Goal: Information Seeking & Learning: Understand process/instructions

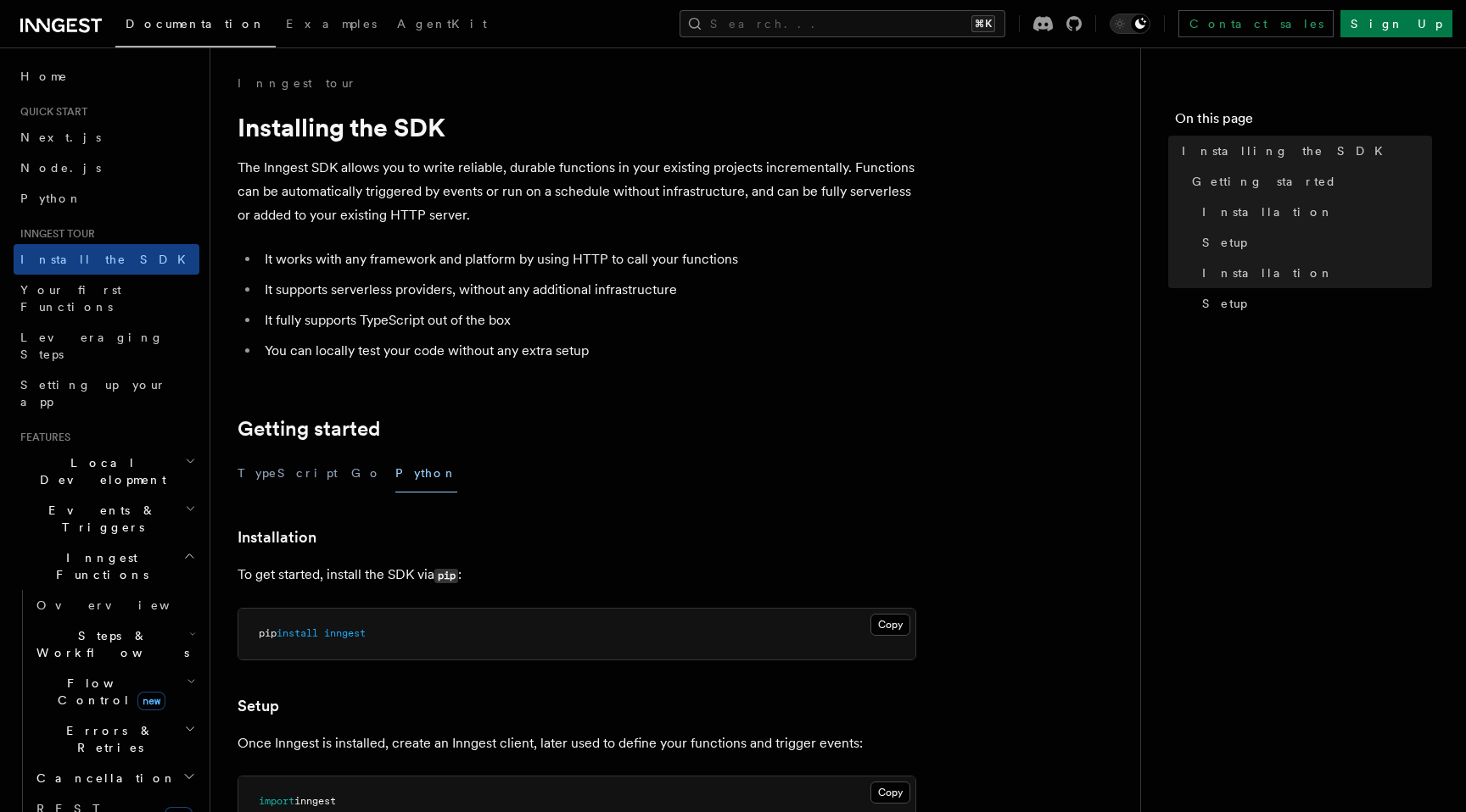
click at [347, 637] on span "inngest" at bounding box center [344, 633] width 41 height 12
click at [444, 453] on article "Inngest tour Installing the SDK The Inngest SDK allows you to write reliable, d…" at bounding box center [675, 750] width 876 height 1352
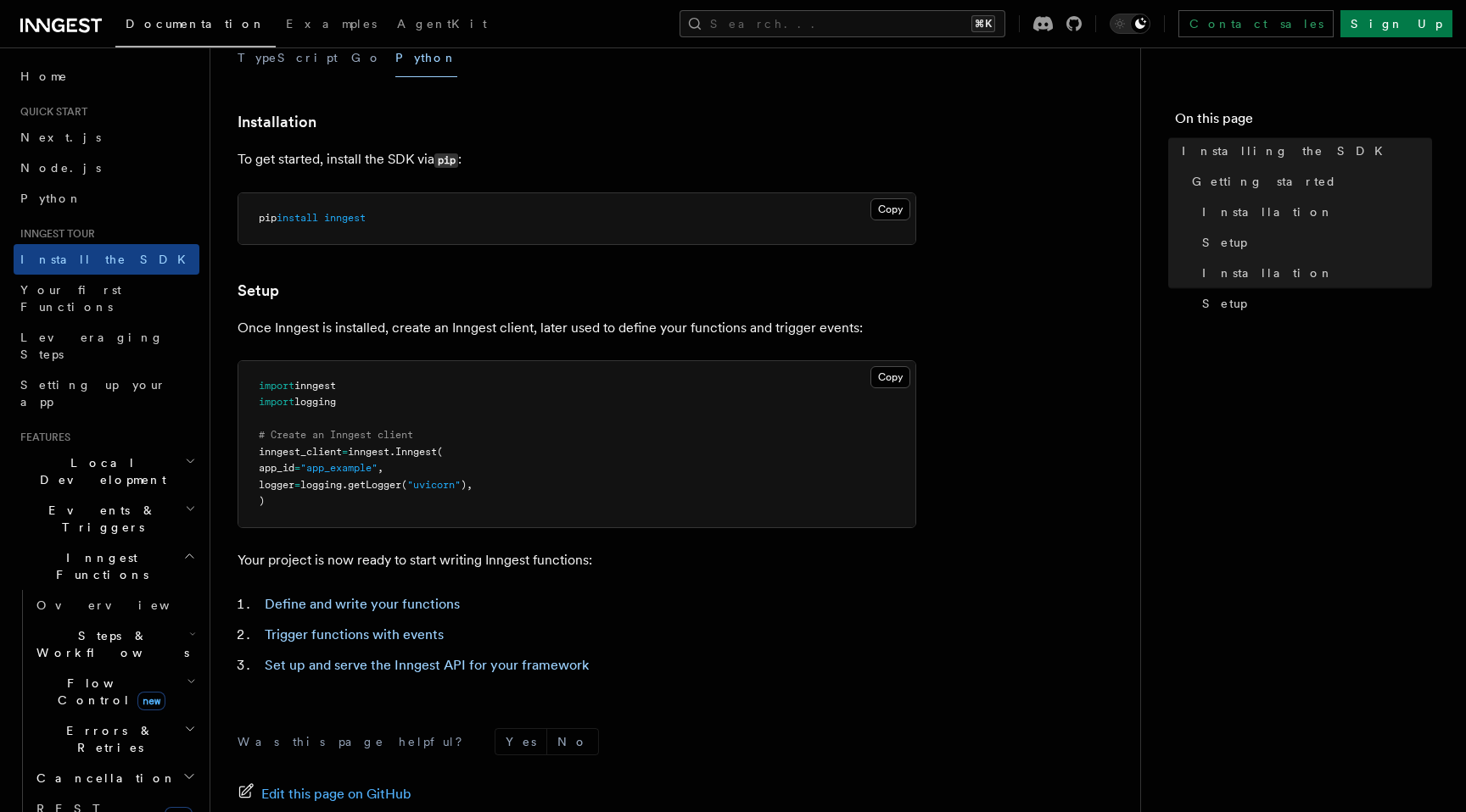
scroll to position [467, 0]
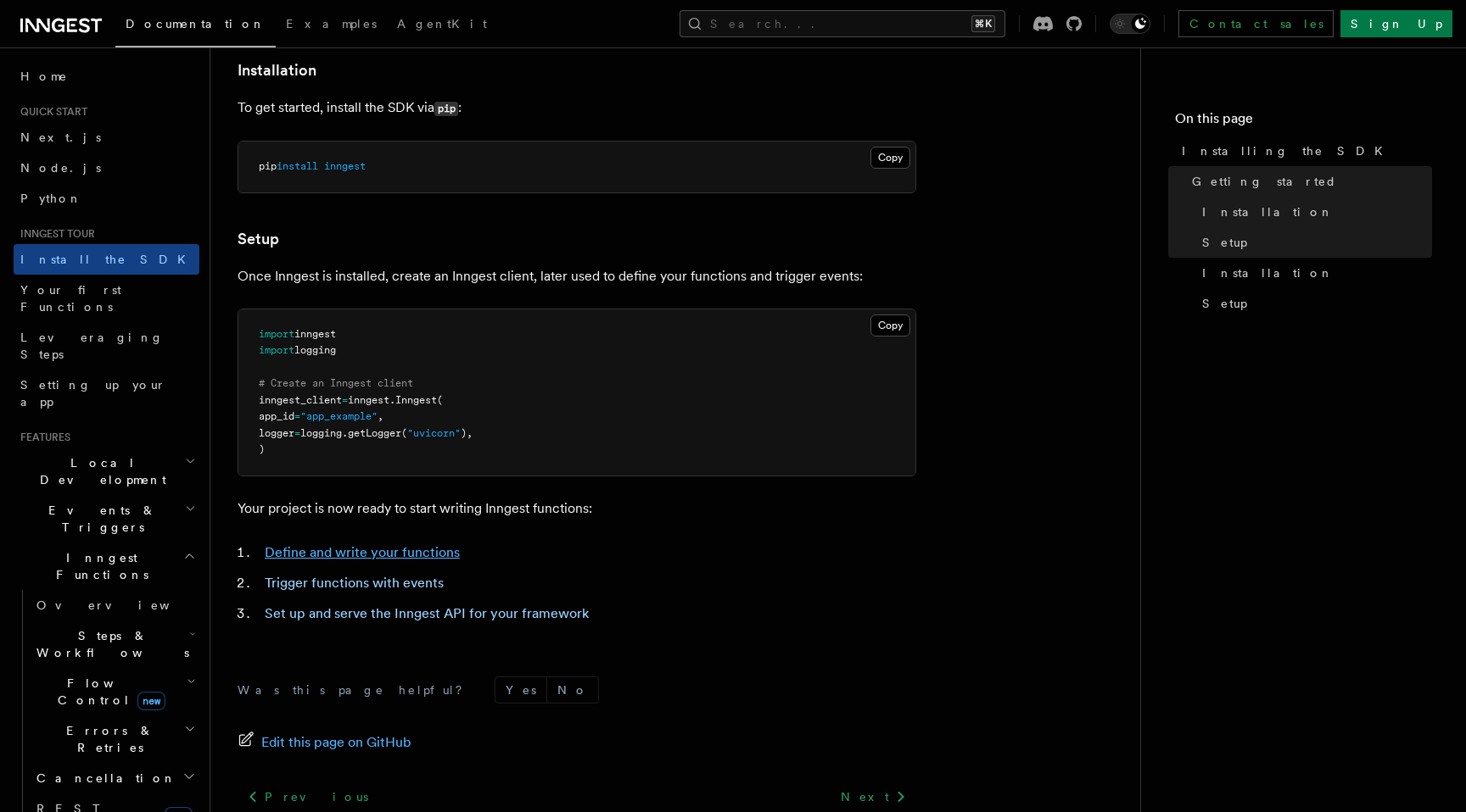
click at [418, 555] on link "Define and write your functions" at bounding box center [362, 553] width 195 height 16
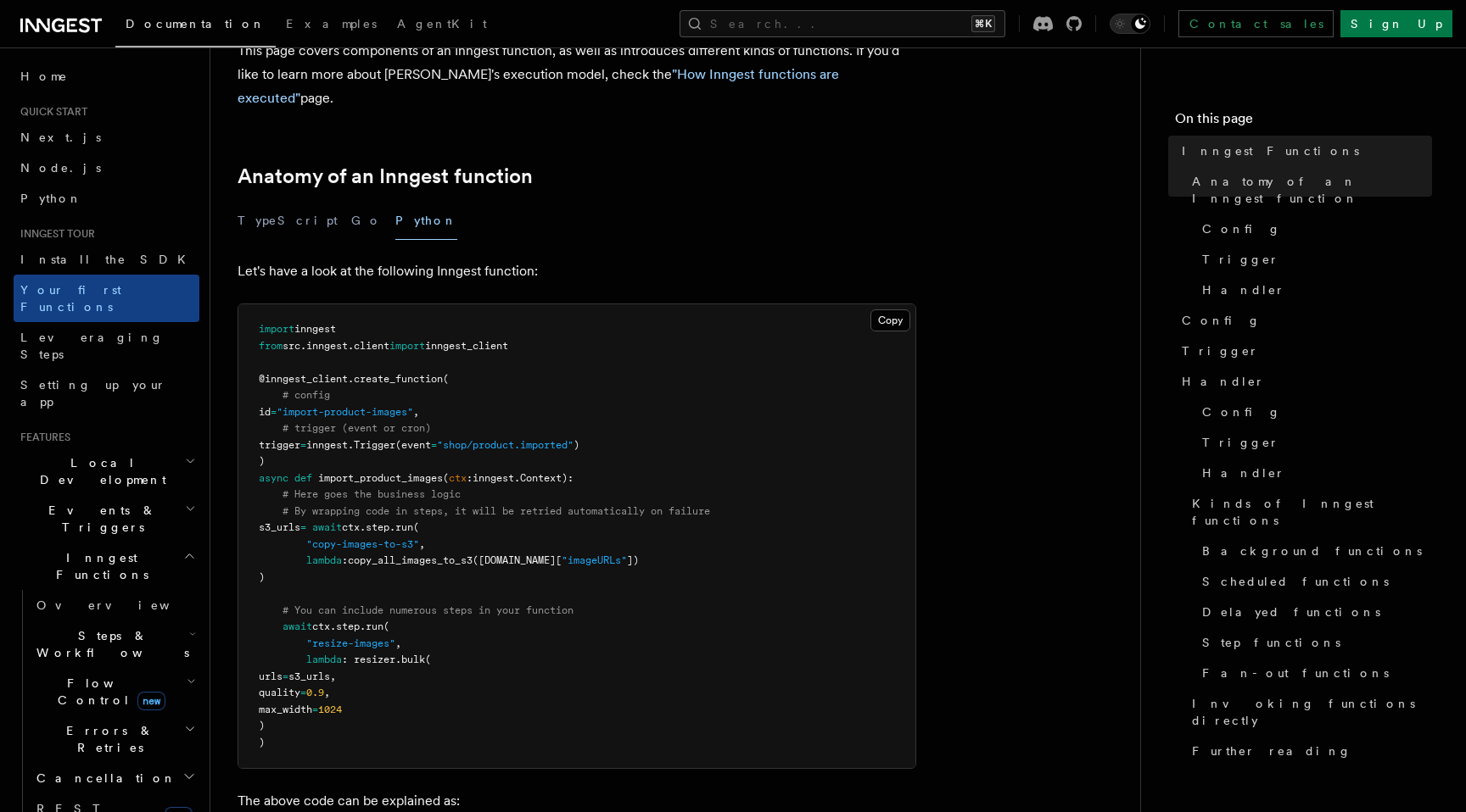
scroll to position [184, 0]
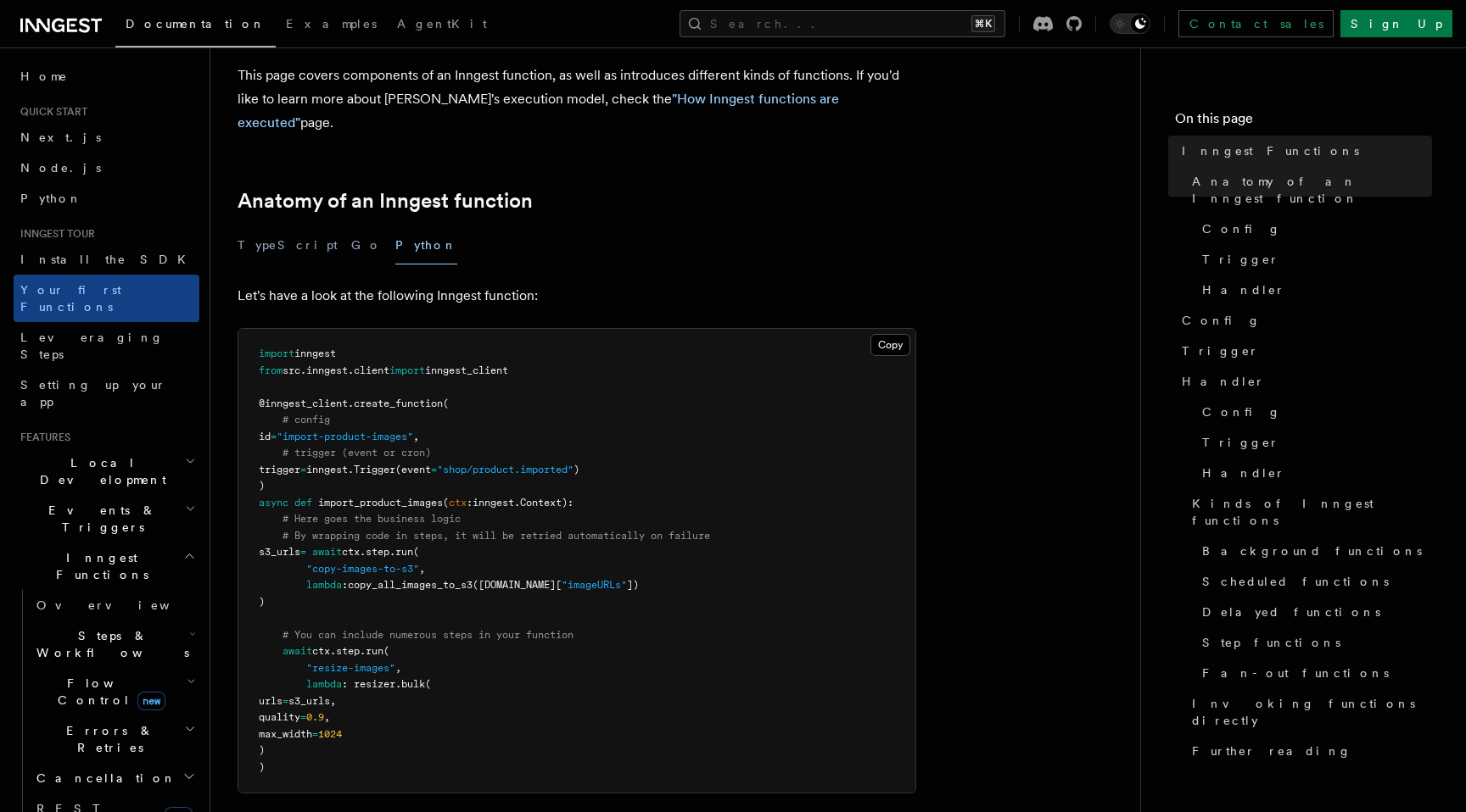
click at [467, 365] on span "inngest_client" at bounding box center [466, 370] width 83 height 12
click at [414, 373] on pre "import inngest from src . inngest . client import inngest_client @inngest_clien…" at bounding box center [576, 561] width 677 height 464
click at [381, 365] on span "client" at bounding box center [371, 370] width 36 height 12
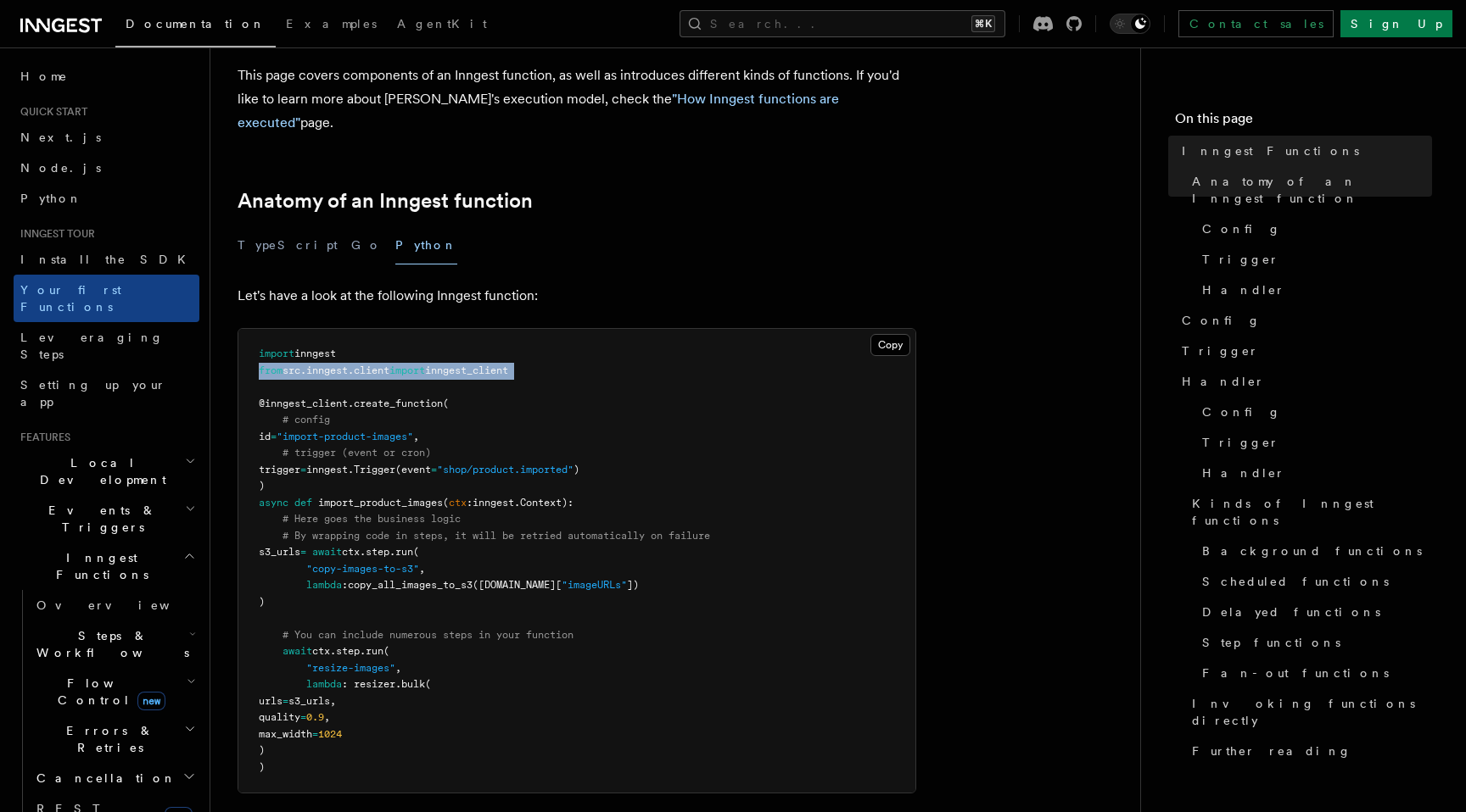
click at [381, 365] on span "client" at bounding box center [371, 370] width 36 height 12
click at [436, 573] on pre "import inngest from src . inngest . client import inngest_client @inngest_clien…" at bounding box center [576, 561] width 677 height 464
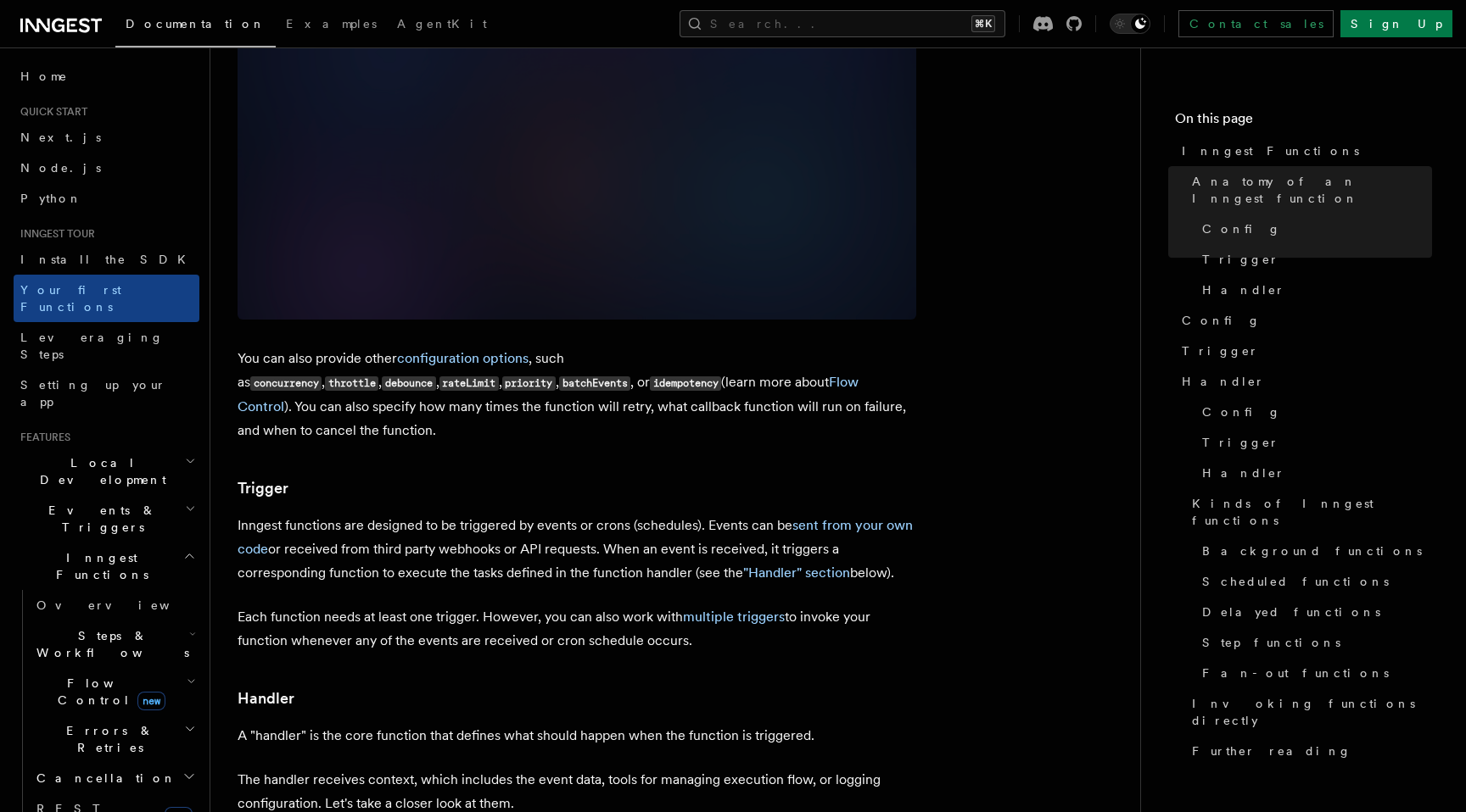
scroll to position [1436, 0]
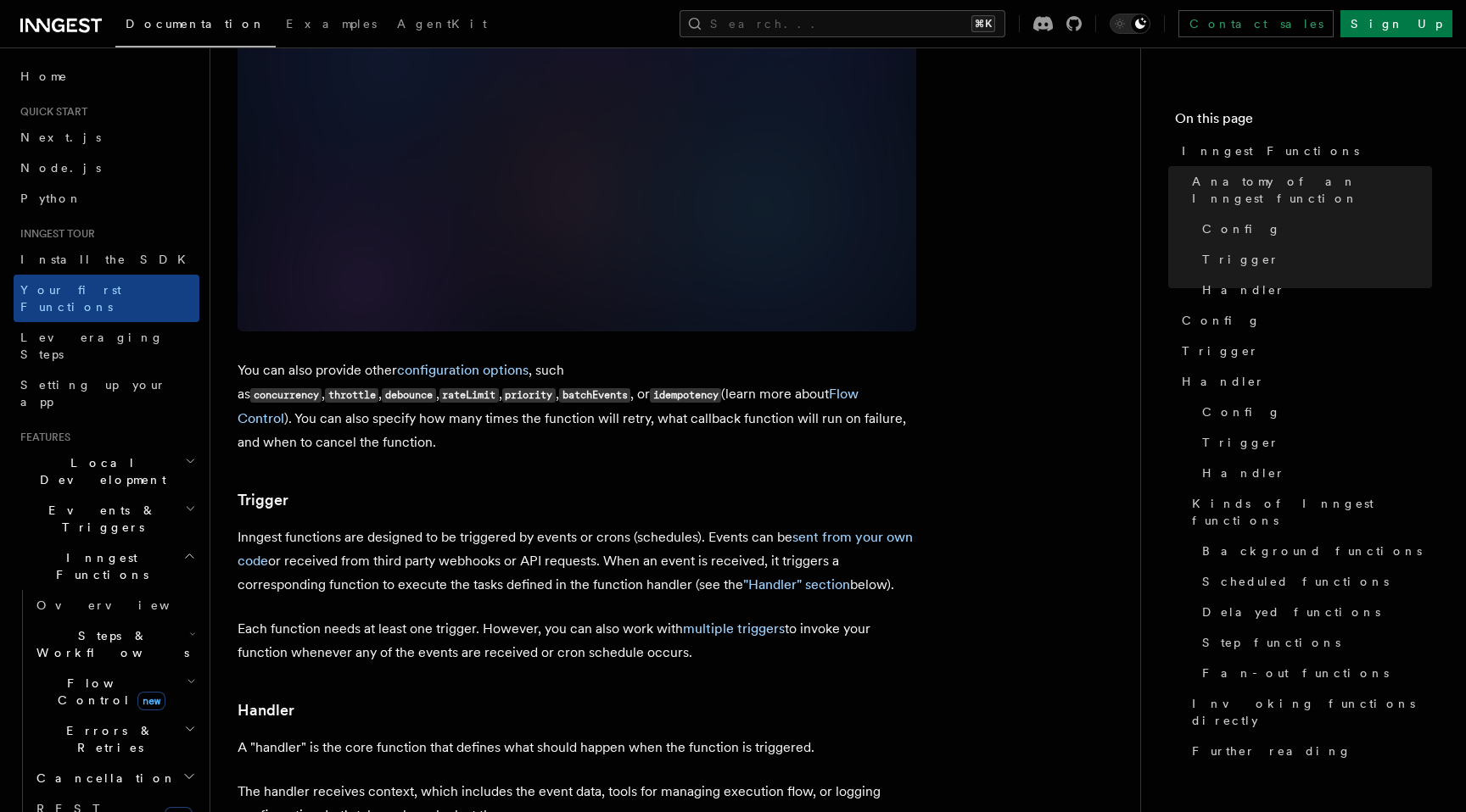
click at [445, 526] on p "Inngest functions are designed to be triggered by events or crons (schedules). …" at bounding box center [577, 562] width 679 height 72
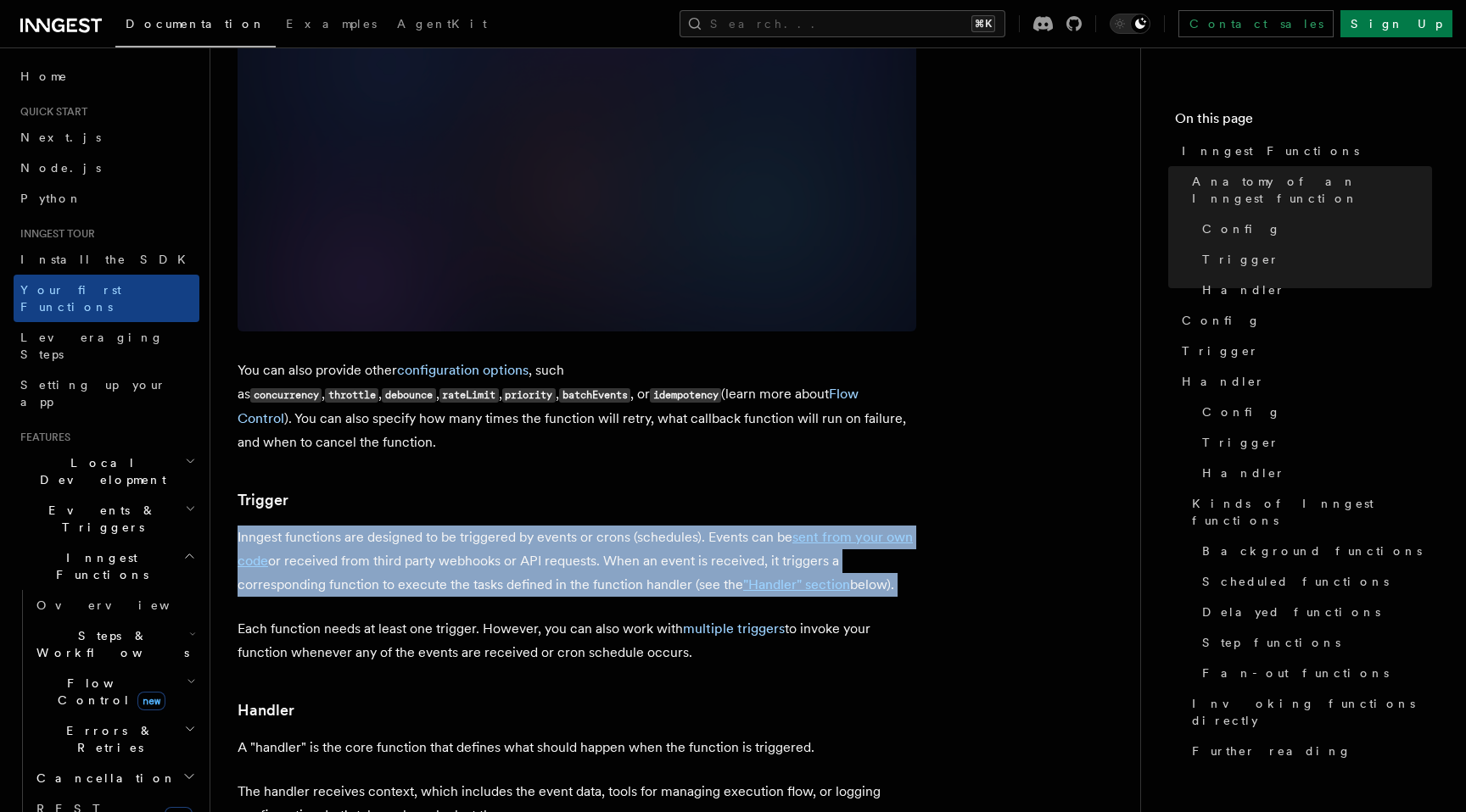
click at [445, 526] on p "Inngest functions are designed to be triggered by events or crons (schedules). …" at bounding box center [577, 562] width 679 height 72
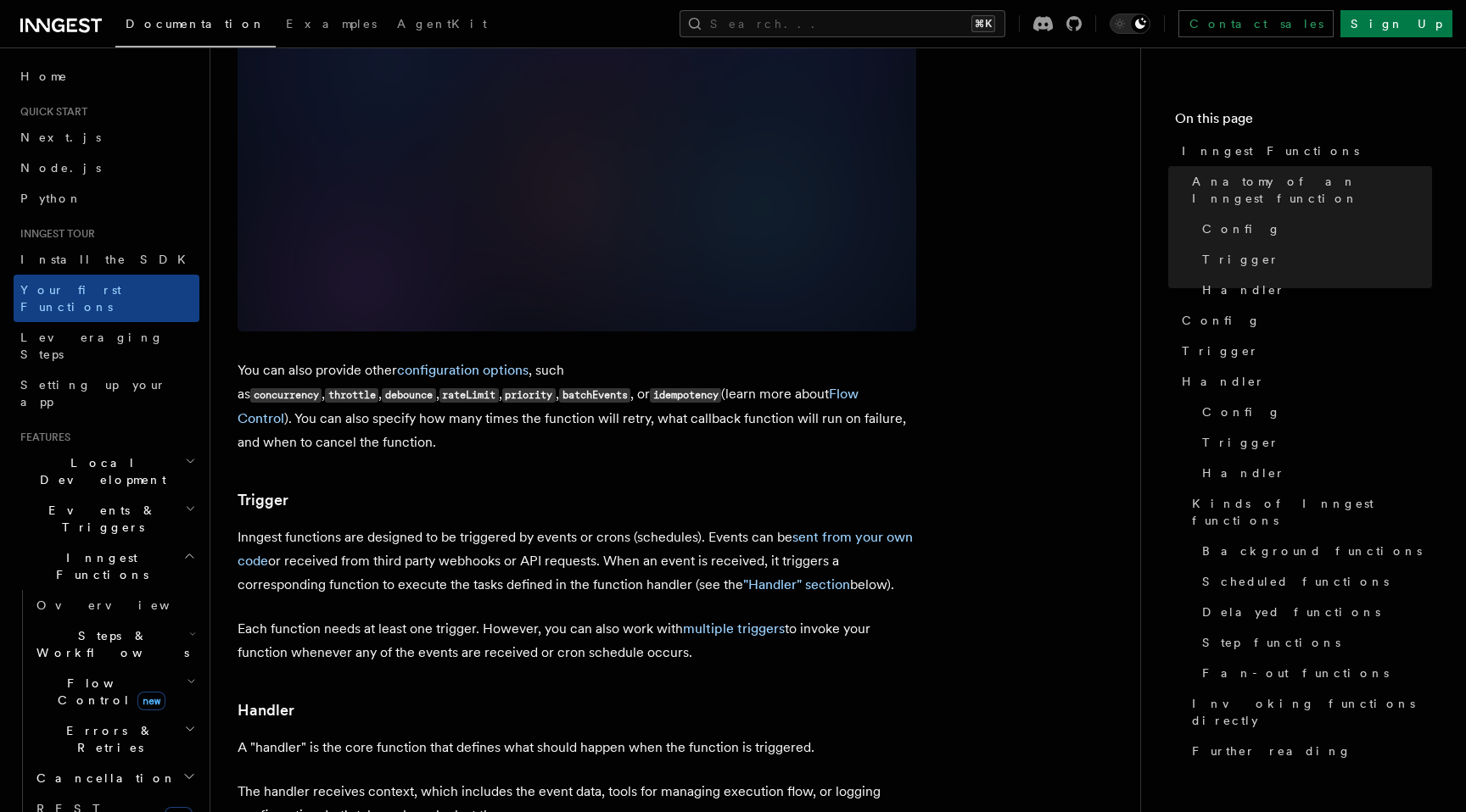
click at [445, 617] on p "Each function needs at least one trigger. However, you can also work with multi…" at bounding box center [577, 640] width 679 height 47
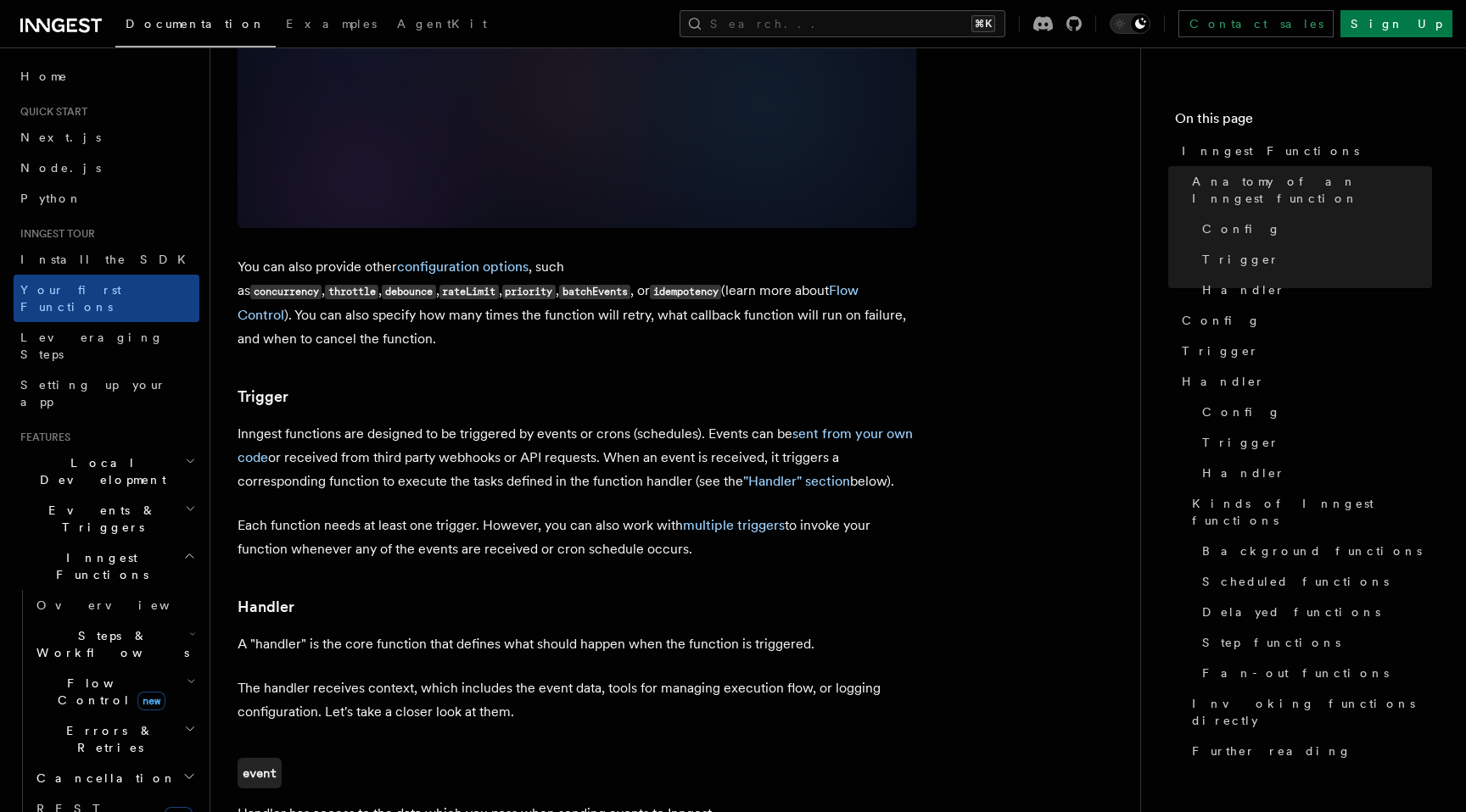
scroll to position [1556, 0]
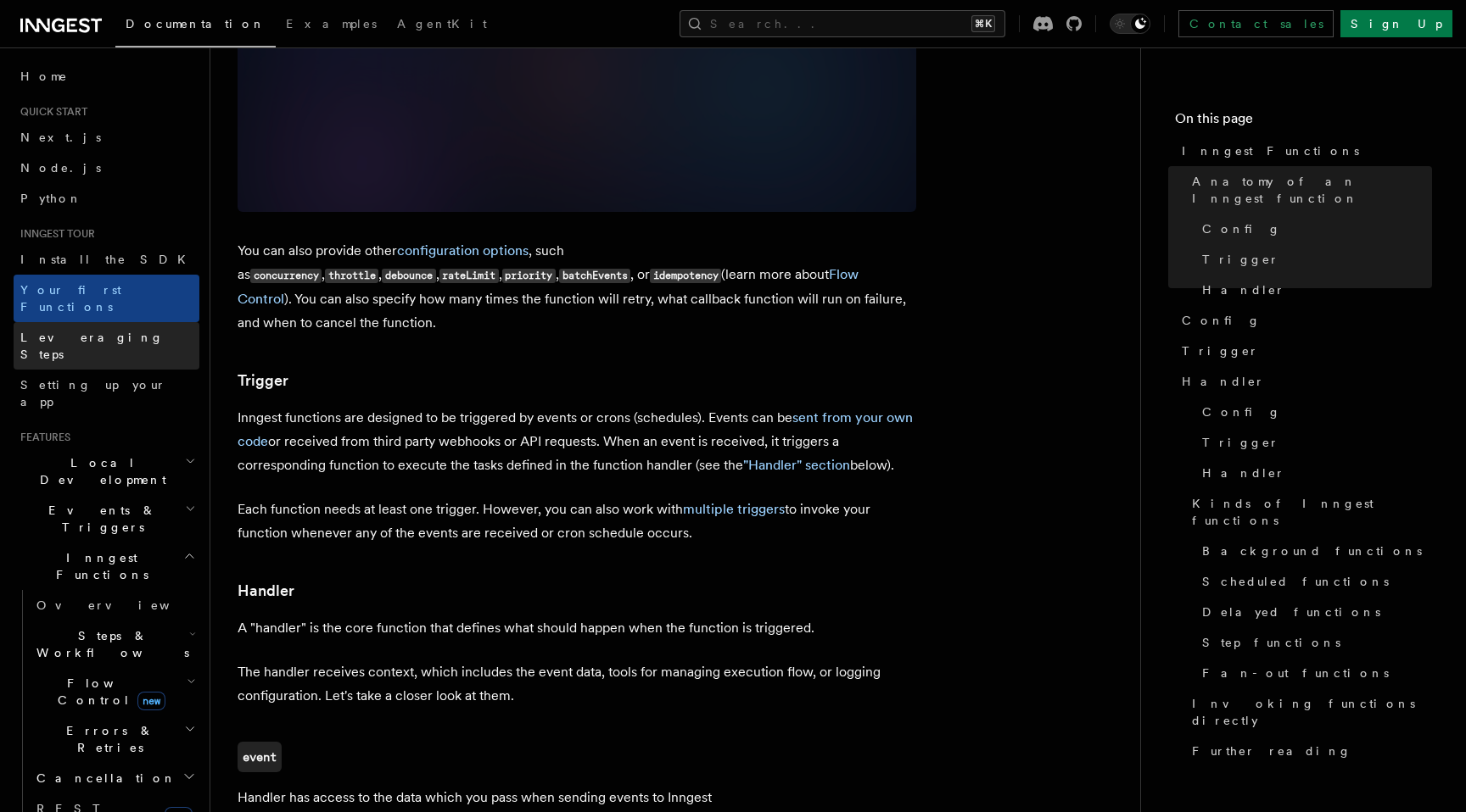
click at [77, 332] on link "Leveraging Steps" at bounding box center [106, 345] width 186 height 47
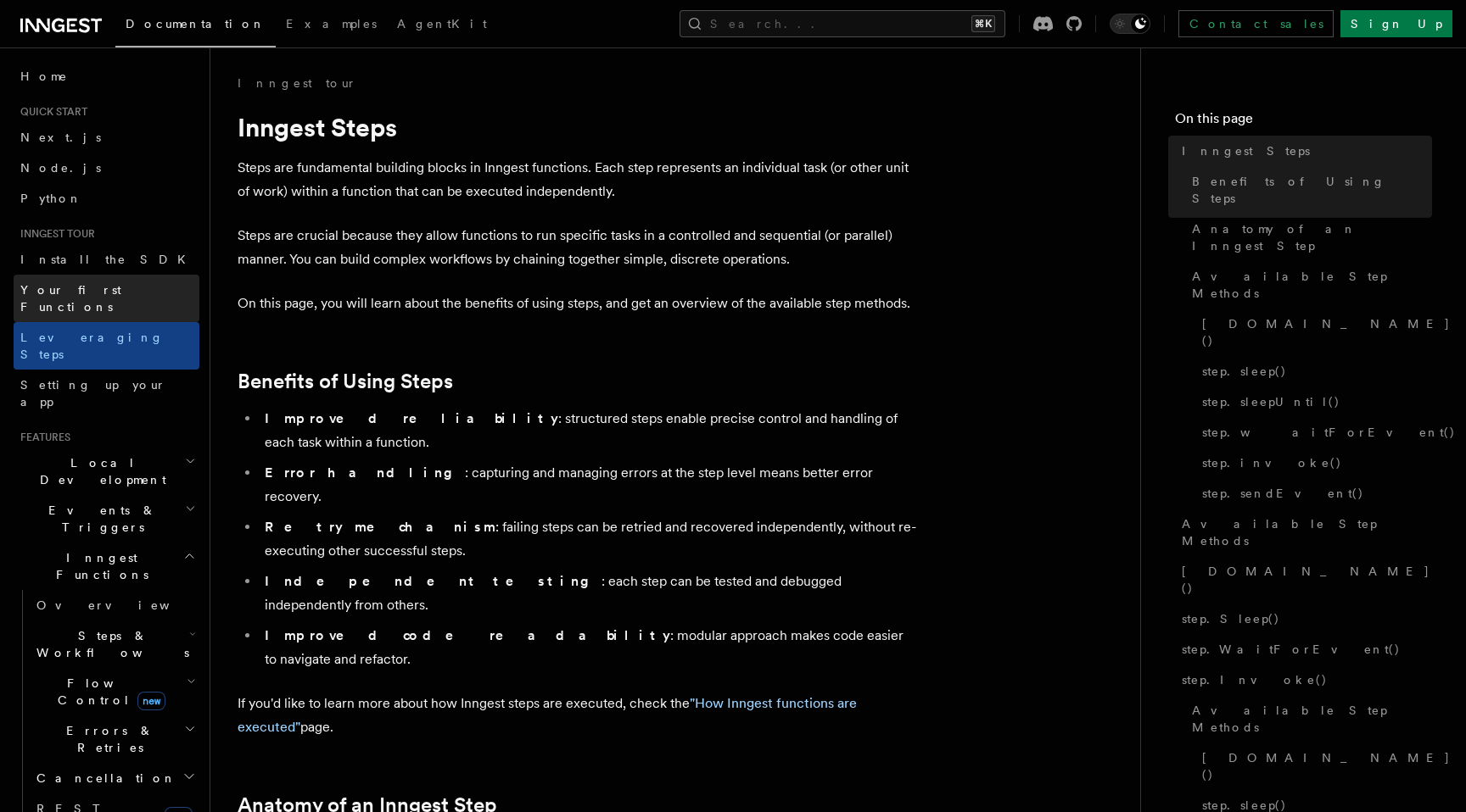
click at [97, 303] on link "Your first Functions" at bounding box center [106, 298] width 186 height 47
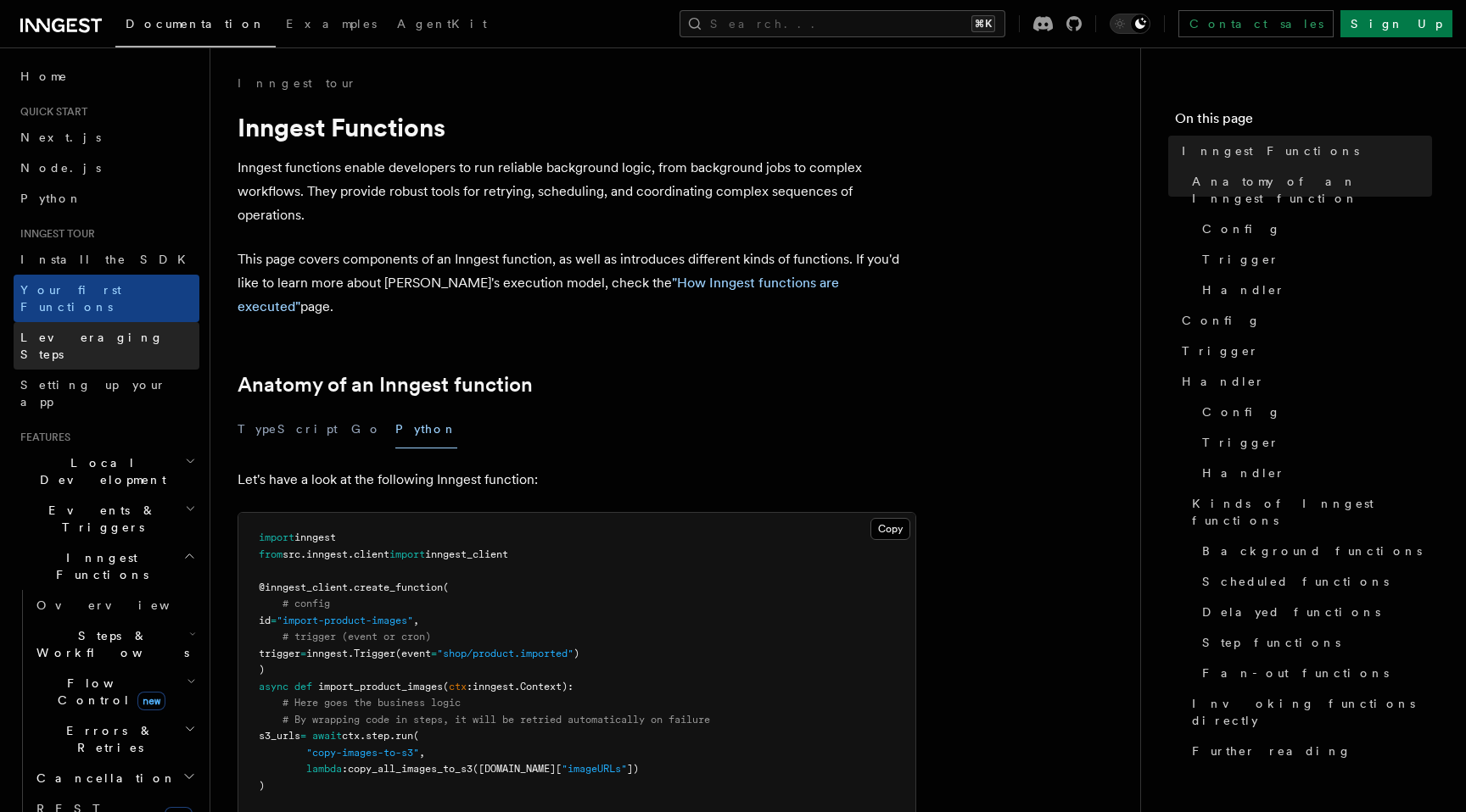
click at [114, 332] on link "Leveraging Steps" at bounding box center [106, 345] width 186 height 47
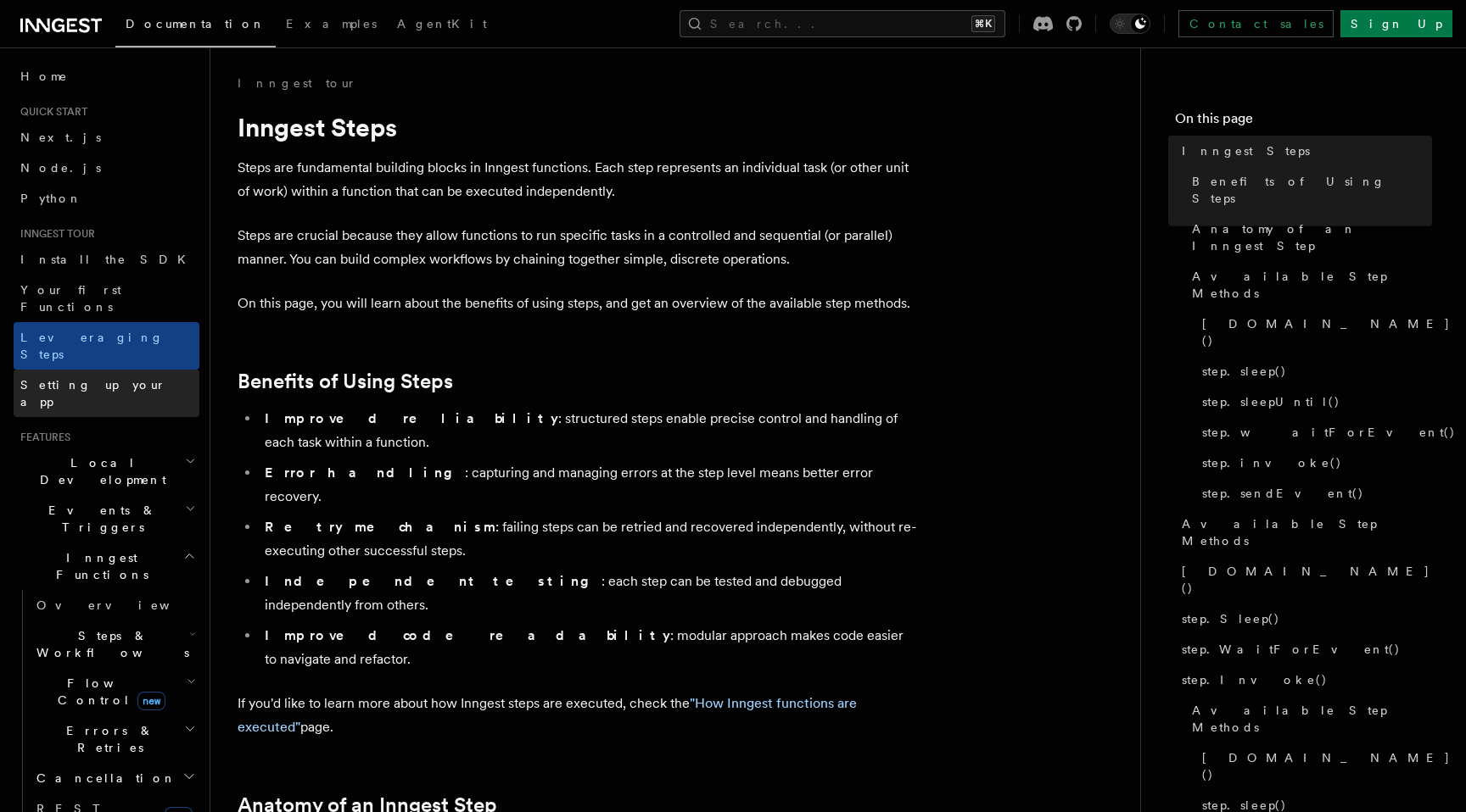
click at [114, 378] on span "Setting up your app" at bounding box center [93, 393] width 146 height 30
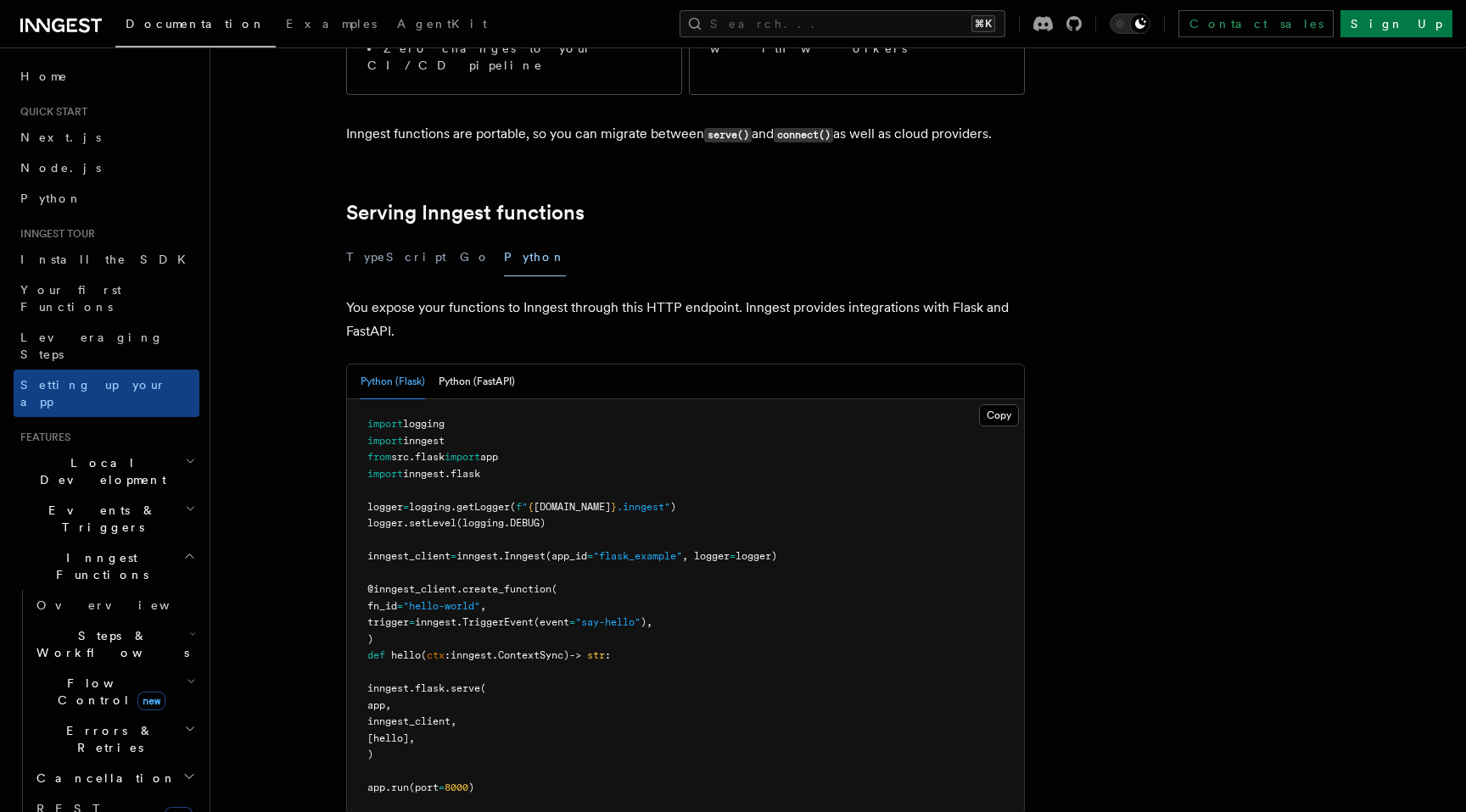
scroll to position [487, 0]
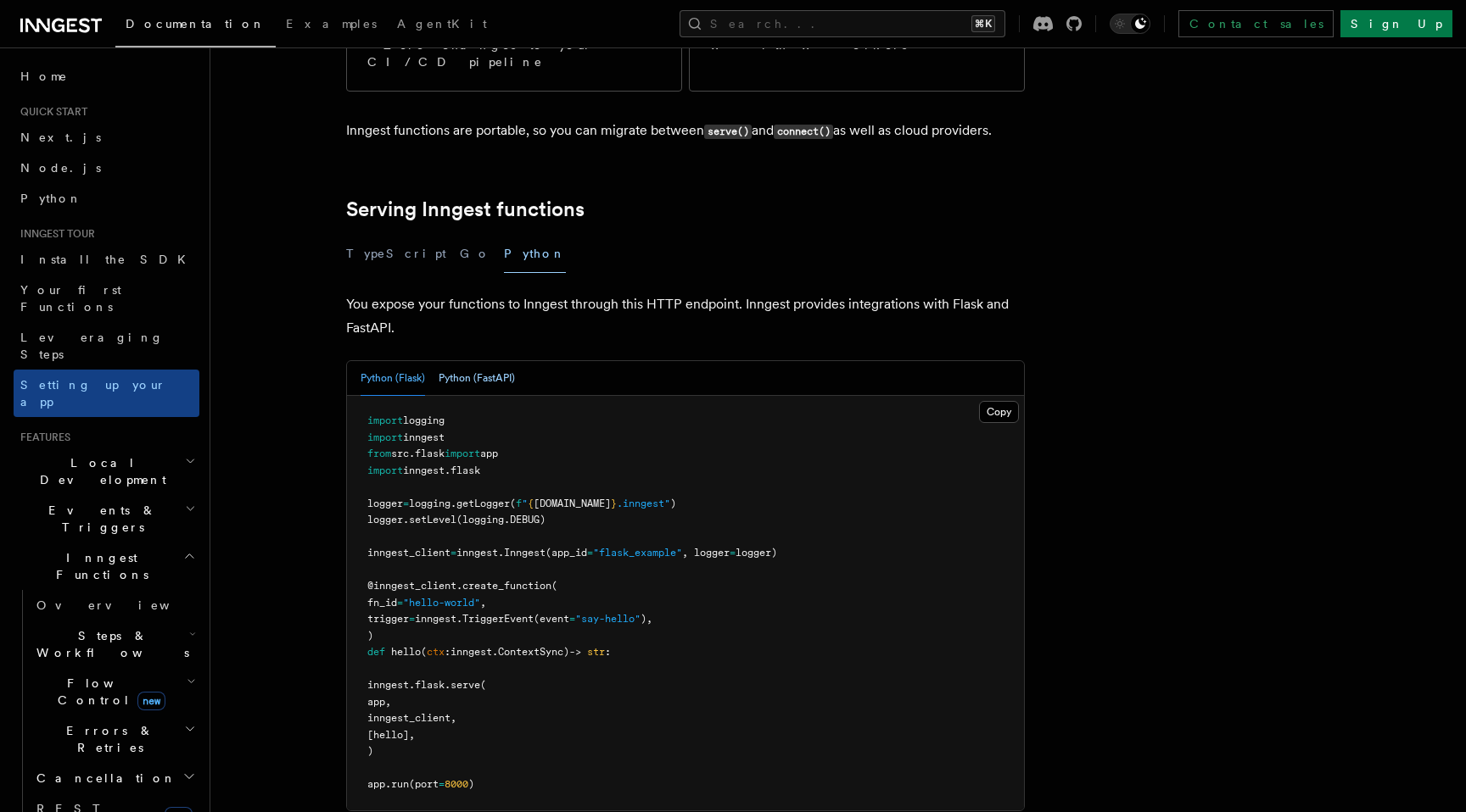
click at [493, 361] on button "Python (FastAPI)" at bounding box center [476, 378] width 76 height 35
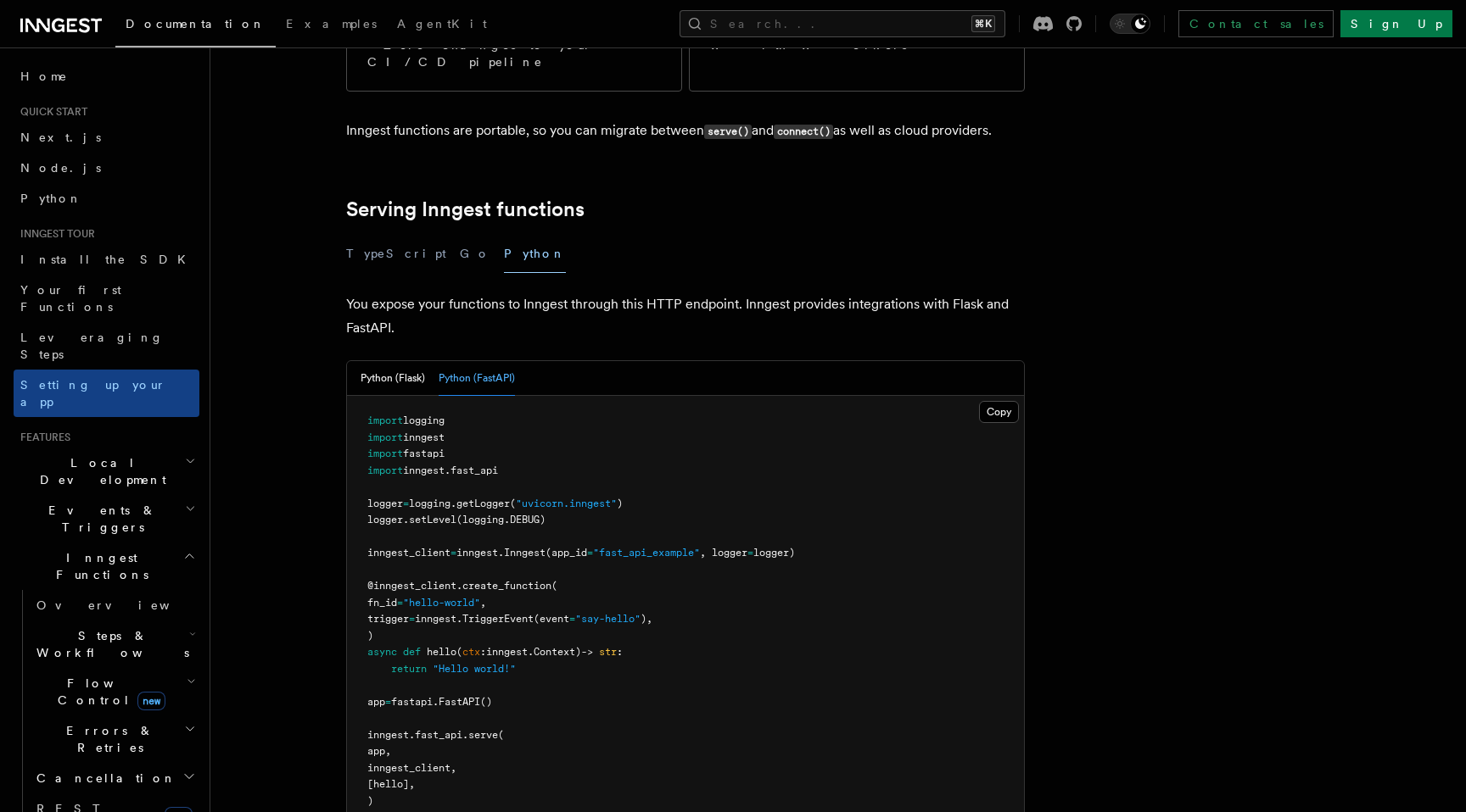
click at [467, 428] on pre "import logging import inngest import fastapi import inngest . fast_api logger =…" at bounding box center [685, 612] width 677 height 431
click at [467, 547] on span "inngest" at bounding box center [477, 553] width 41 height 12
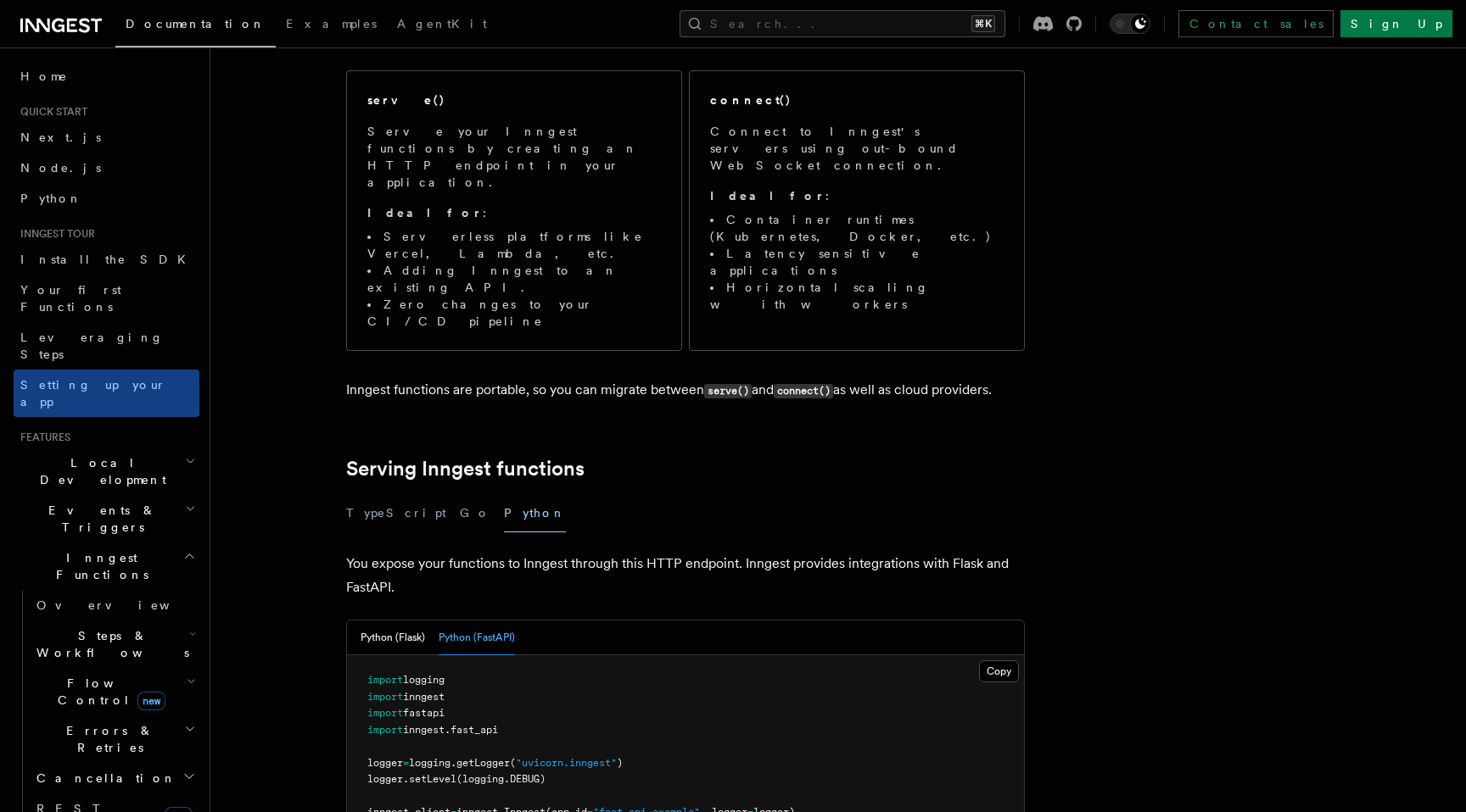
scroll to position [178, 0]
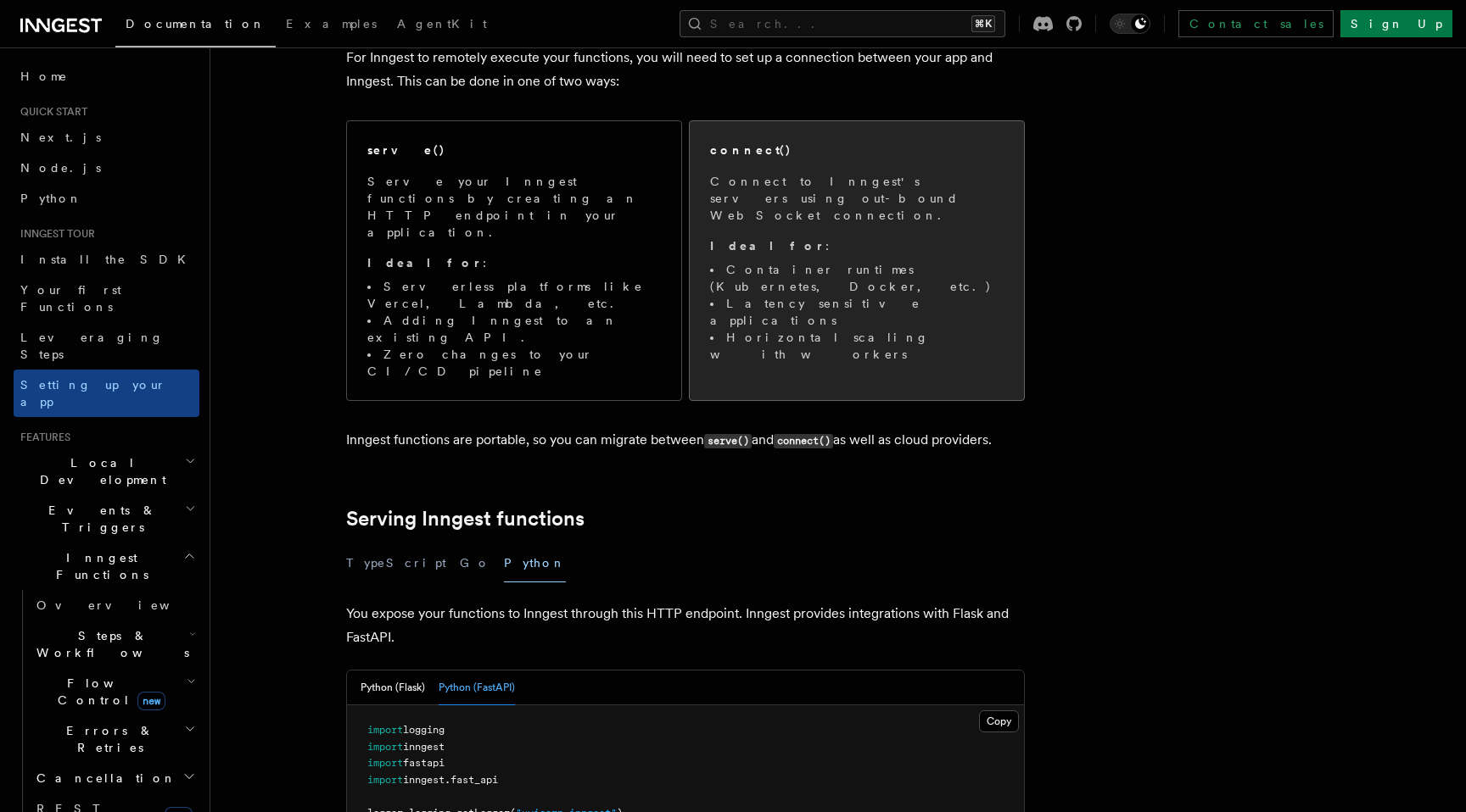
click at [788, 162] on div "connect() Connect to Inngest's servers using out-bound WebSocket connection. Id…" at bounding box center [857, 251] width 293 height 221
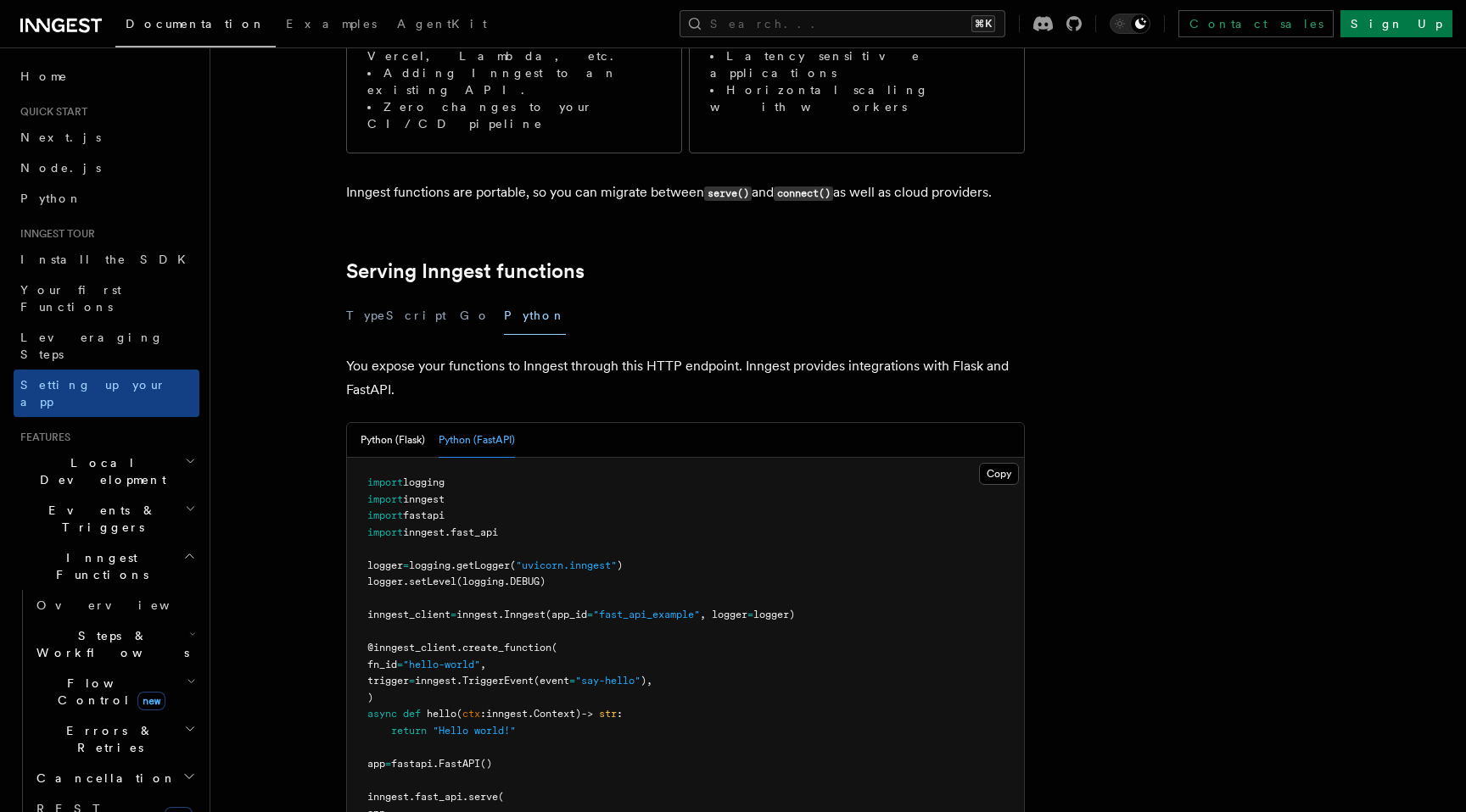
scroll to position [444, 0]
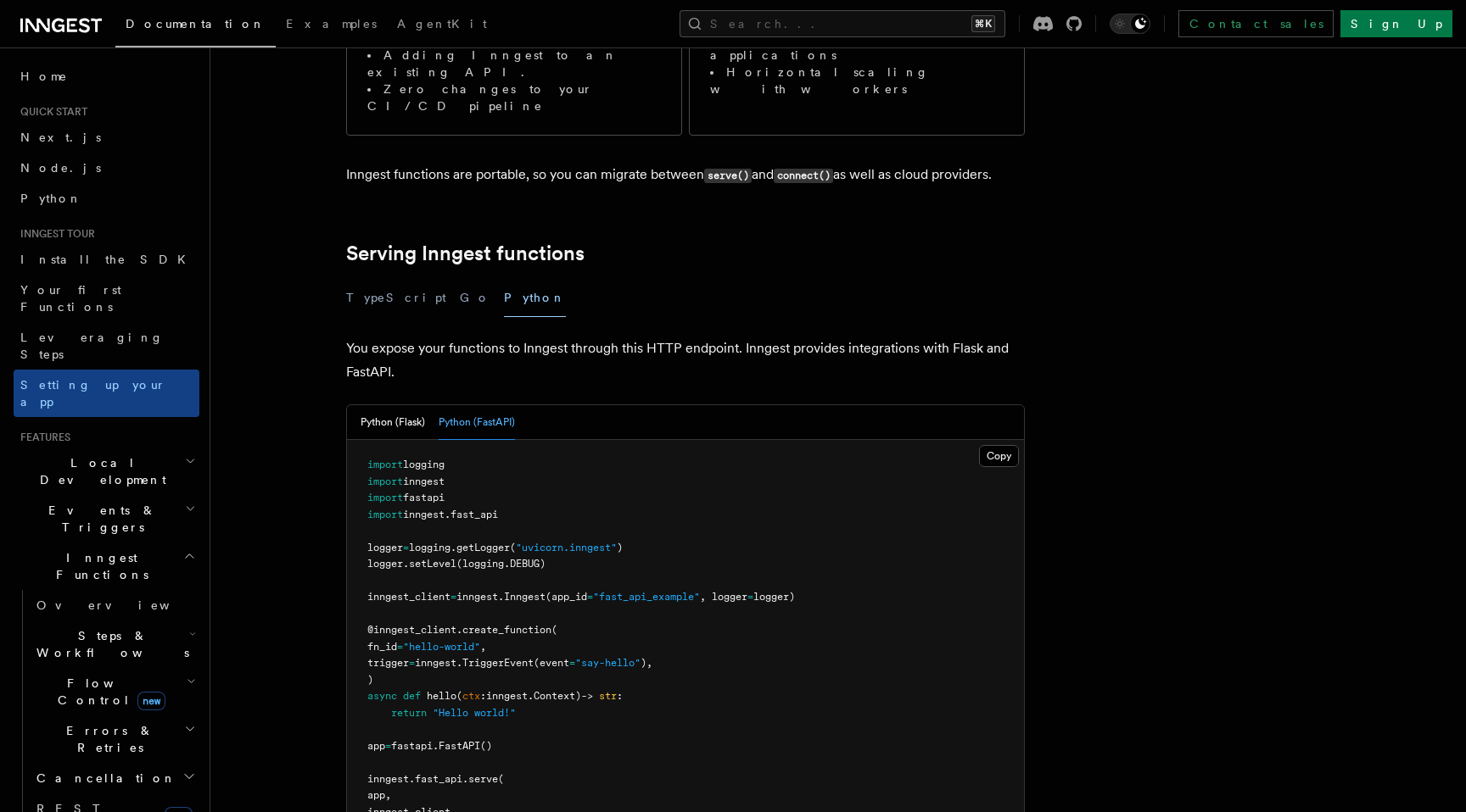
click at [498, 591] on span "inngest" at bounding box center [477, 596] width 41 height 12
click at [510, 570] on pre "import logging import inngest import fastapi import inngest . fast_api logger =…" at bounding box center [685, 656] width 677 height 431
click at [514, 624] on span "create_function" at bounding box center [507, 630] width 89 height 12
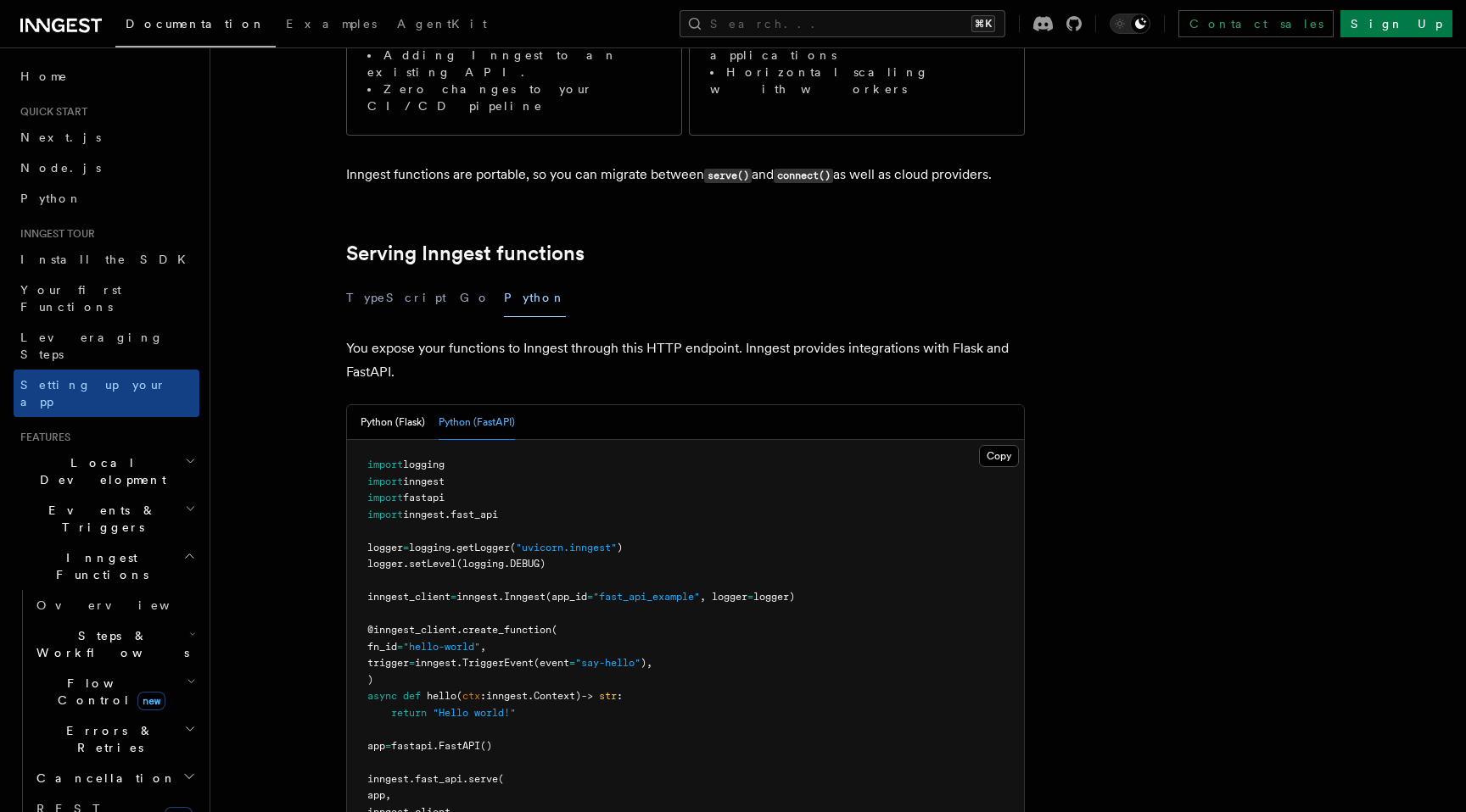
click at [514, 566] on pre "import logging import inngest import fastapi import inngest . fast_api logger =…" at bounding box center [685, 656] width 677 height 431
click at [480, 641] on span ""hello-world"" at bounding box center [441, 647] width 77 height 12
click at [515, 624] on span "create_function" at bounding box center [507, 630] width 89 height 12
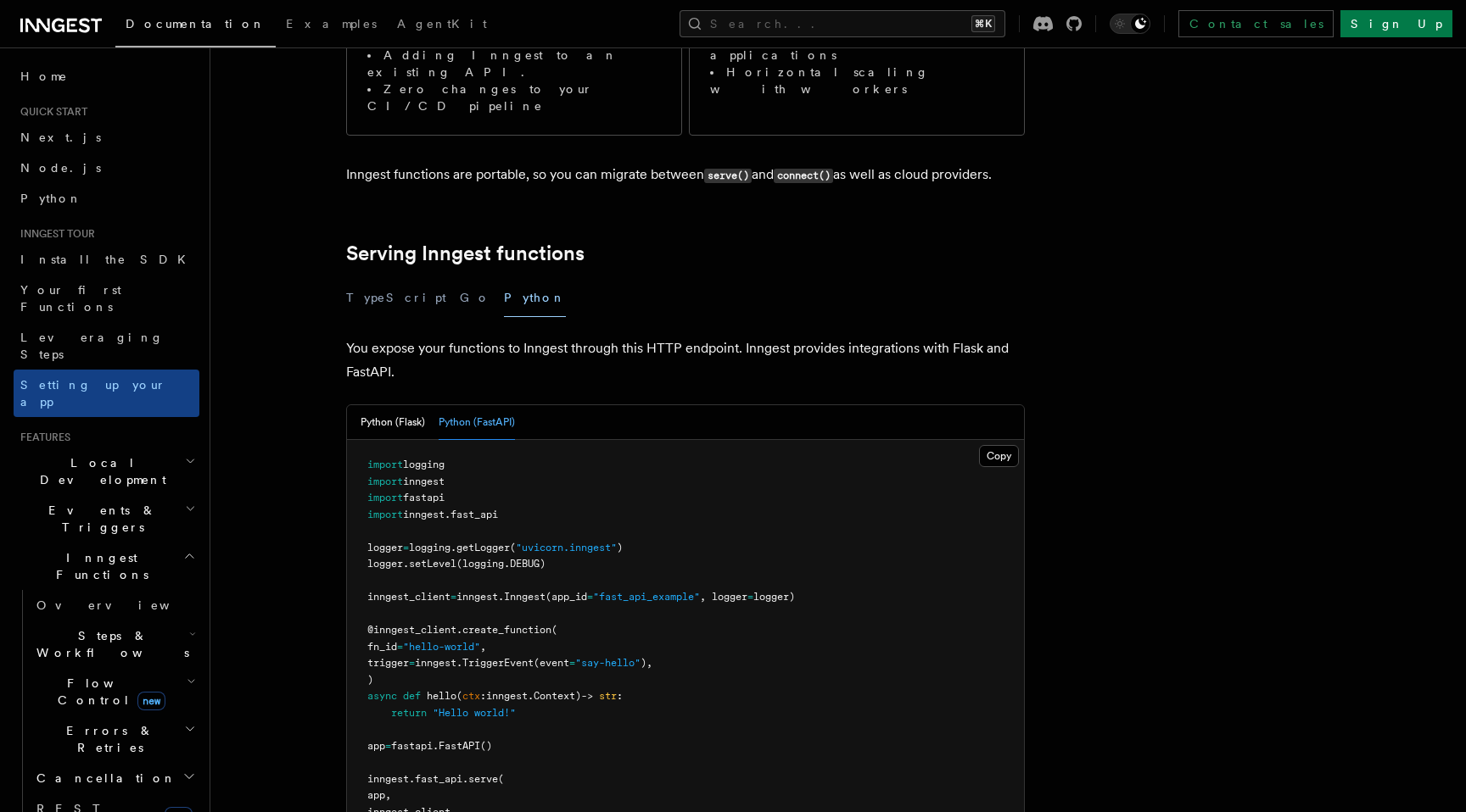
click at [480, 641] on span ""hello-world"" at bounding box center [441, 647] width 77 height 12
click at [440, 554] on pre "import logging import inngest import fastapi import inngest . fast_api logger =…" at bounding box center [685, 656] width 677 height 431
click at [483, 553] on pre "import logging import inngest import fastapi import inngest . fast_api logger =…" at bounding box center [685, 656] width 677 height 431
click at [486, 624] on span "create_function" at bounding box center [507, 630] width 89 height 12
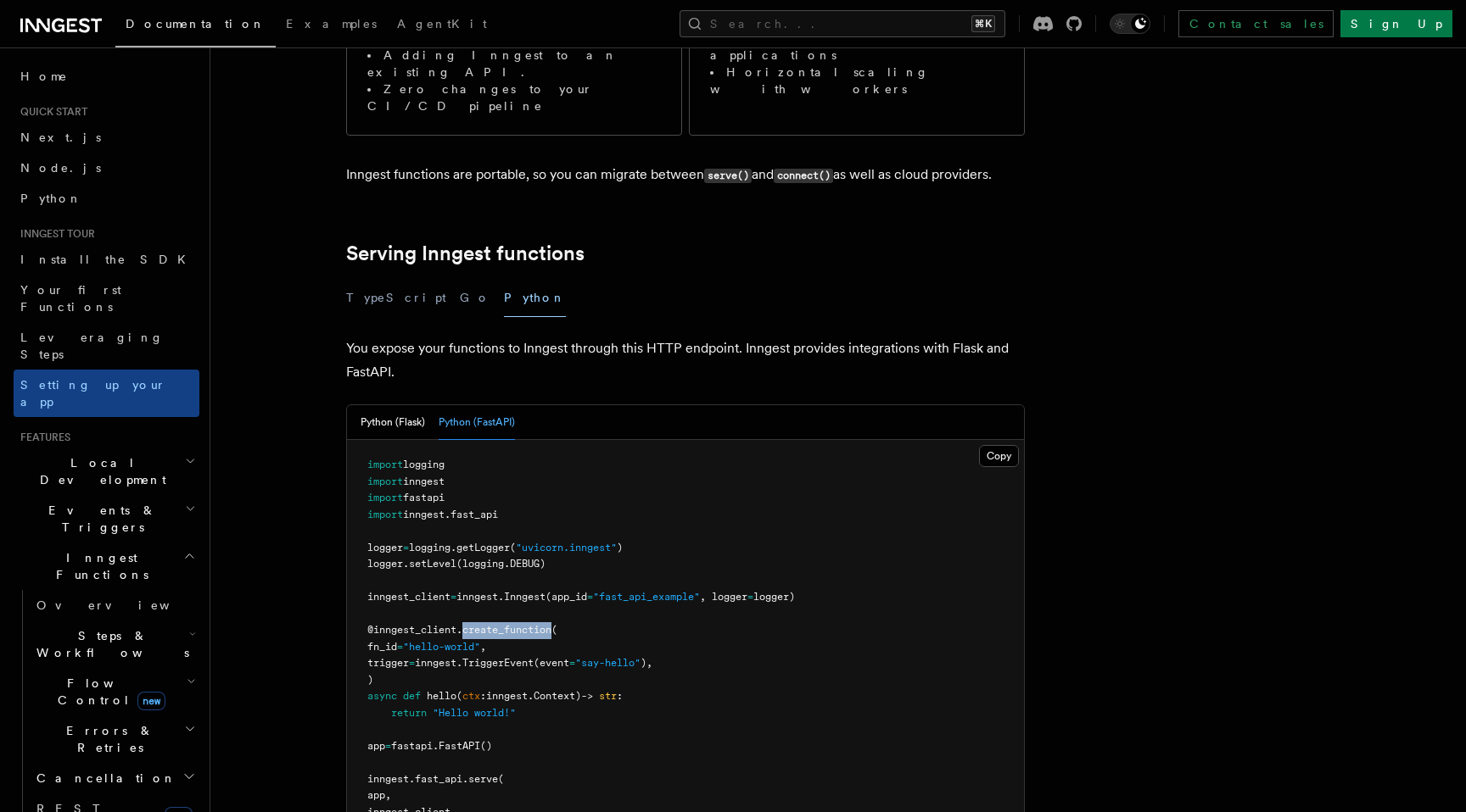
copy span "create_function"
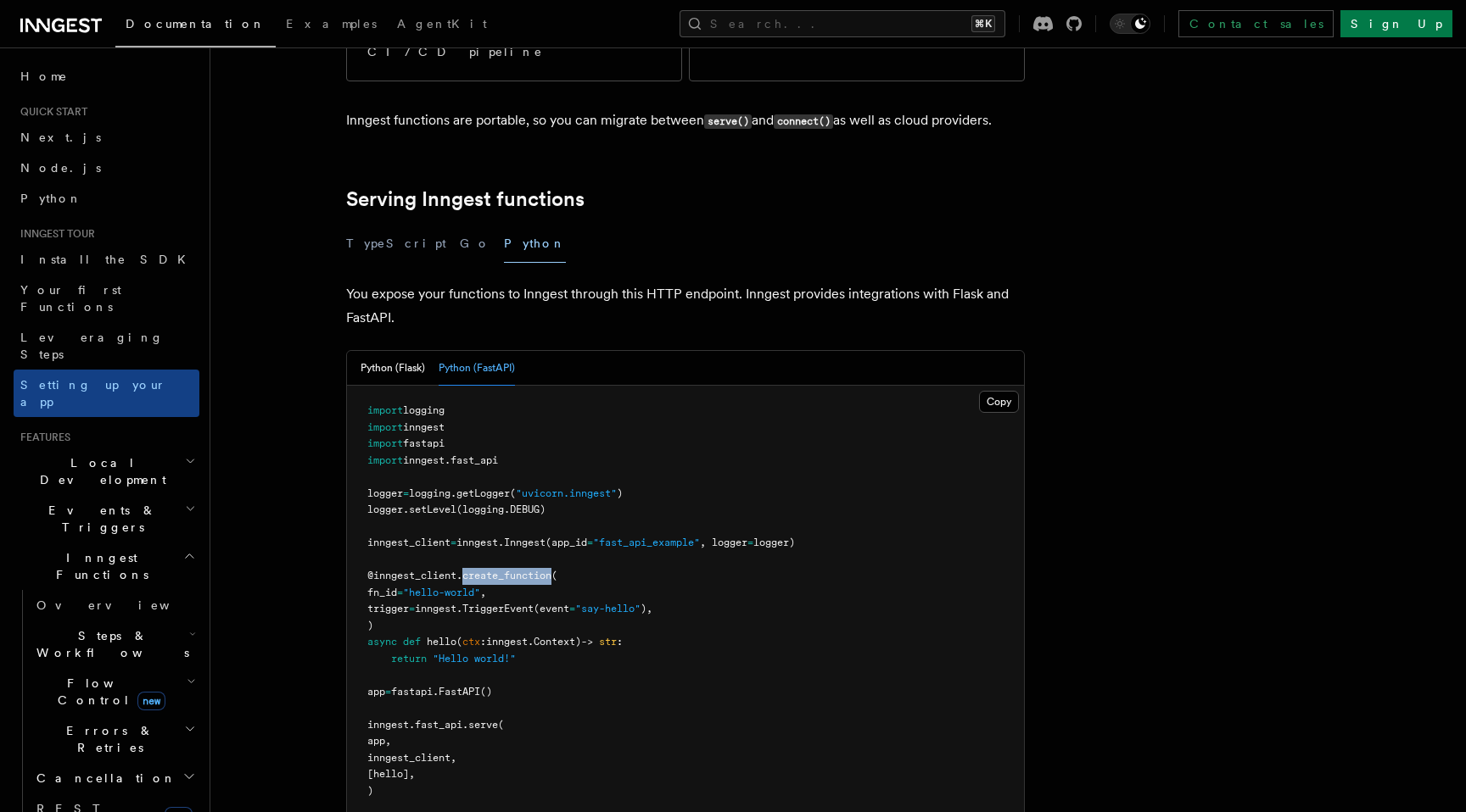
scroll to position [520, 0]
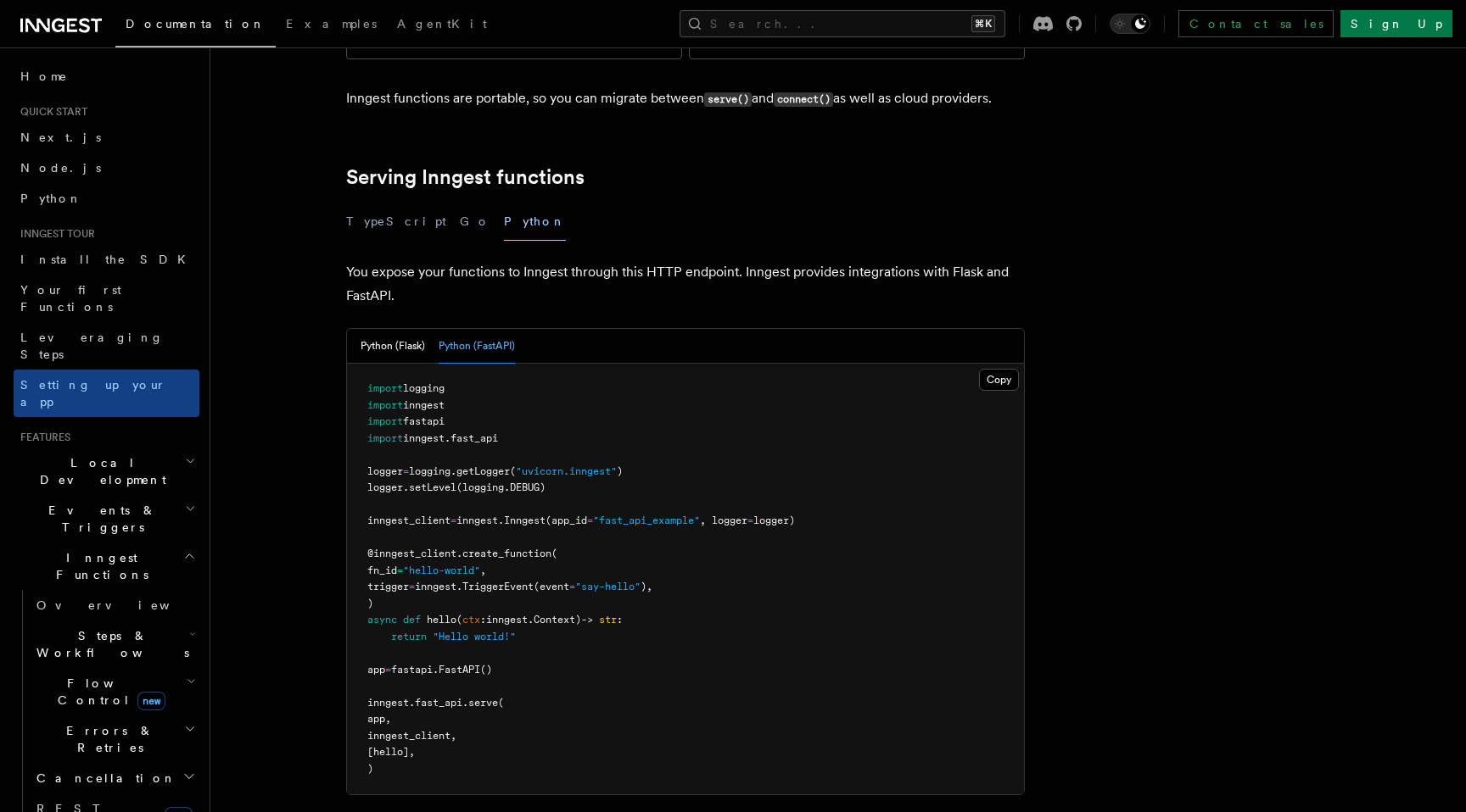
click at [523, 614] on span "inngest" at bounding box center [506, 620] width 41 height 12
click at [480, 565] on span ""hello-world"" at bounding box center [441, 571] width 77 height 12
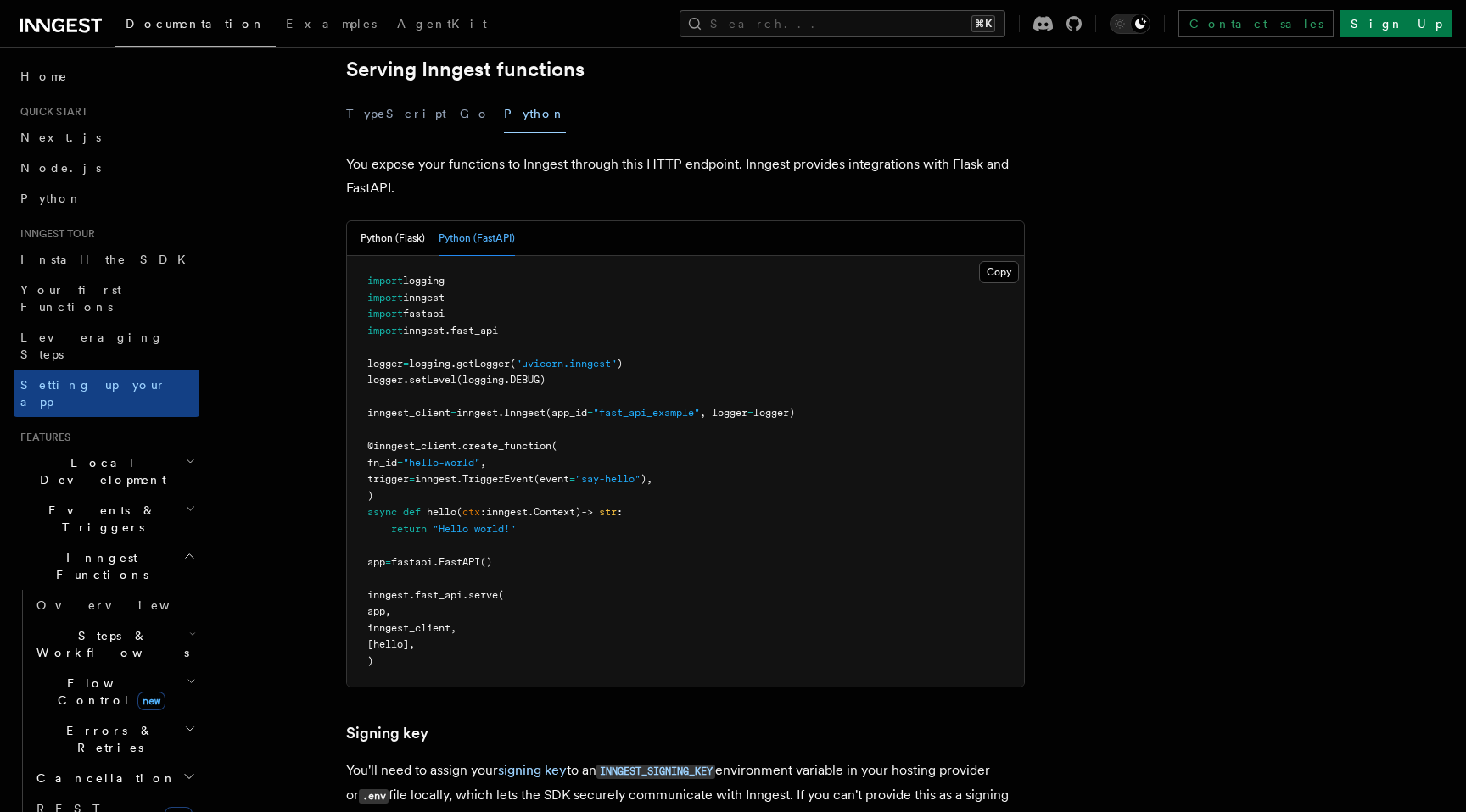
click at [439, 506] on span "hello" at bounding box center [441, 512] width 30 height 12
click at [648, 420] on pre "import logging import inngest import fastapi import inngest . fast_api logger =…" at bounding box center [685, 471] width 677 height 431
click at [628, 368] on pre "import logging import inngest import fastapi import inngest . fast_api logger =…" at bounding box center [685, 471] width 677 height 431
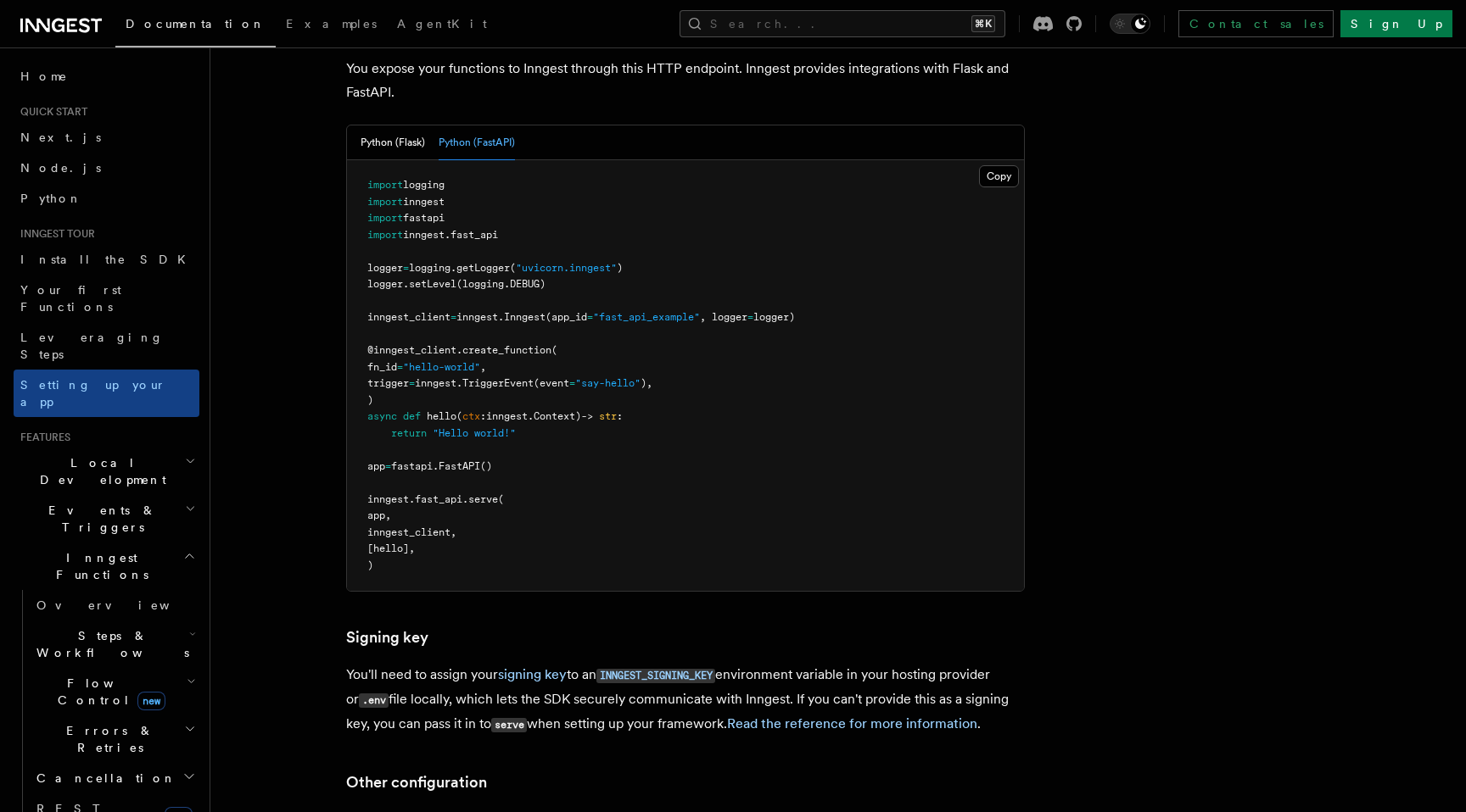
scroll to position [724, 0]
click at [477, 421] on pre "import logging import inngest import fastapi import inngest . fast_api logger =…" at bounding box center [685, 375] width 677 height 431
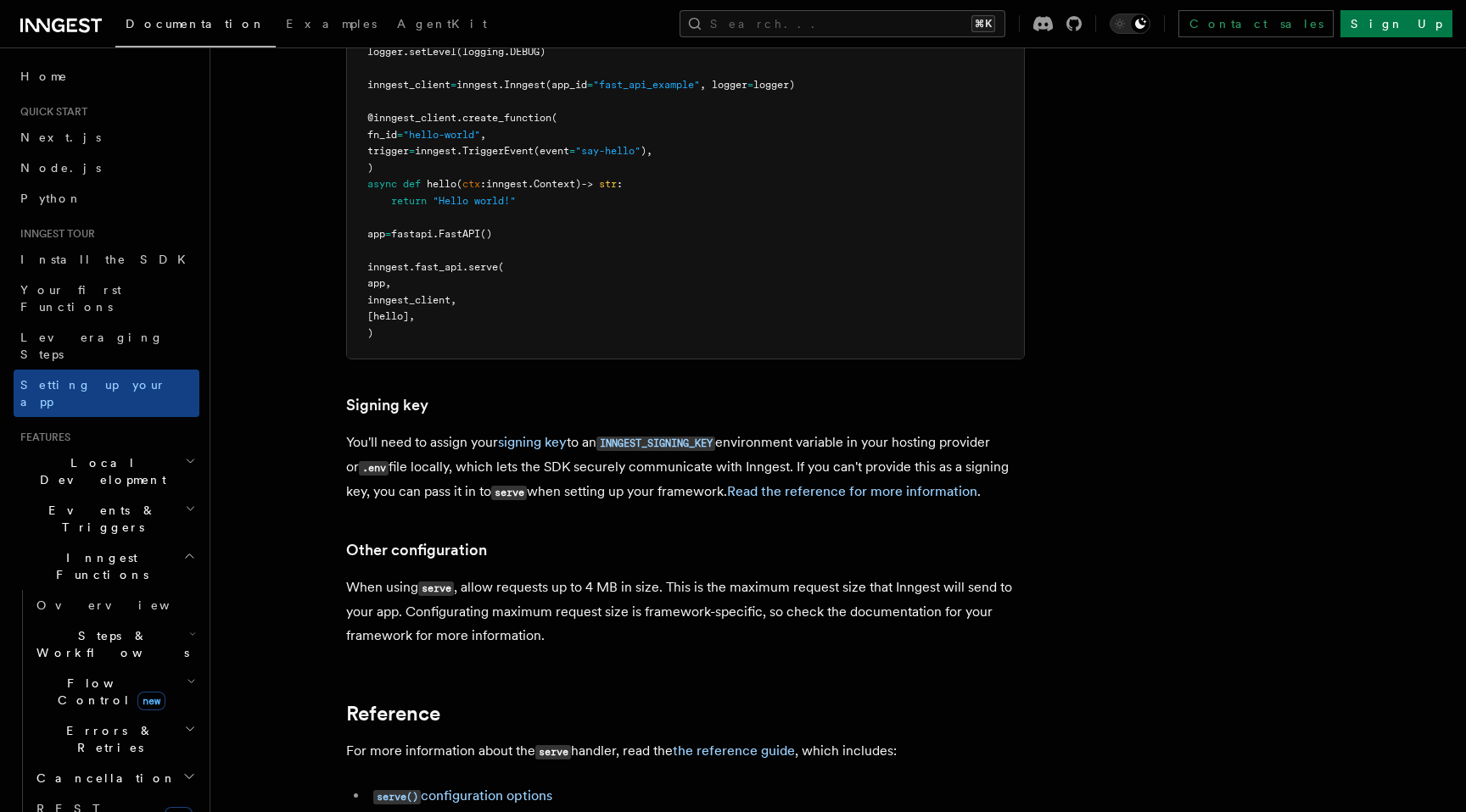
scroll to position [976, 0]
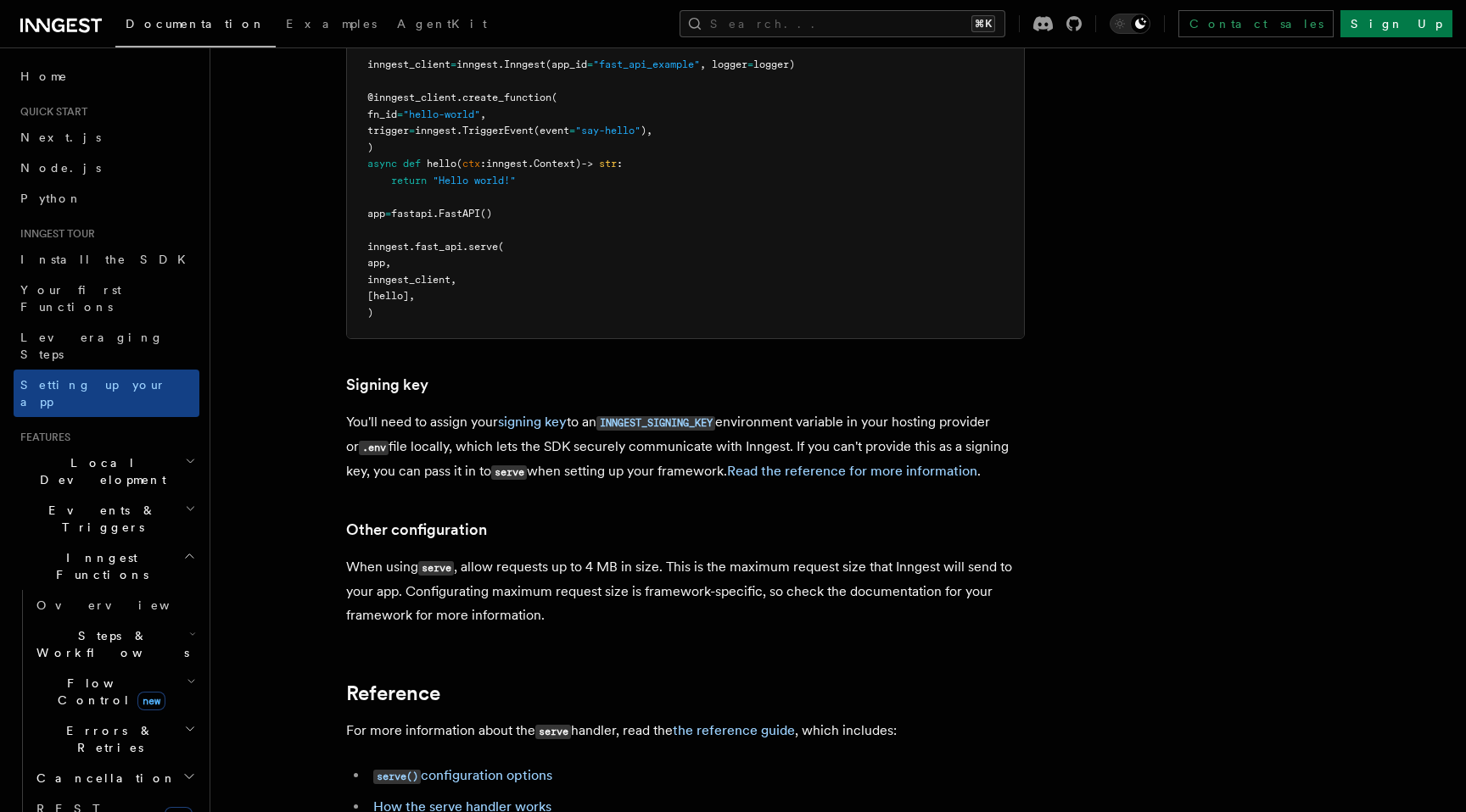
click at [496, 466] on code "serve" at bounding box center [509, 473] width 36 height 14
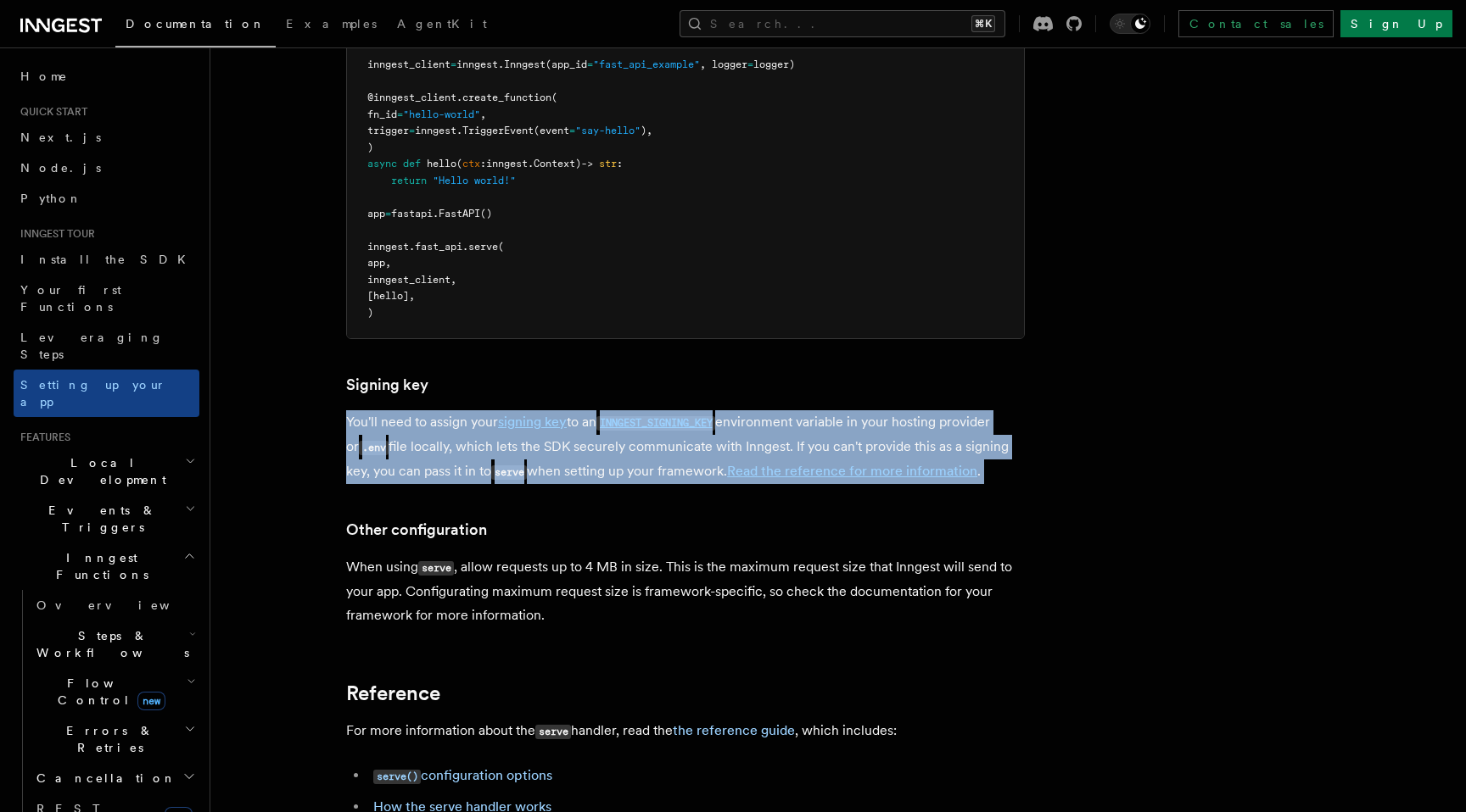
click at [496, 466] on code "serve" at bounding box center [509, 473] width 36 height 14
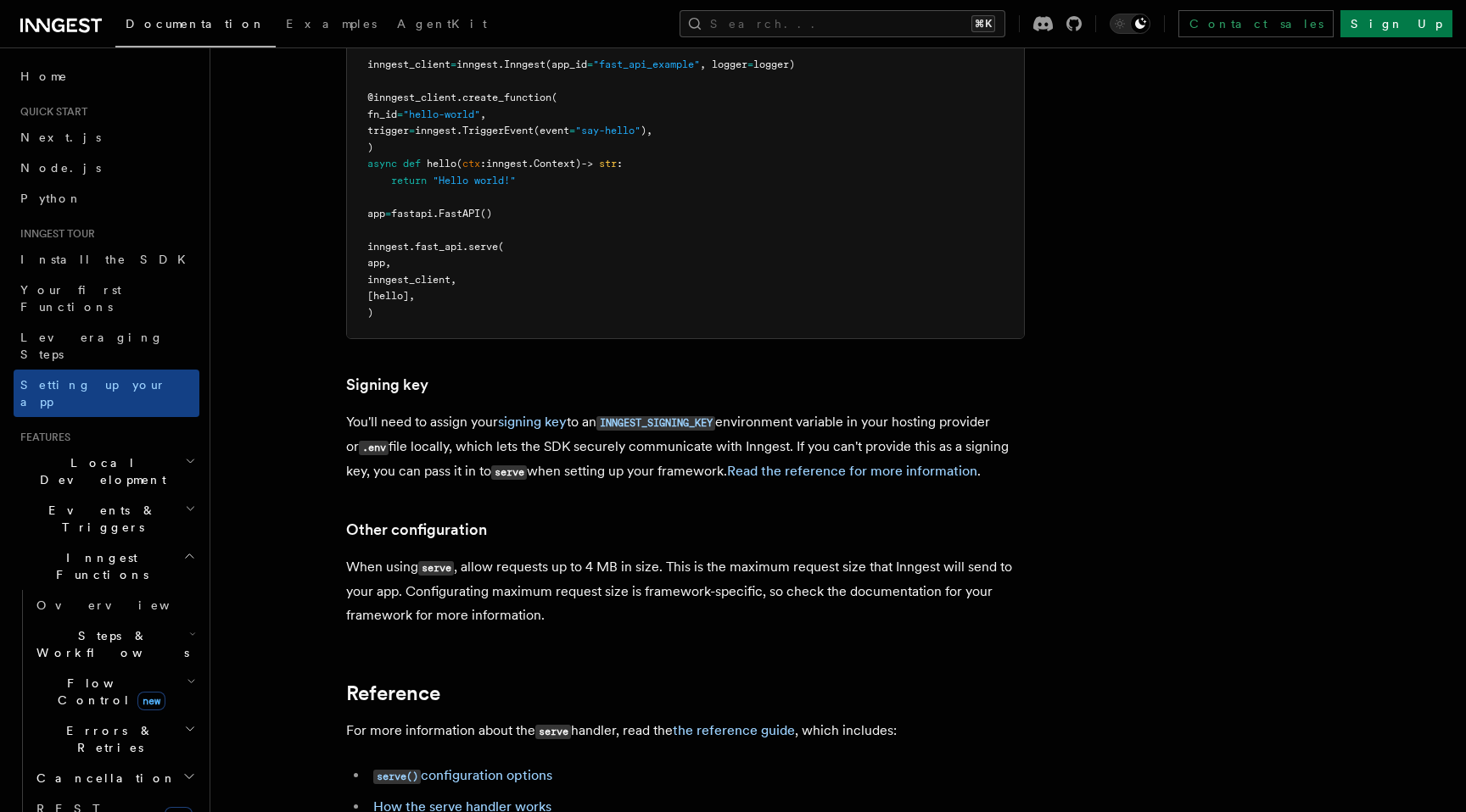
click at [521, 518] on h3 "Other configuration" at bounding box center [685, 529] width 679 height 24
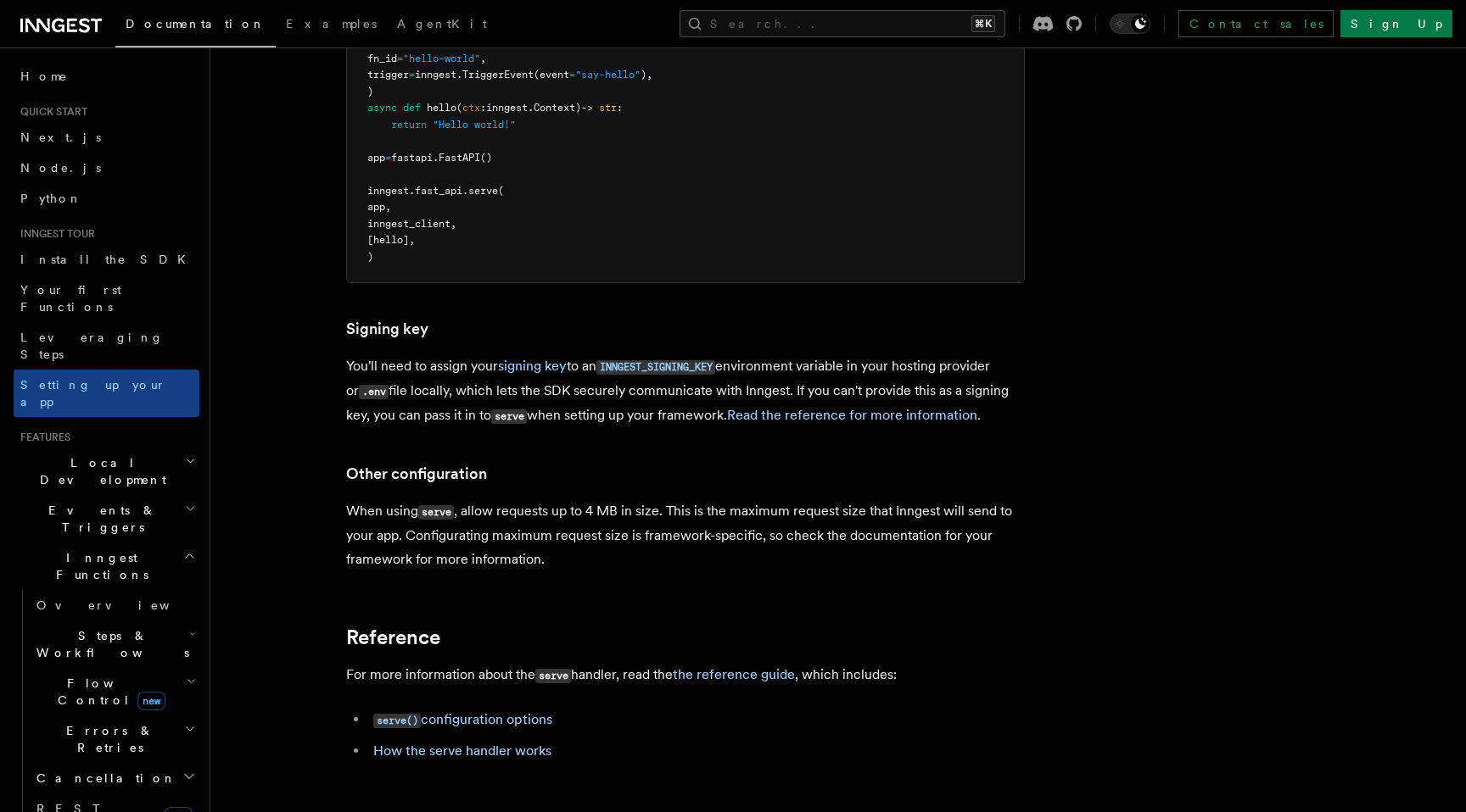
scroll to position [1036, 0]
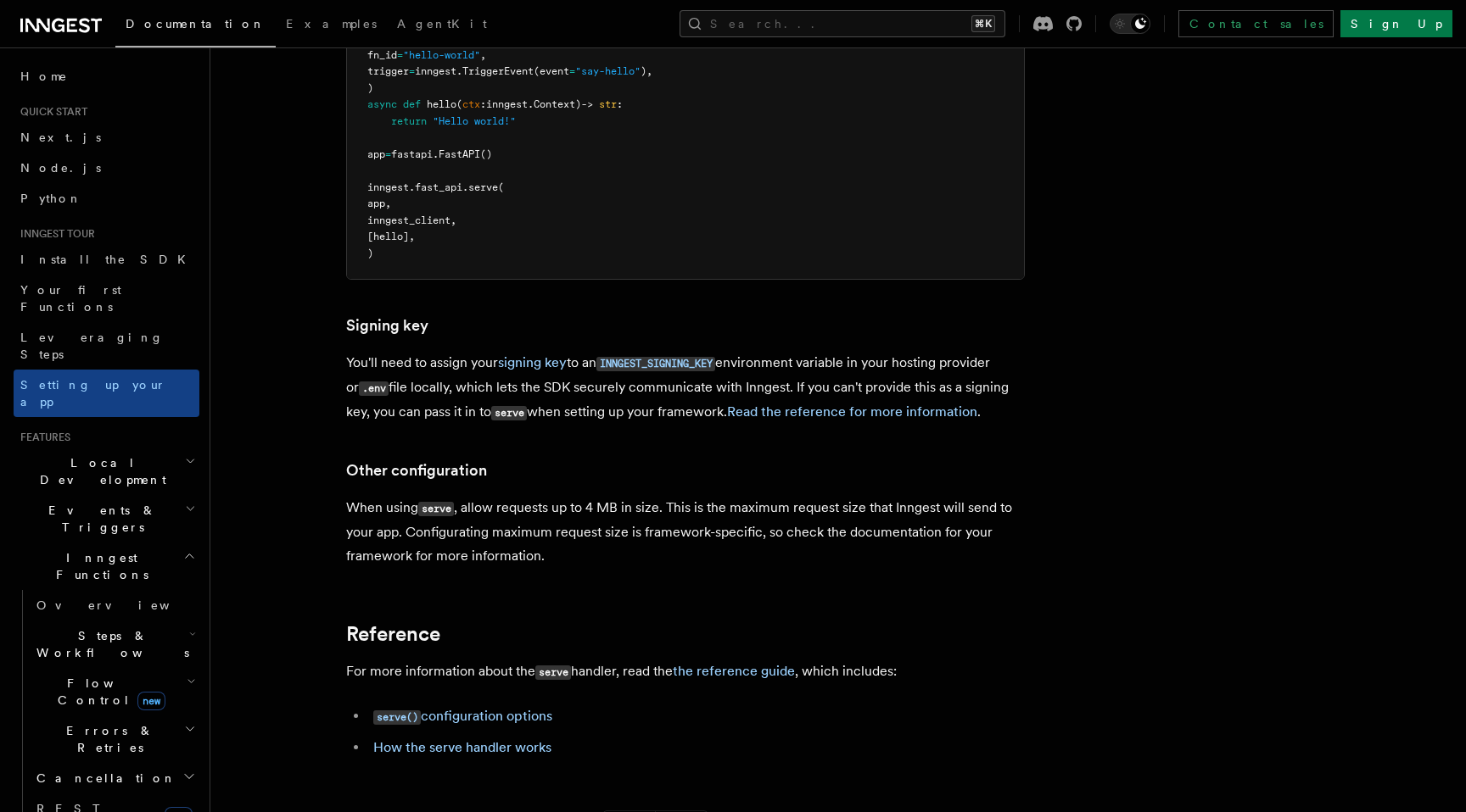
click at [609, 496] on p "When using serve , allow requests up to 4 MB in size. This is the maximum reque…" at bounding box center [685, 532] width 679 height 72
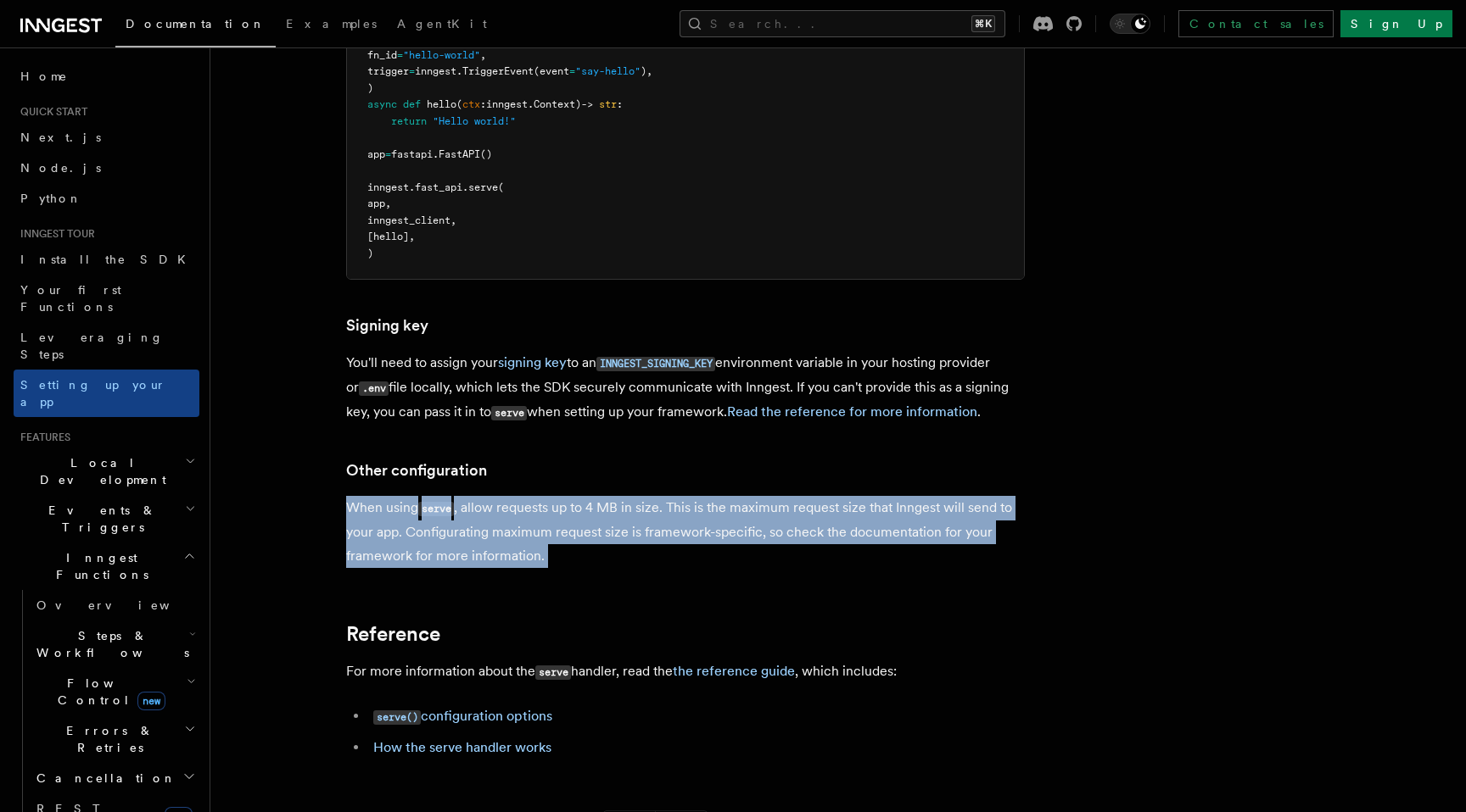
click at [609, 496] on p "When using serve , allow requests up to 4 MB in size. This is the maximum reque…" at bounding box center [685, 532] width 679 height 72
click at [608, 485] on article "Inngest tour Setting up your Inngest app With Inngest, you define functions or …" at bounding box center [794, 63] width 1113 height 2047
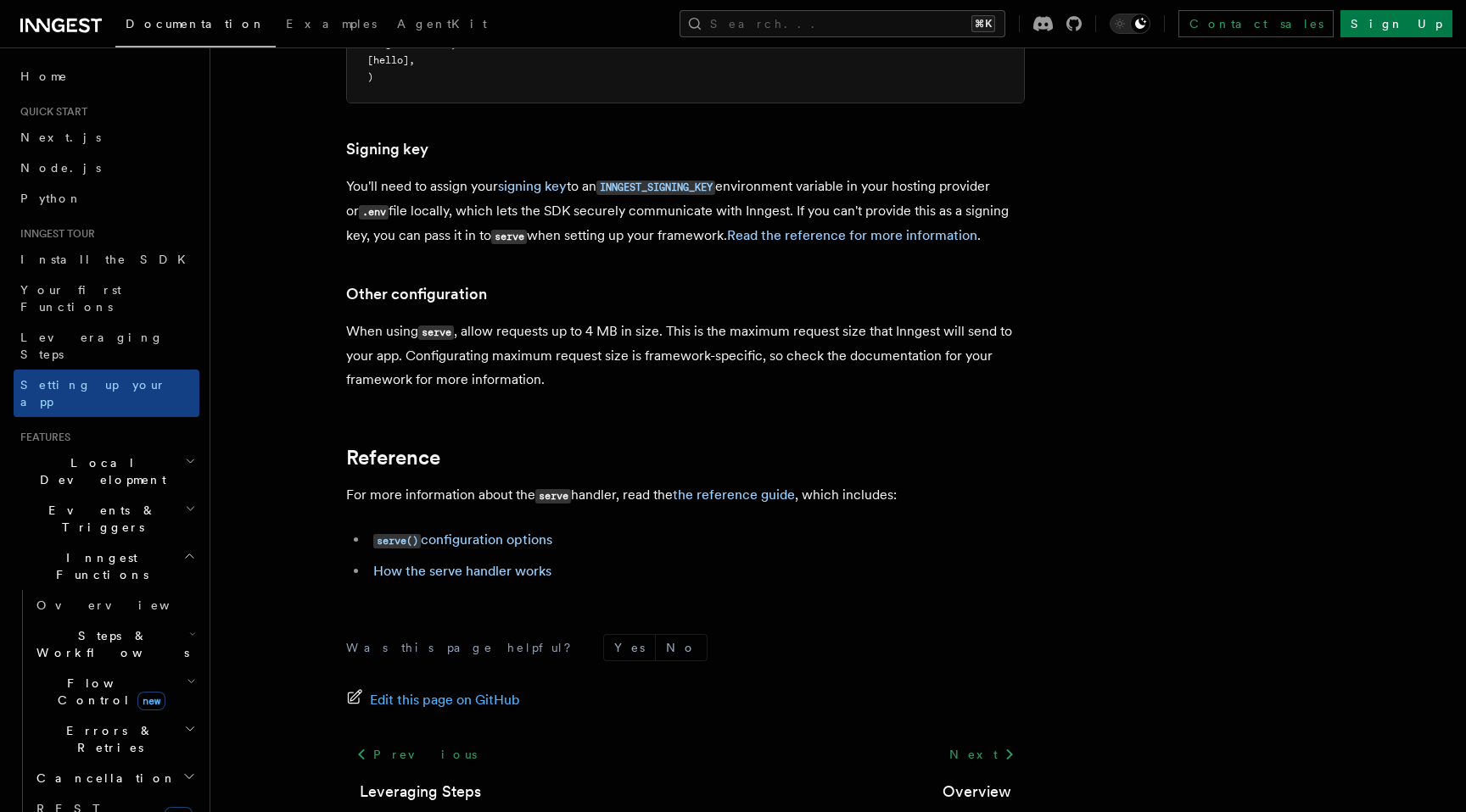
scroll to position [1227, 0]
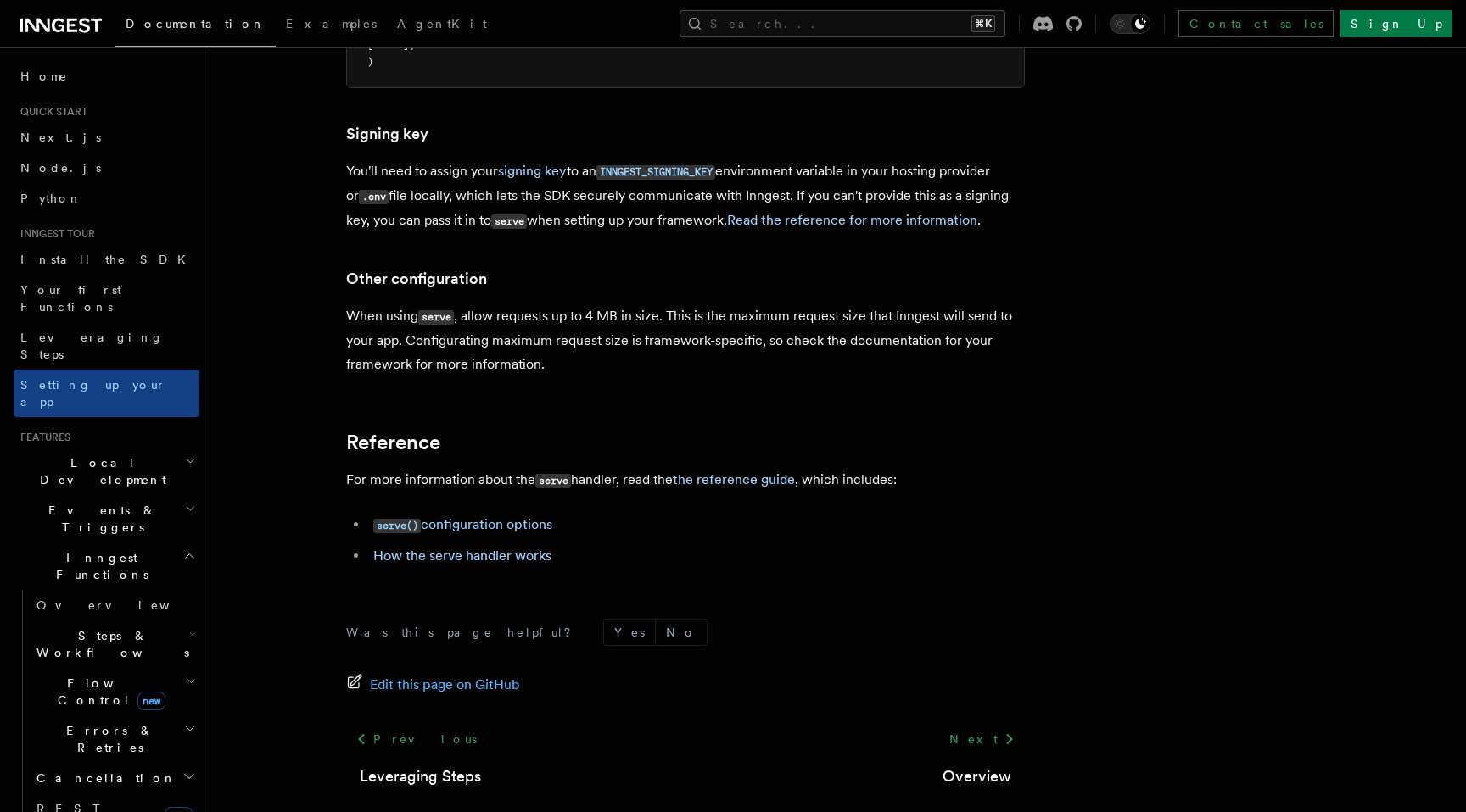
click at [59, 502] on span "Events & Triggers" at bounding box center [99, 519] width 172 height 34
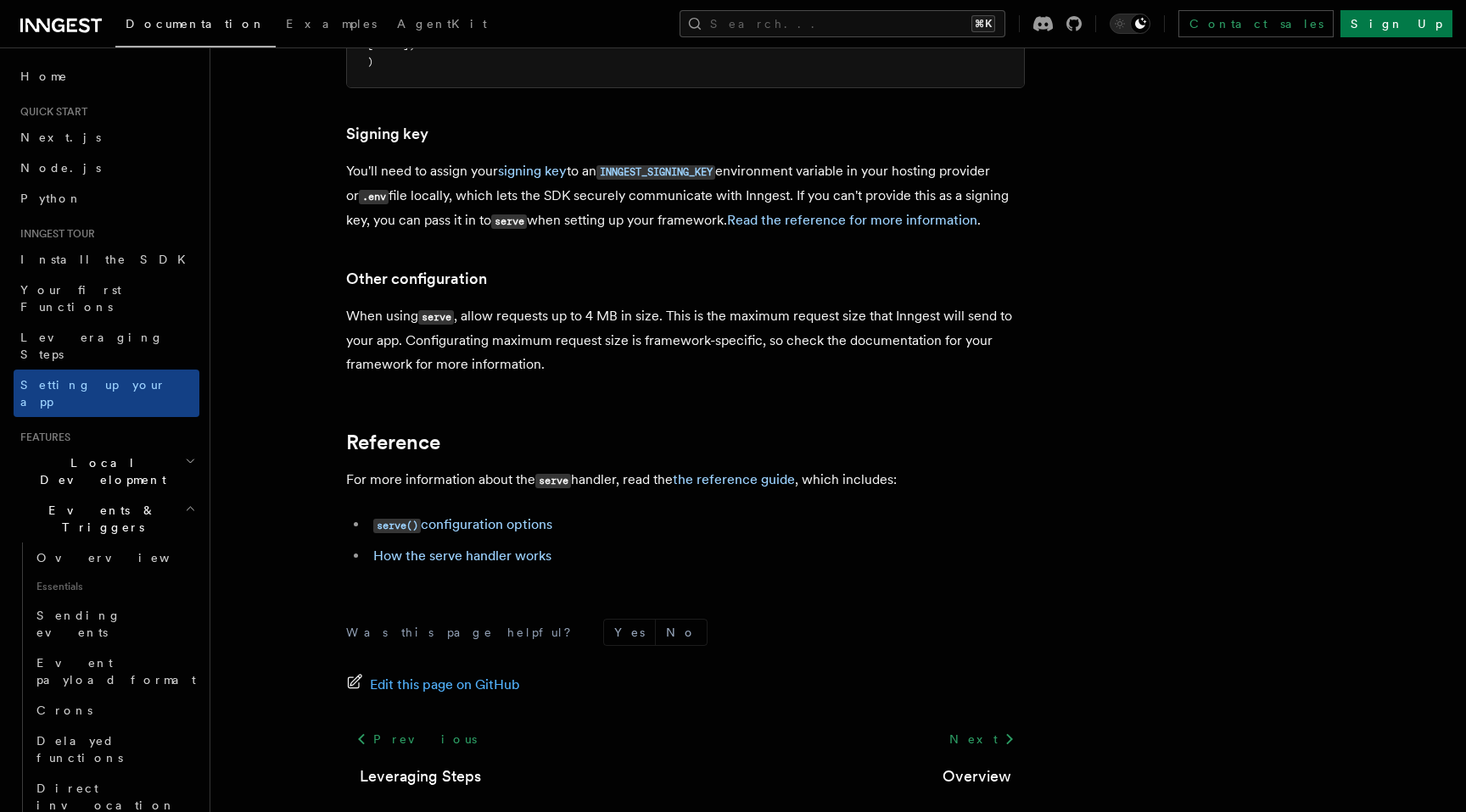
click at [68, 454] on span "Local Development" at bounding box center [99, 471] width 172 height 34
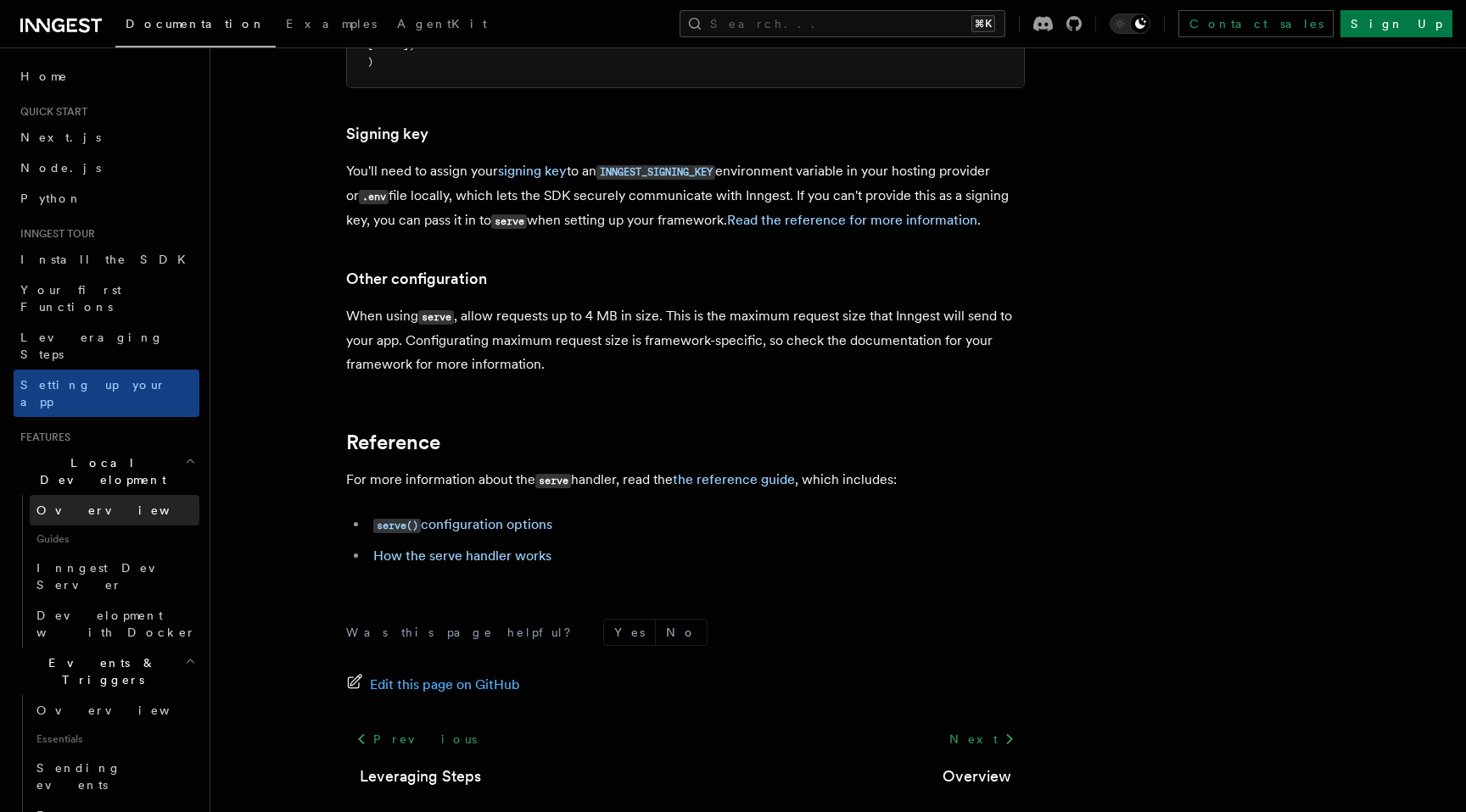
click at [97, 495] on link "Overview" at bounding box center [114, 511] width 170 height 30
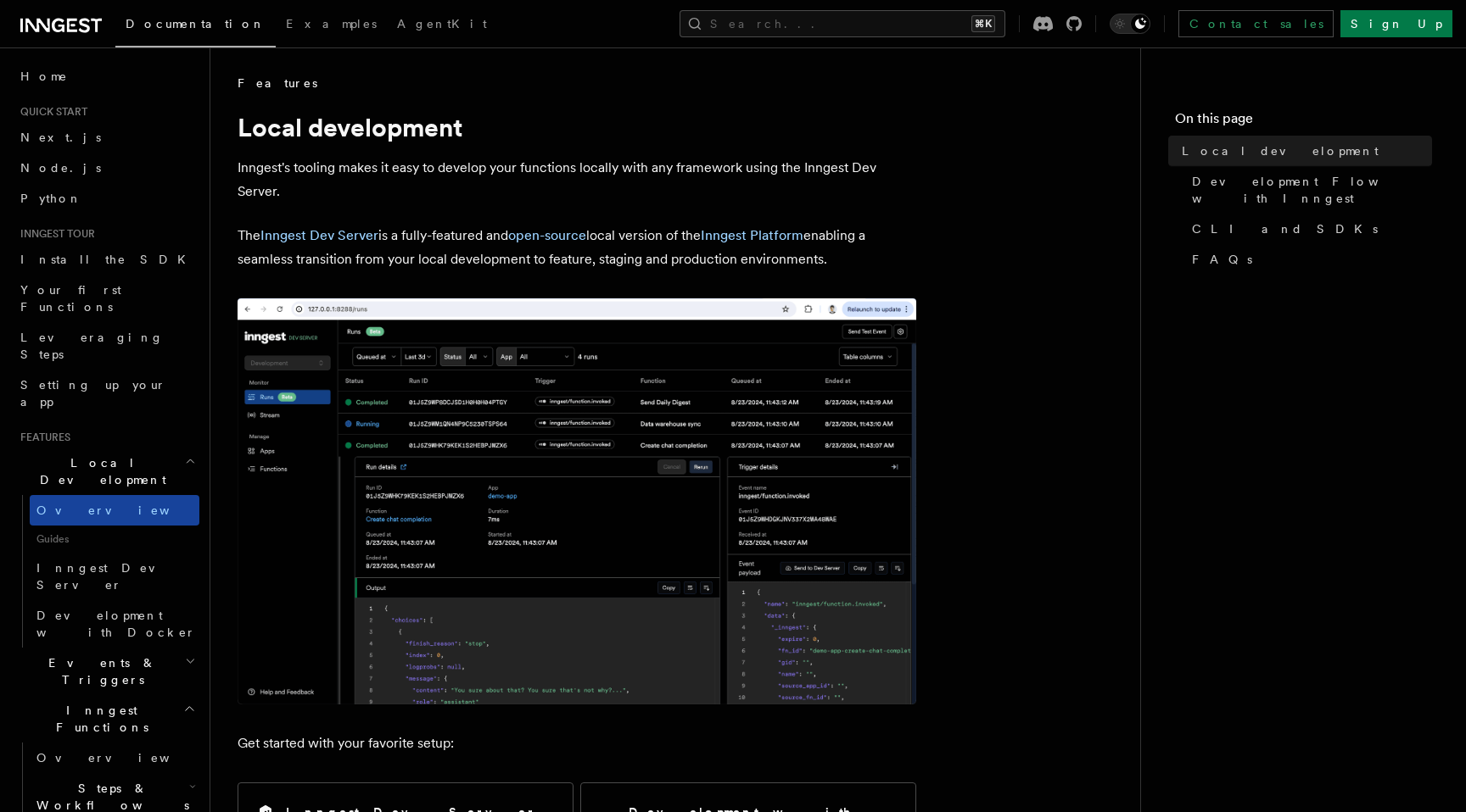
click at [103, 495] on link "Overview" at bounding box center [114, 511] width 170 height 30
click at [120, 454] on span "Local Development" at bounding box center [99, 471] width 172 height 34
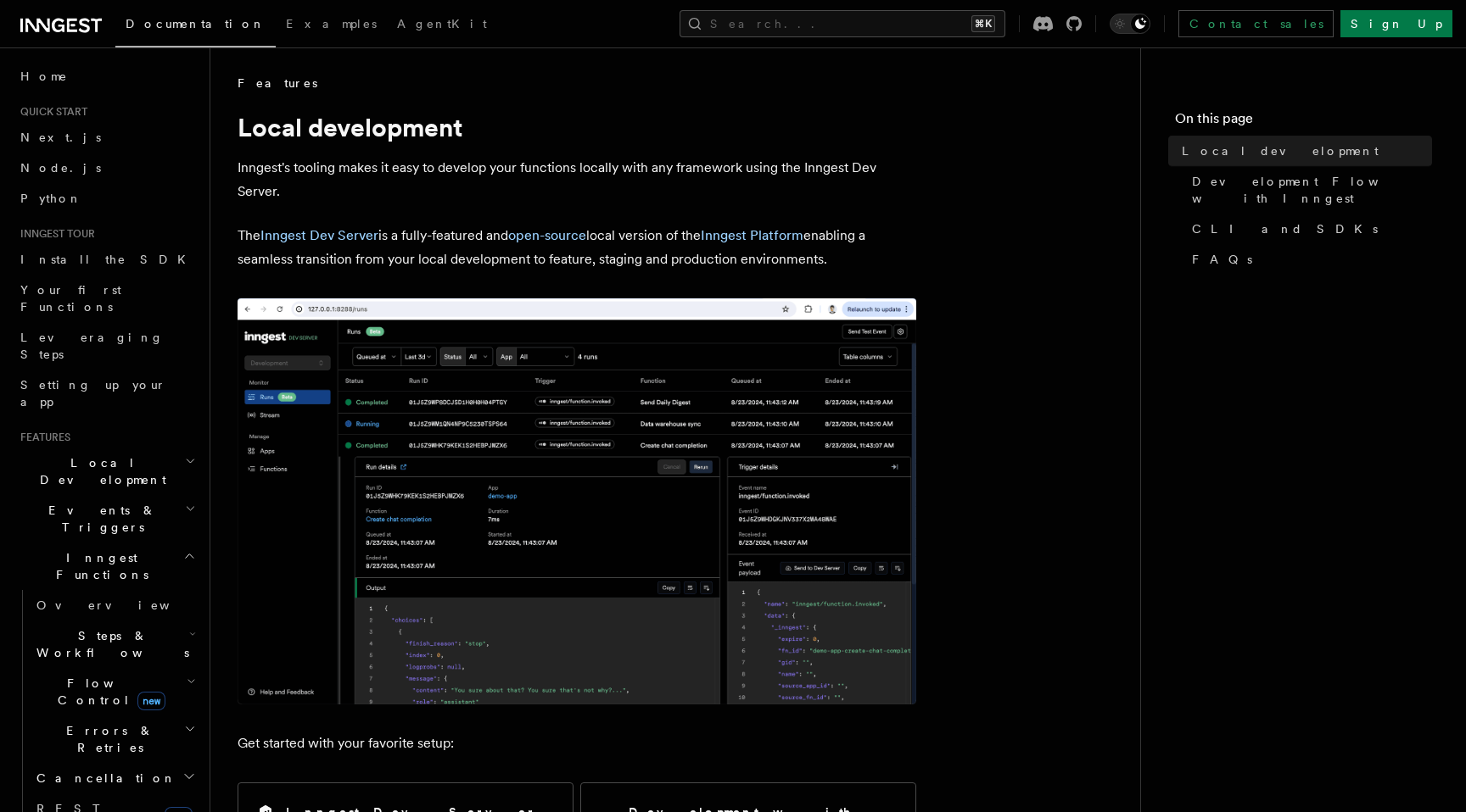
click at [120, 495] on h2 "Events & Triggers" at bounding box center [106, 519] width 186 height 47
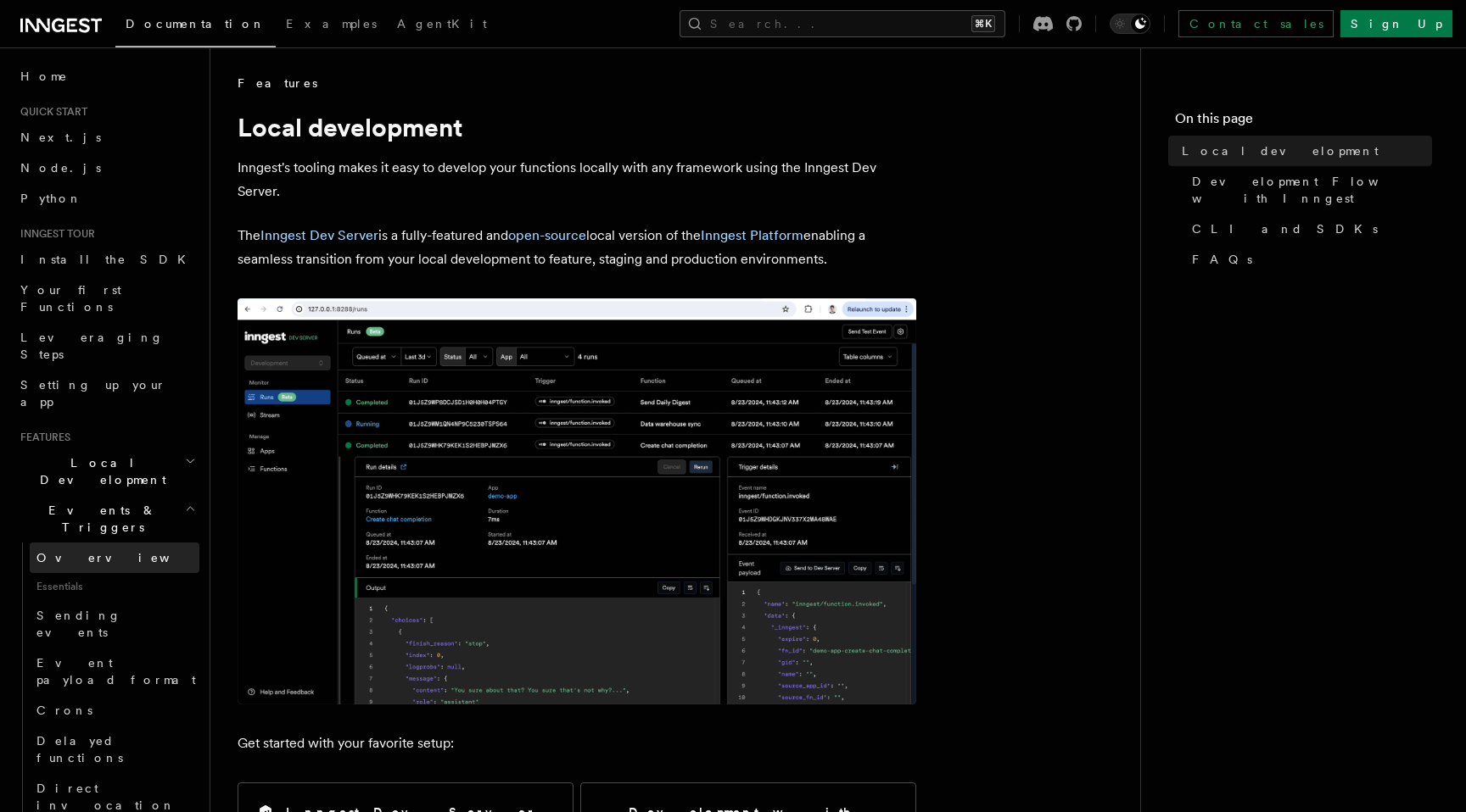
click at [103, 543] on link "Overview" at bounding box center [114, 558] width 170 height 30
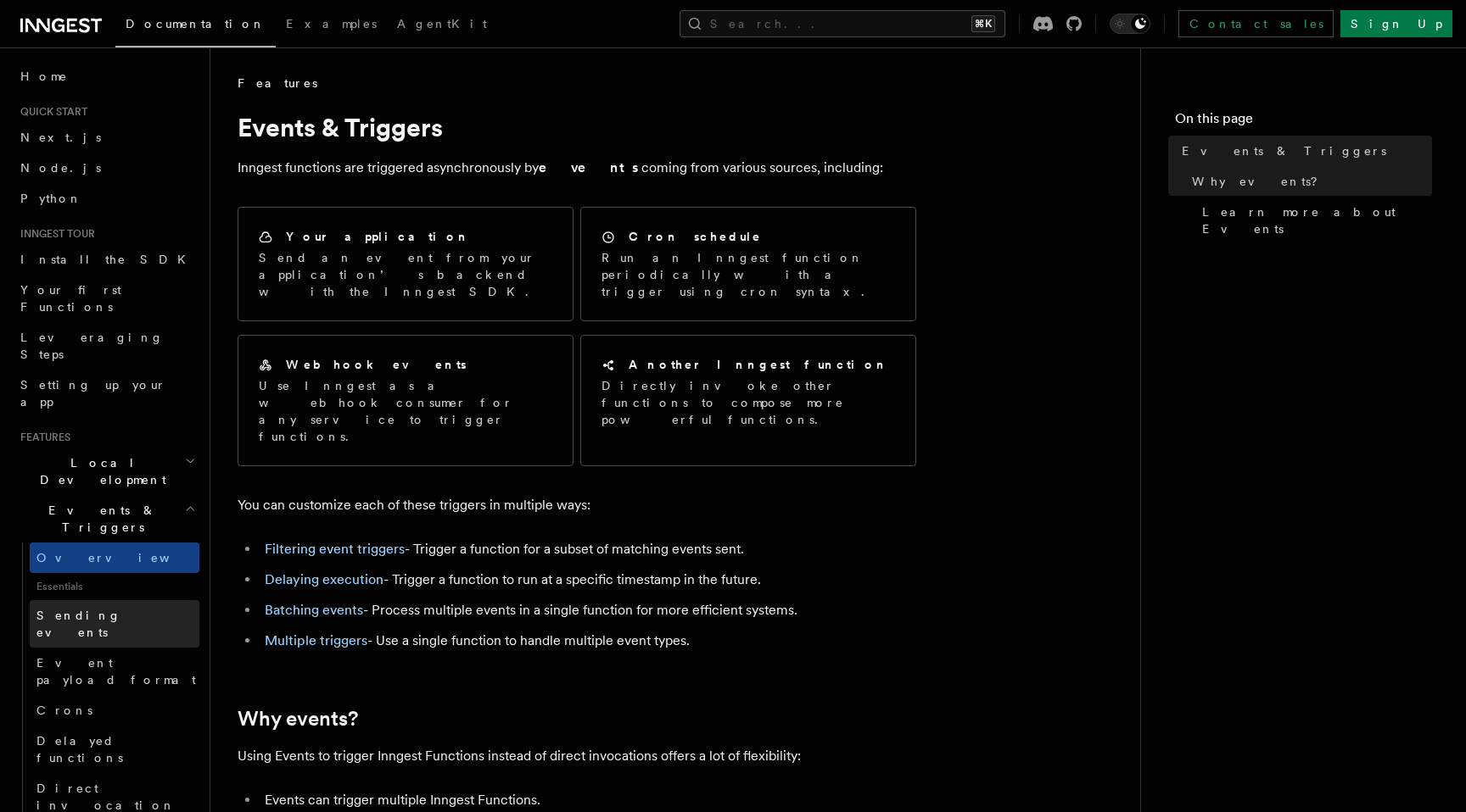
click at [106, 609] on span "Sending events" at bounding box center [79, 624] width 85 height 30
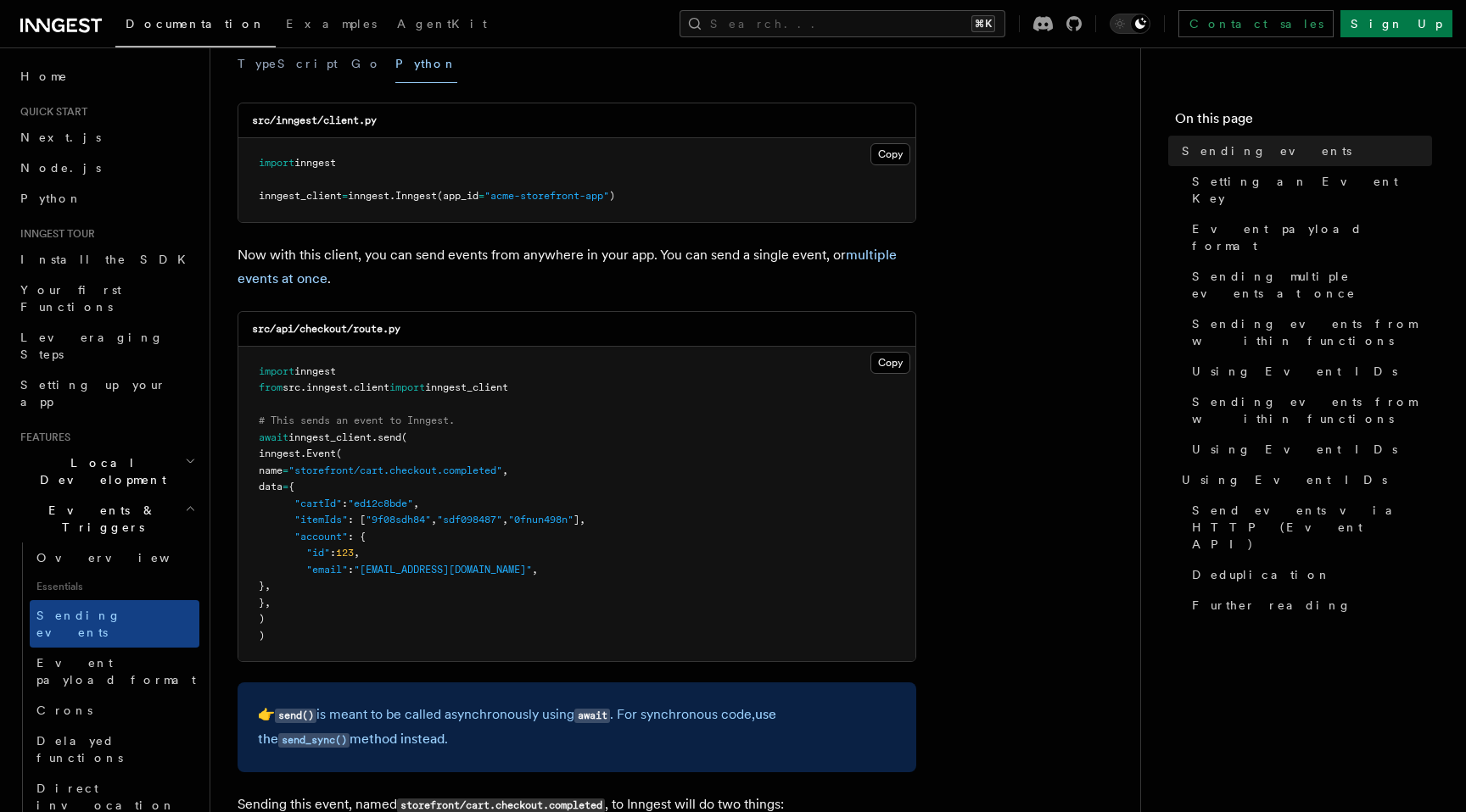
scroll to position [250, 0]
click at [332, 252] on p "Now with this client, you can send events from anywhere in your app. You can se…" at bounding box center [577, 265] width 679 height 47
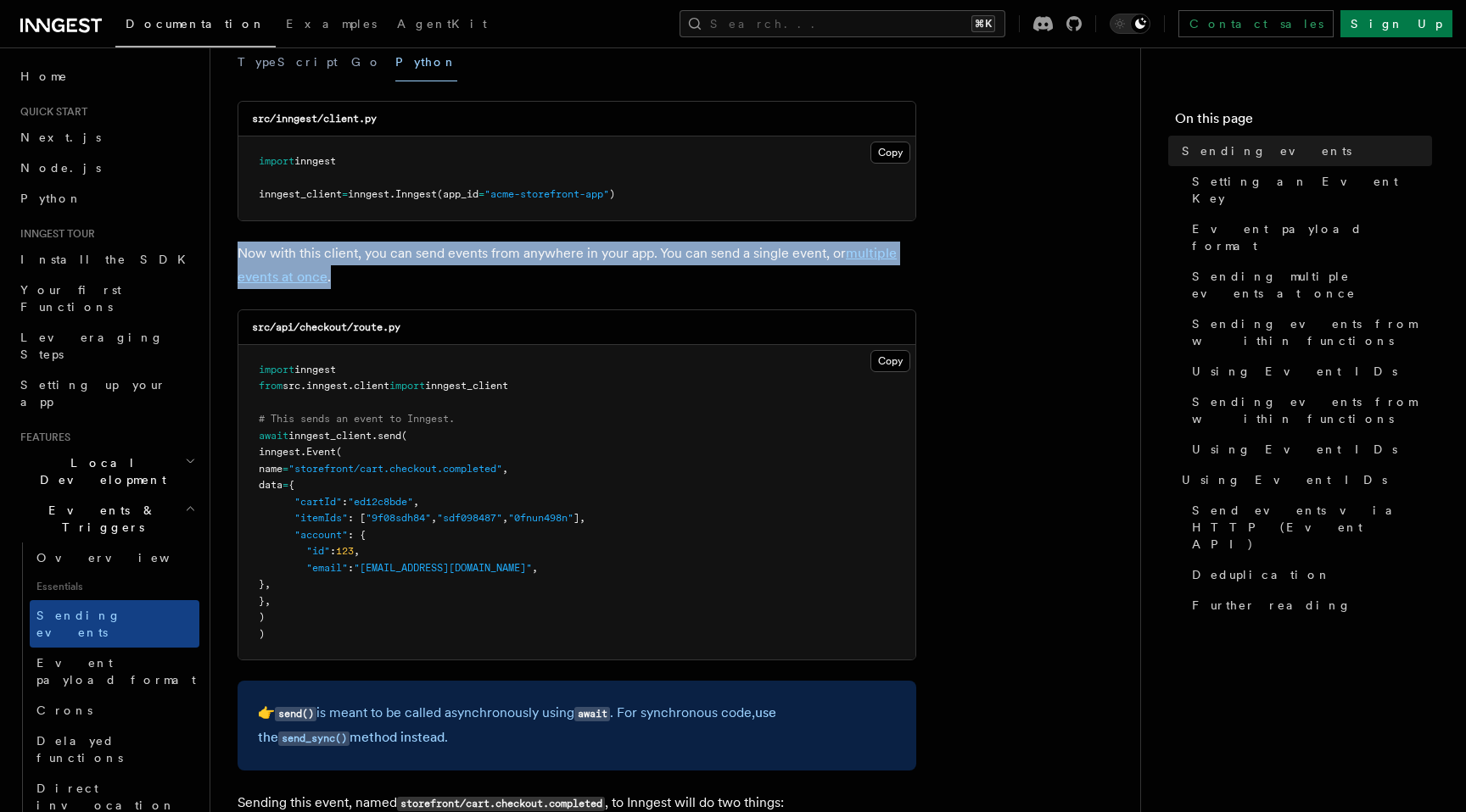
click at [332, 252] on p "Now with this client, you can send events from anywhere in your app. You can se…" at bounding box center [577, 265] width 679 height 47
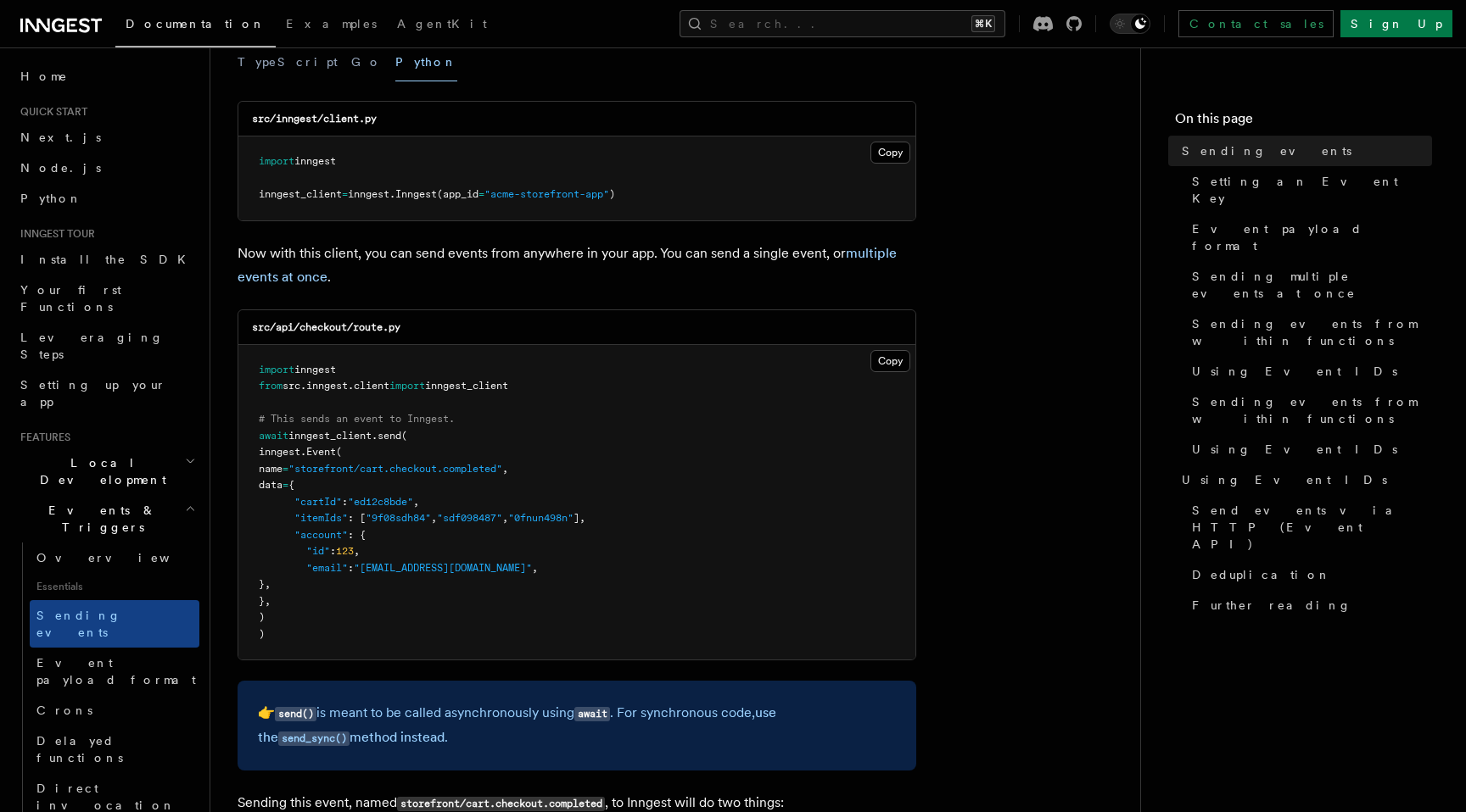
click at [409, 464] on span ""storefront/cart.checkout.completed"" at bounding box center [394, 469] width 214 height 12
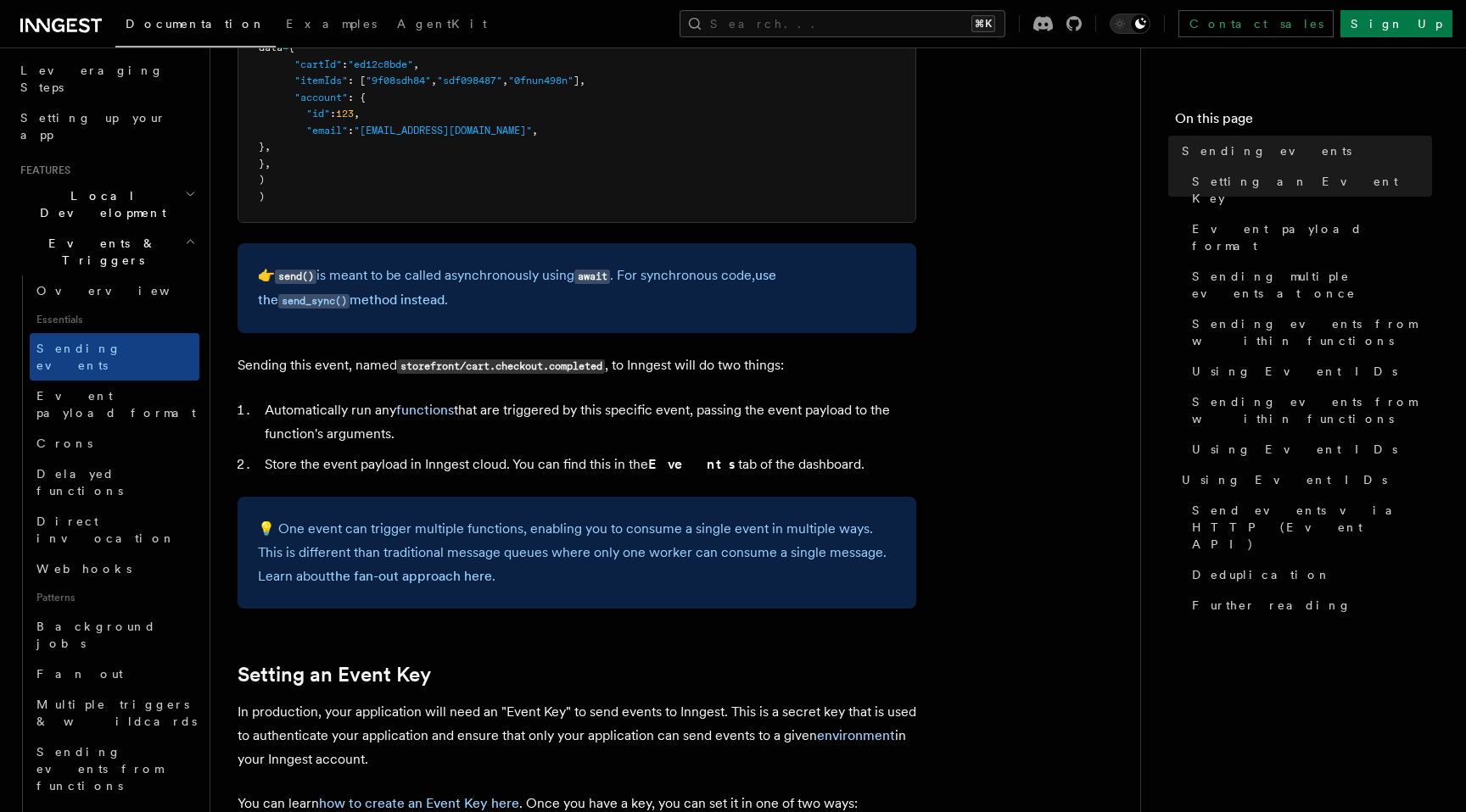
scroll to position [270, 0]
click at [129, 503] on link "Direct invocation" at bounding box center [114, 526] width 170 height 47
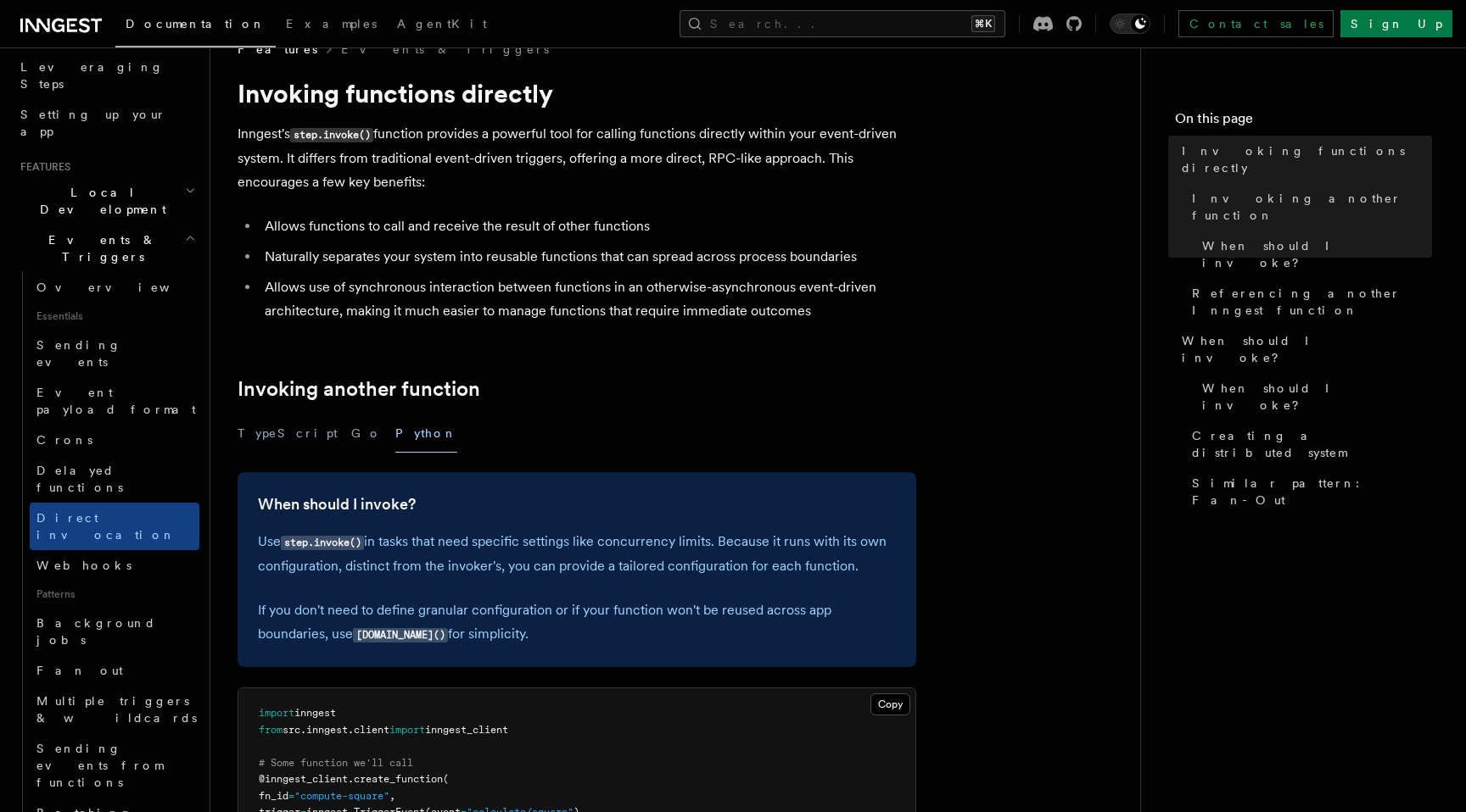
scroll to position [36, 0]
click at [367, 140] on code "step.invoke()" at bounding box center [331, 133] width 83 height 14
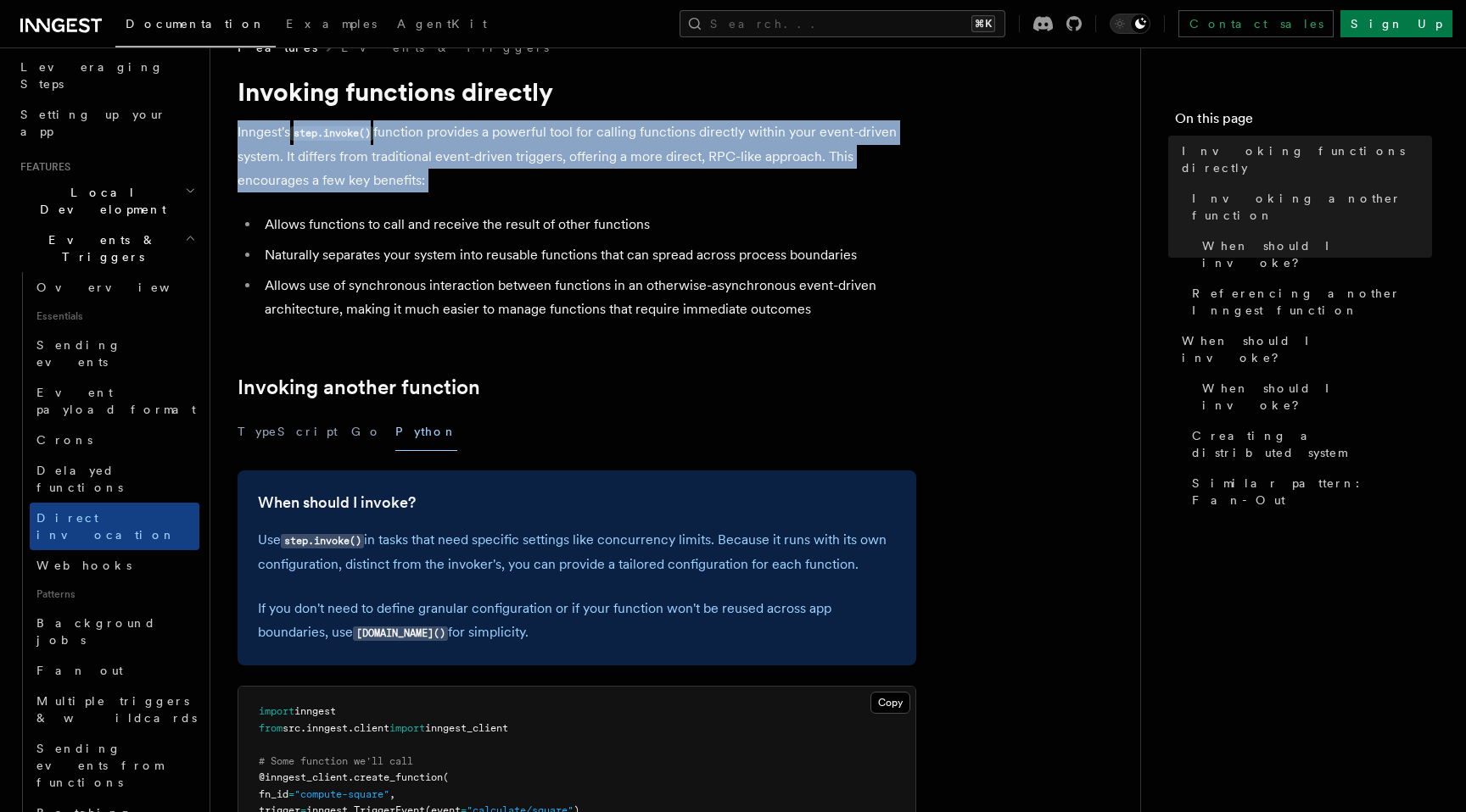
click at [367, 140] on code "step.invoke()" at bounding box center [331, 133] width 83 height 14
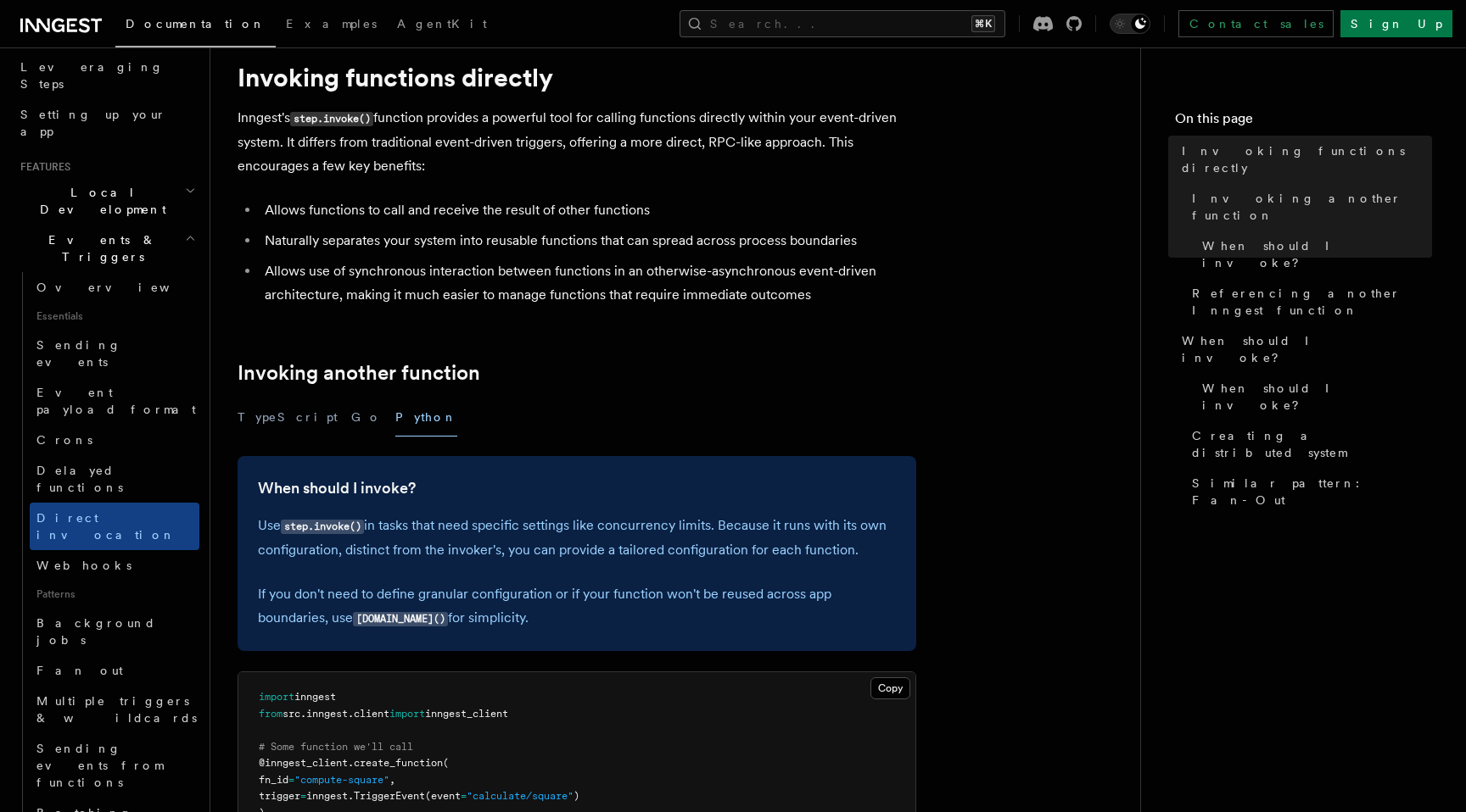
click at [713, 133] on p "Inngest's step.invoke() function provides a powerful tool for calling functions…" at bounding box center [577, 142] width 679 height 72
click at [699, 289] on li "Allows use of synchronous interaction between functions in an otherwise-asynchr…" at bounding box center [588, 283] width 657 height 47
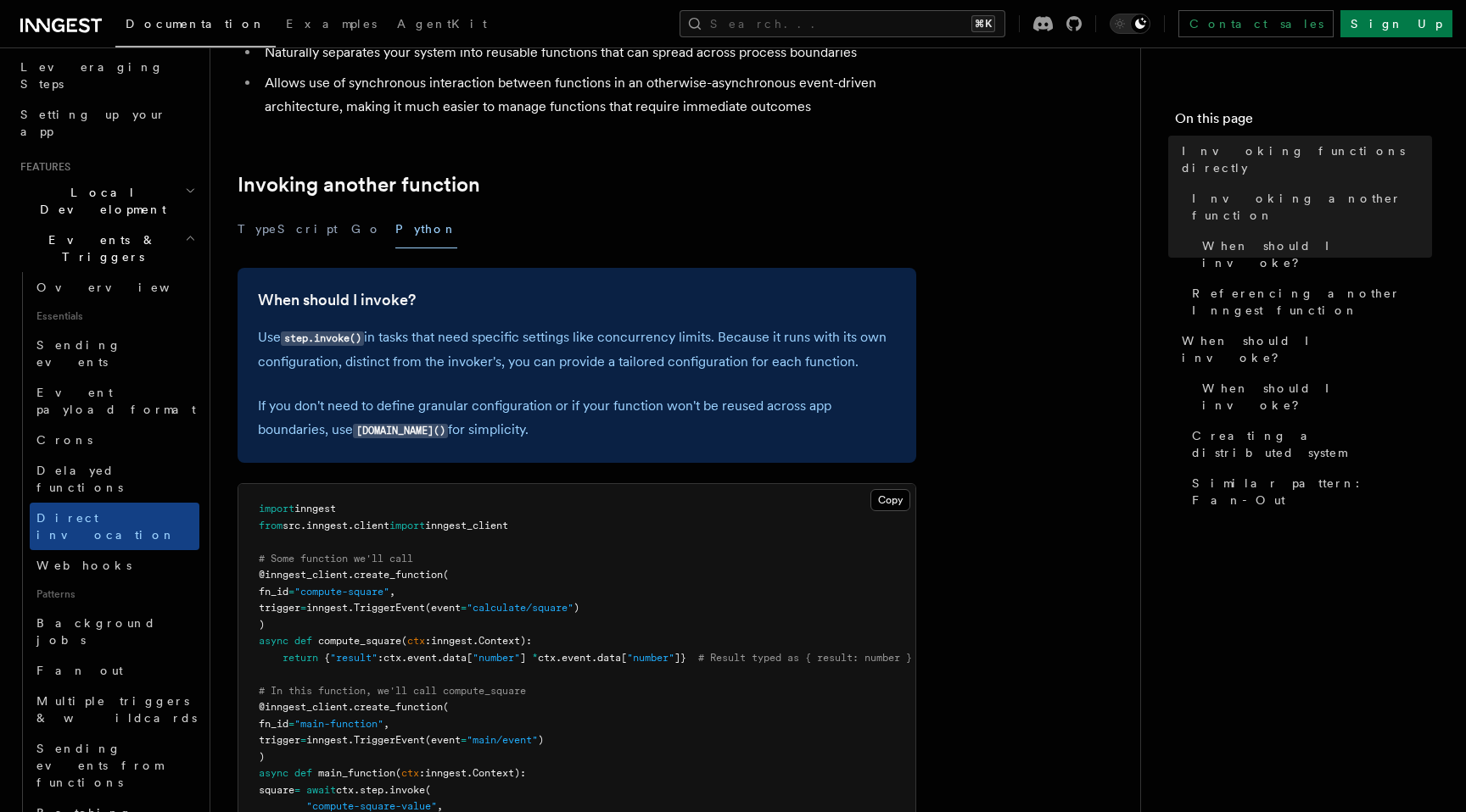
scroll to position [261, 0]
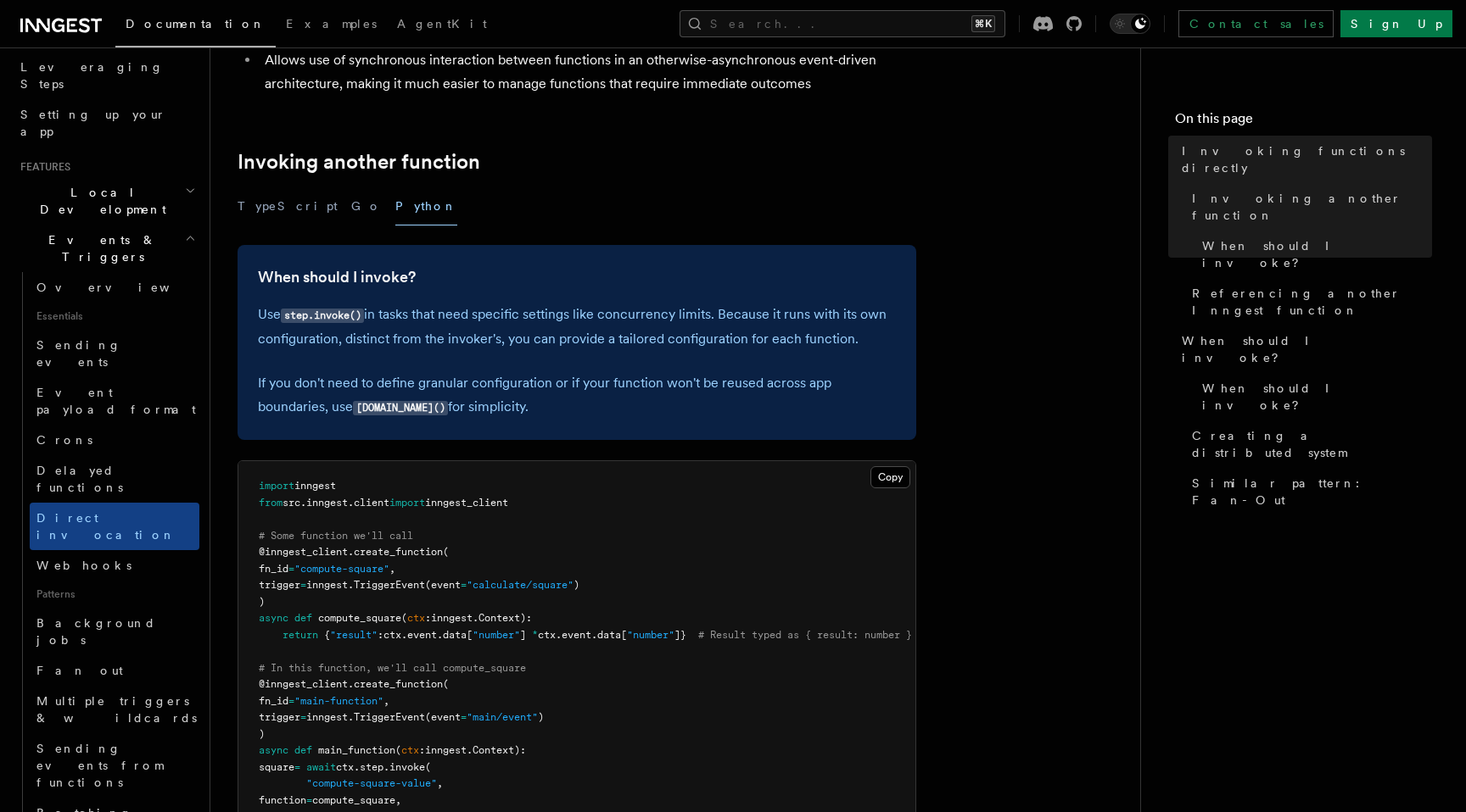
click at [691, 316] on p "Use step.invoke() in tasks that need specific settings like concurrency limits.…" at bounding box center [576, 327] width 638 height 48
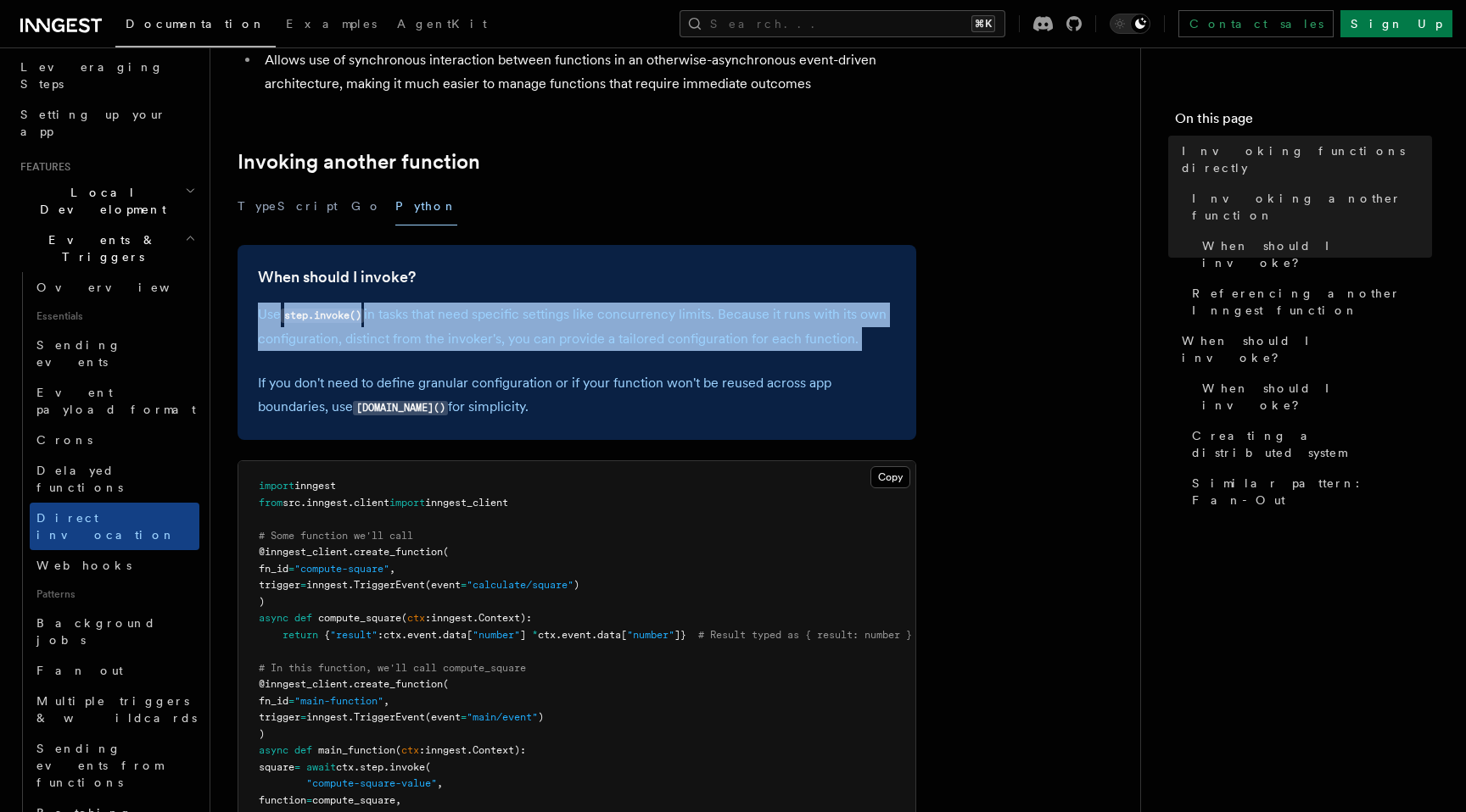
click at [691, 316] on p "Use step.invoke() in tasks that need specific settings like concurrency limits.…" at bounding box center [576, 327] width 638 height 48
click at [691, 367] on div "When should I invoke? Use step.invoke() in tasks that need specific settings li…" at bounding box center [577, 343] width 679 height 195
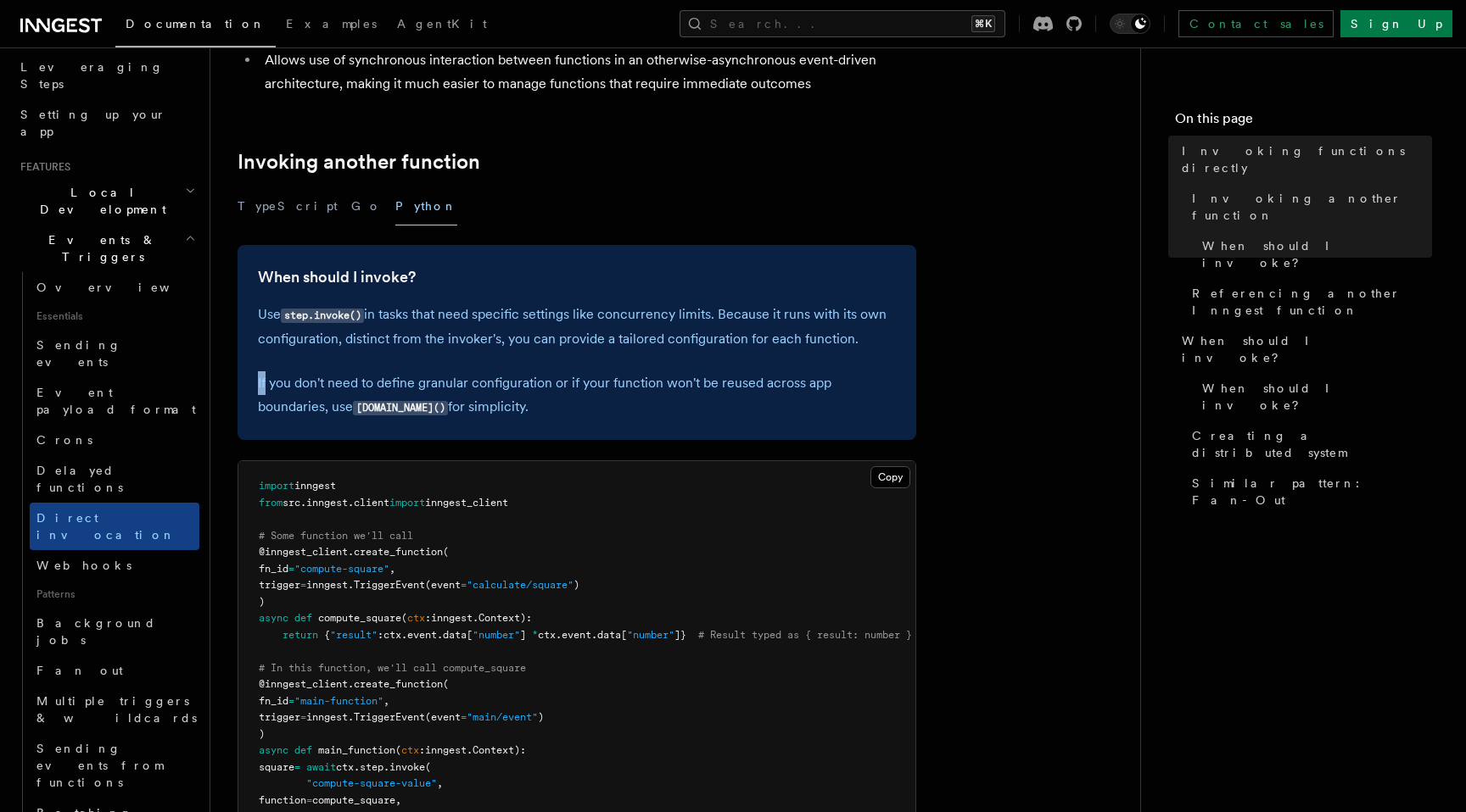
click at [691, 367] on div "When should I invoke? Use step.invoke() in tasks that need specific settings li…" at bounding box center [577, 343] width 679 height 195
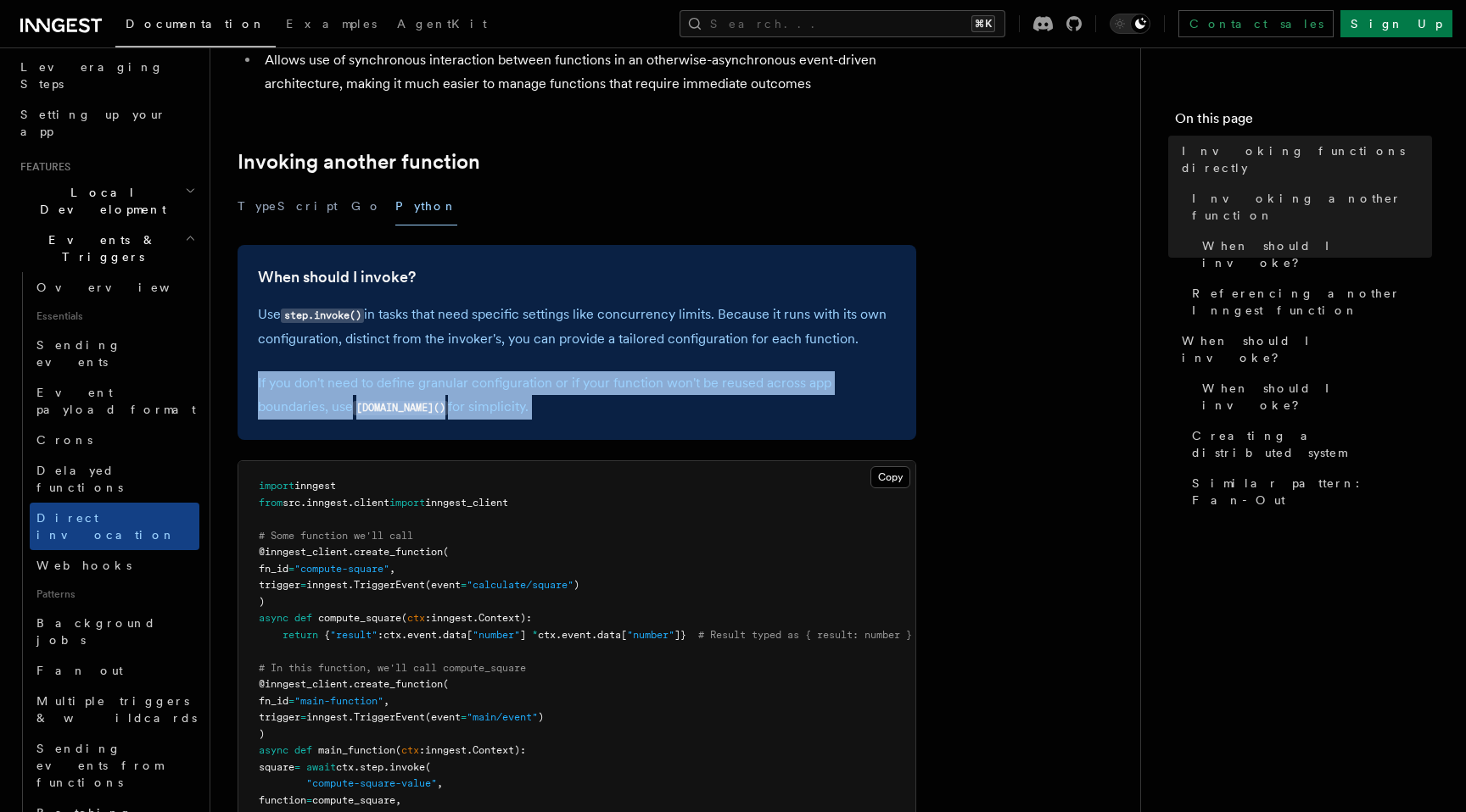
click at [691, 367] on div "When should I invoke? Use step.invoke() in tasks that need specific settings li…" at bounding box center [577, 343] width 679 height 195
click at [691, 388] on p "If you don't need to define granular configuration or if your function won't be…" at bounding box center [576, 395] width 638 height 48
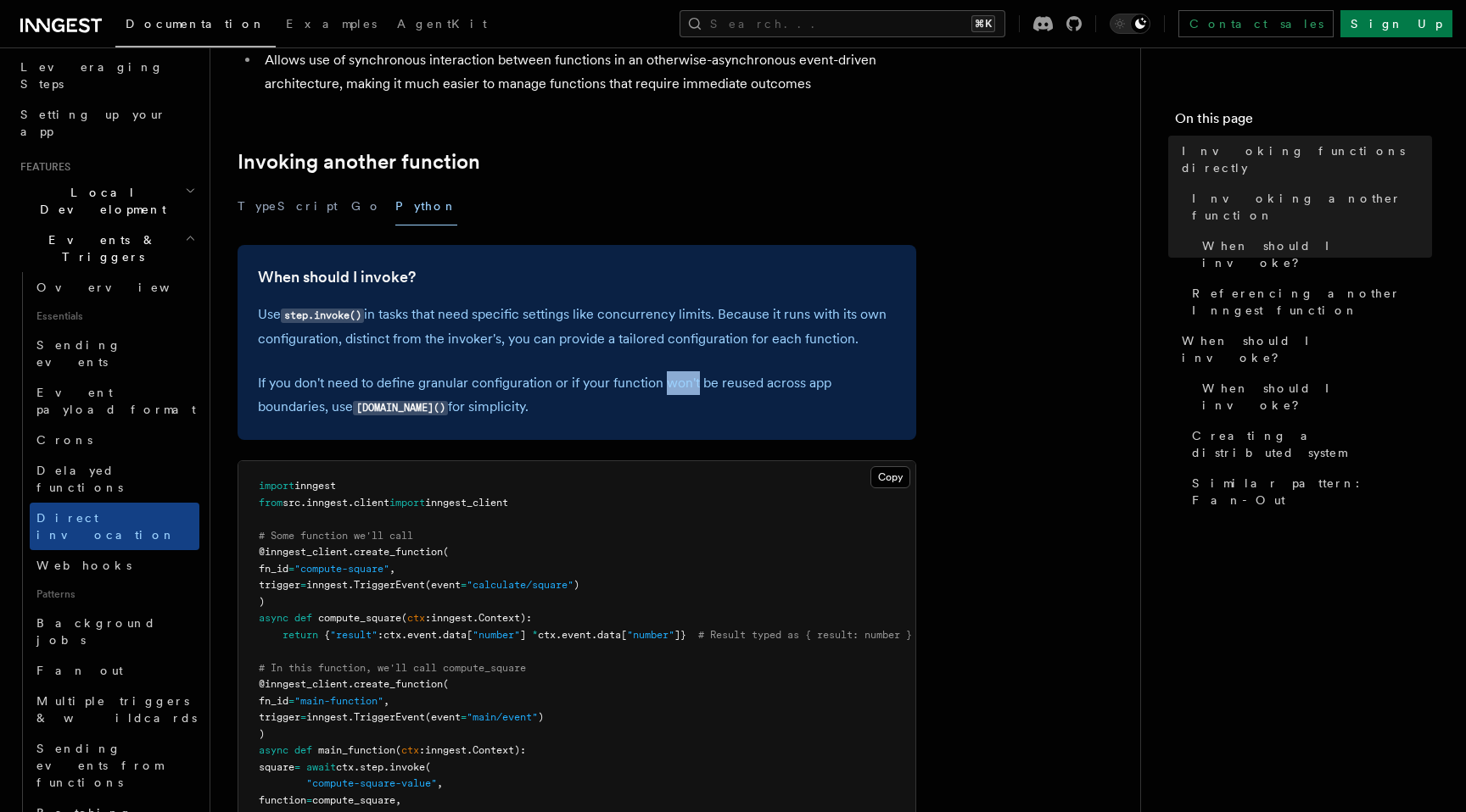
click at [691, 388] on p "If you don't need to define granular configuration or if your function won't be…" at bounding box center [576, 395] width 638 height 48
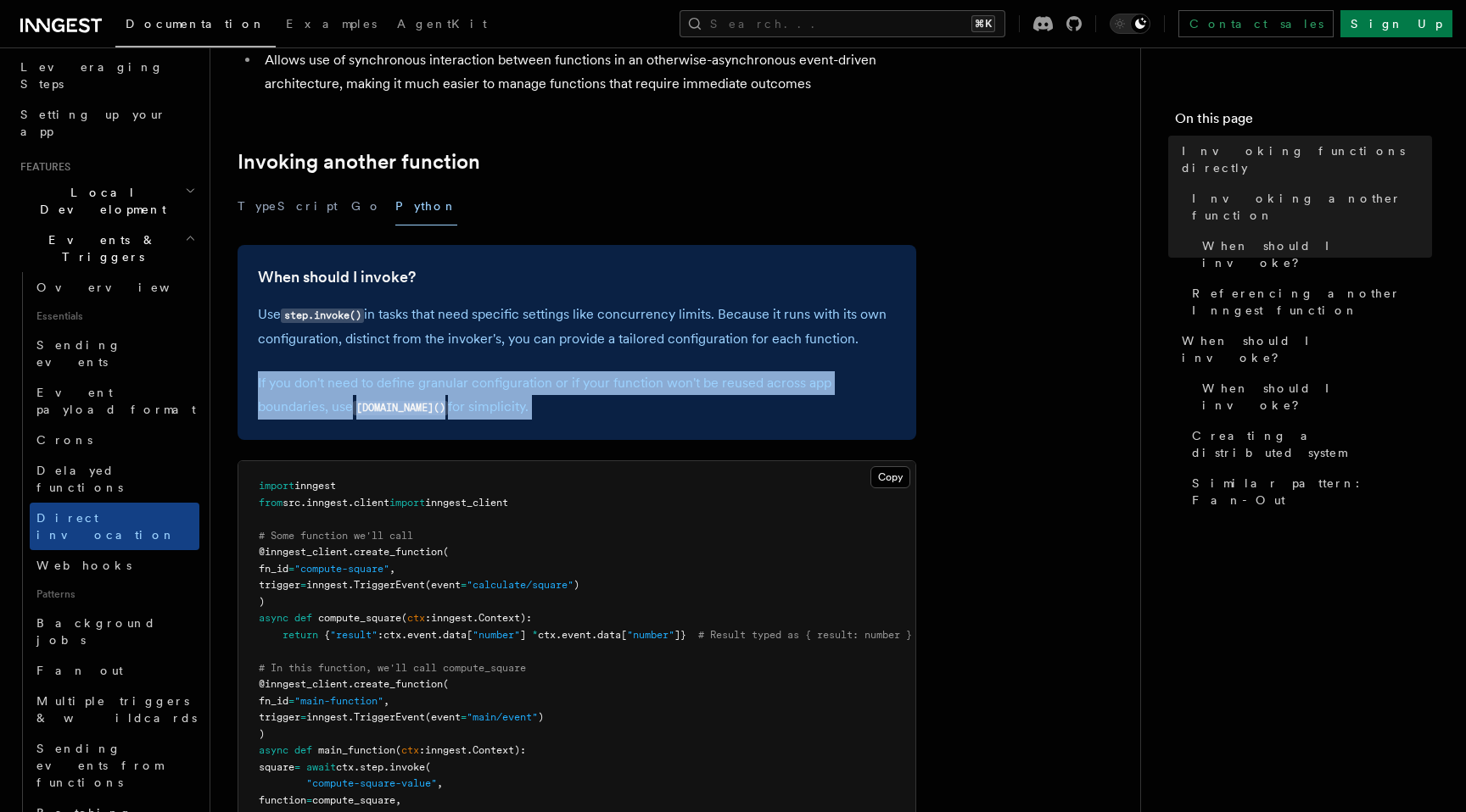
click at [691, 388] on p "If you don't need to define granular configuration or if your function won't be…" at bounding box center [576, 395] width 638 height 48
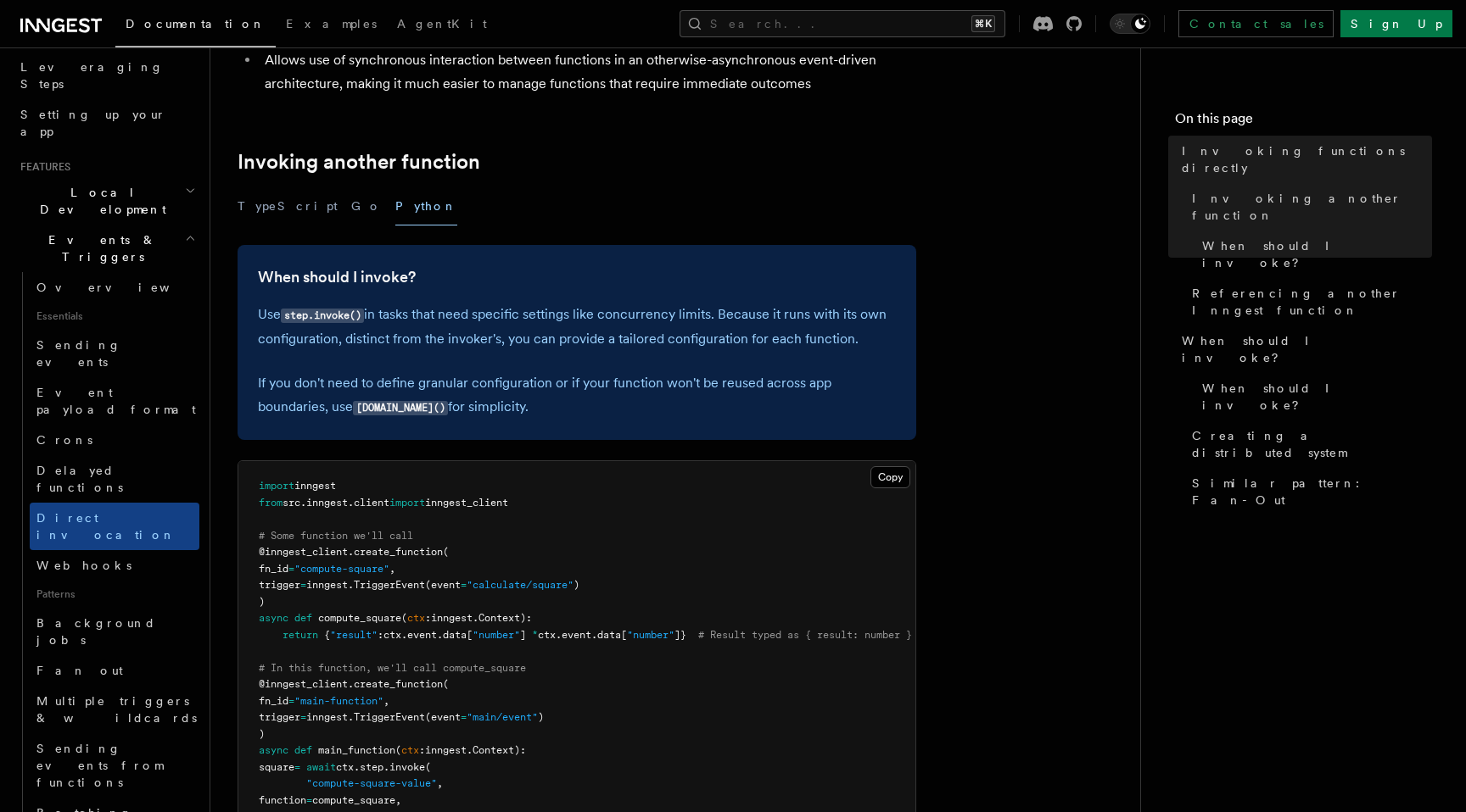
click at [695, 340] on p "Use step.invoke() in tasks that need specific settings like concurrency limits.…" at bounding box center [576, 327] width 638 height 48
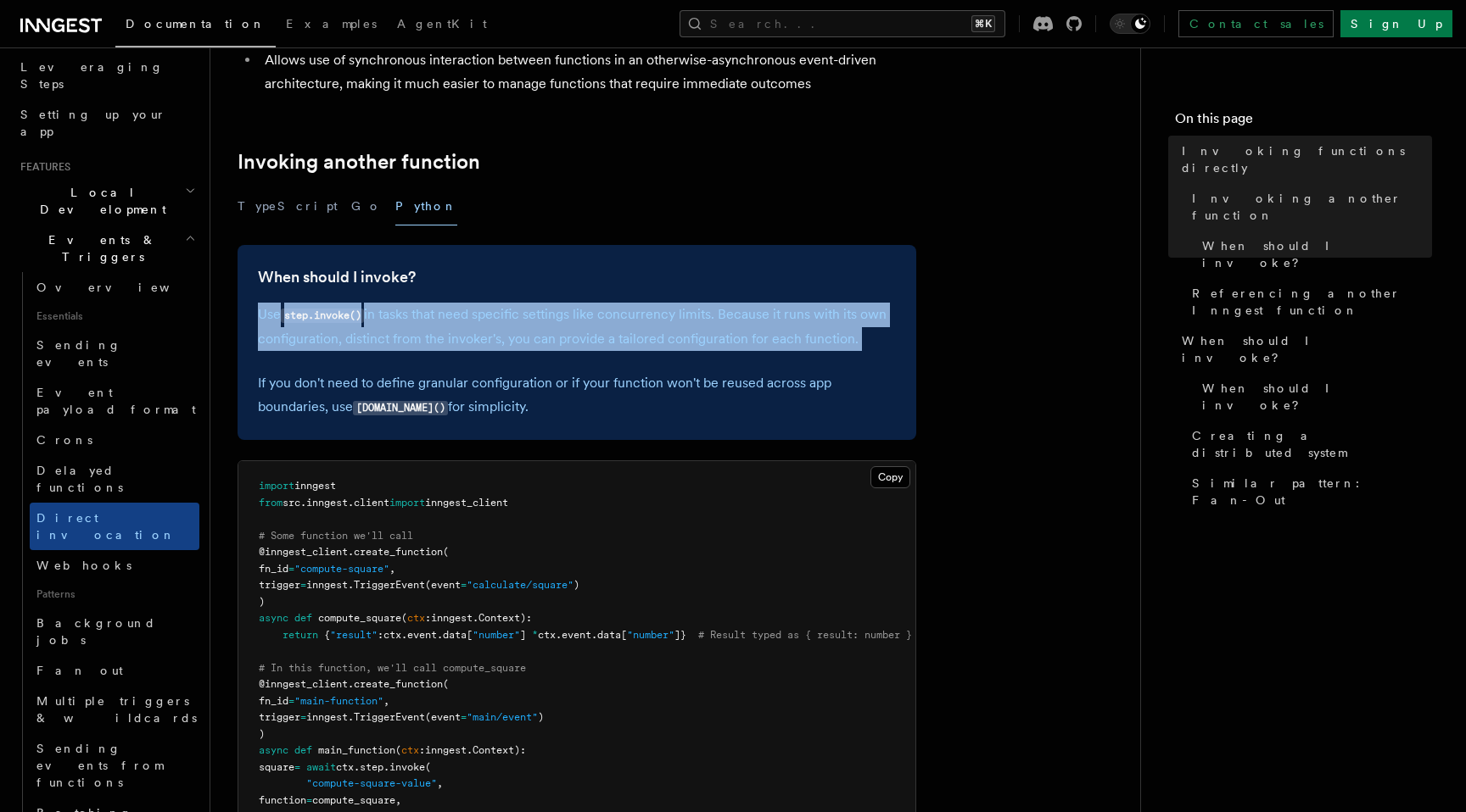
click at [695, 340] on p "Use step.invoke() in tasks that need specific settings like concurrency limits.…" at bounding box center [576, 327] width 638 height 48
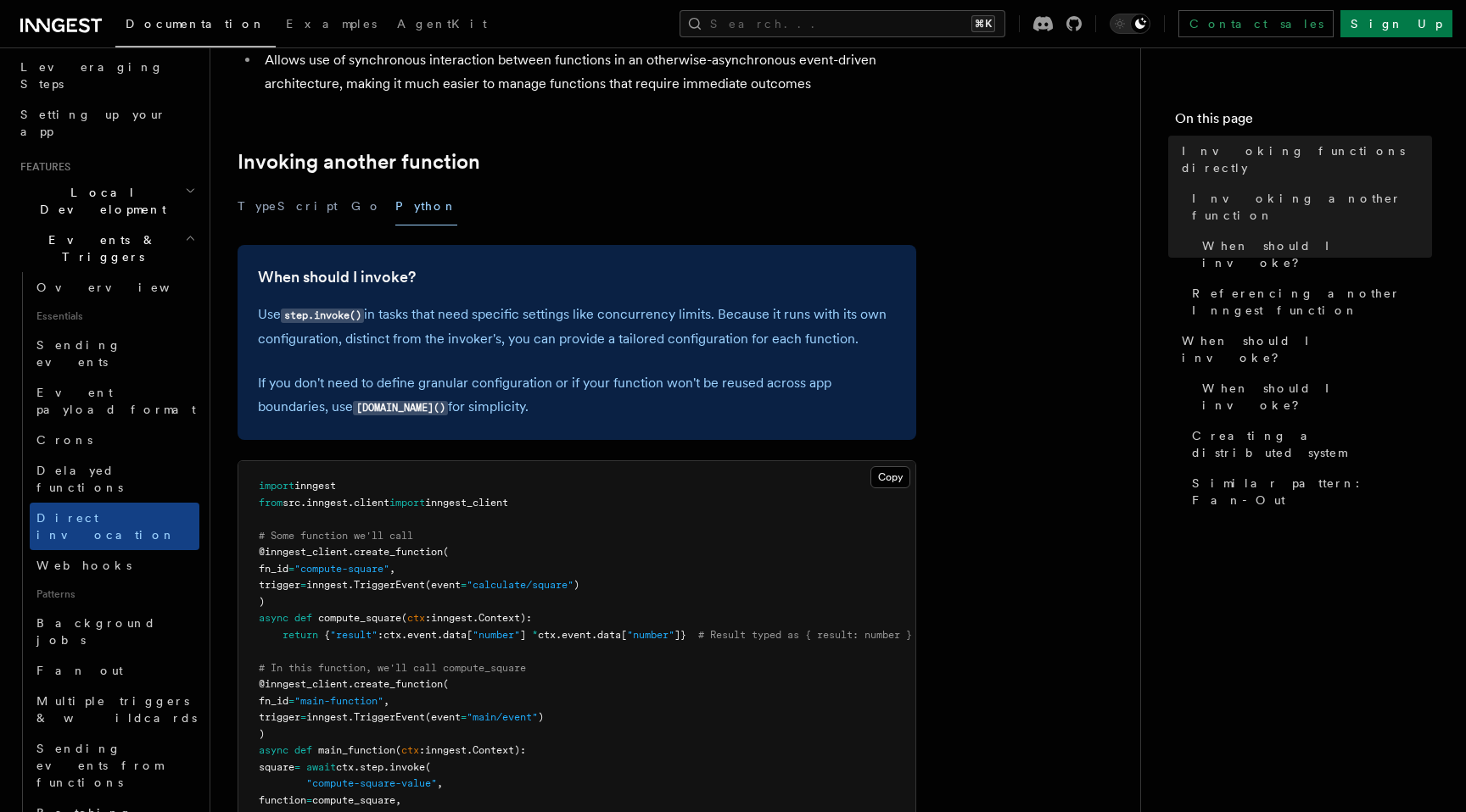
click at [695, 418] on p "If you don't need to define granular configuration or if your function won't be…" at bounding box center [576, 395] width 638 height 48
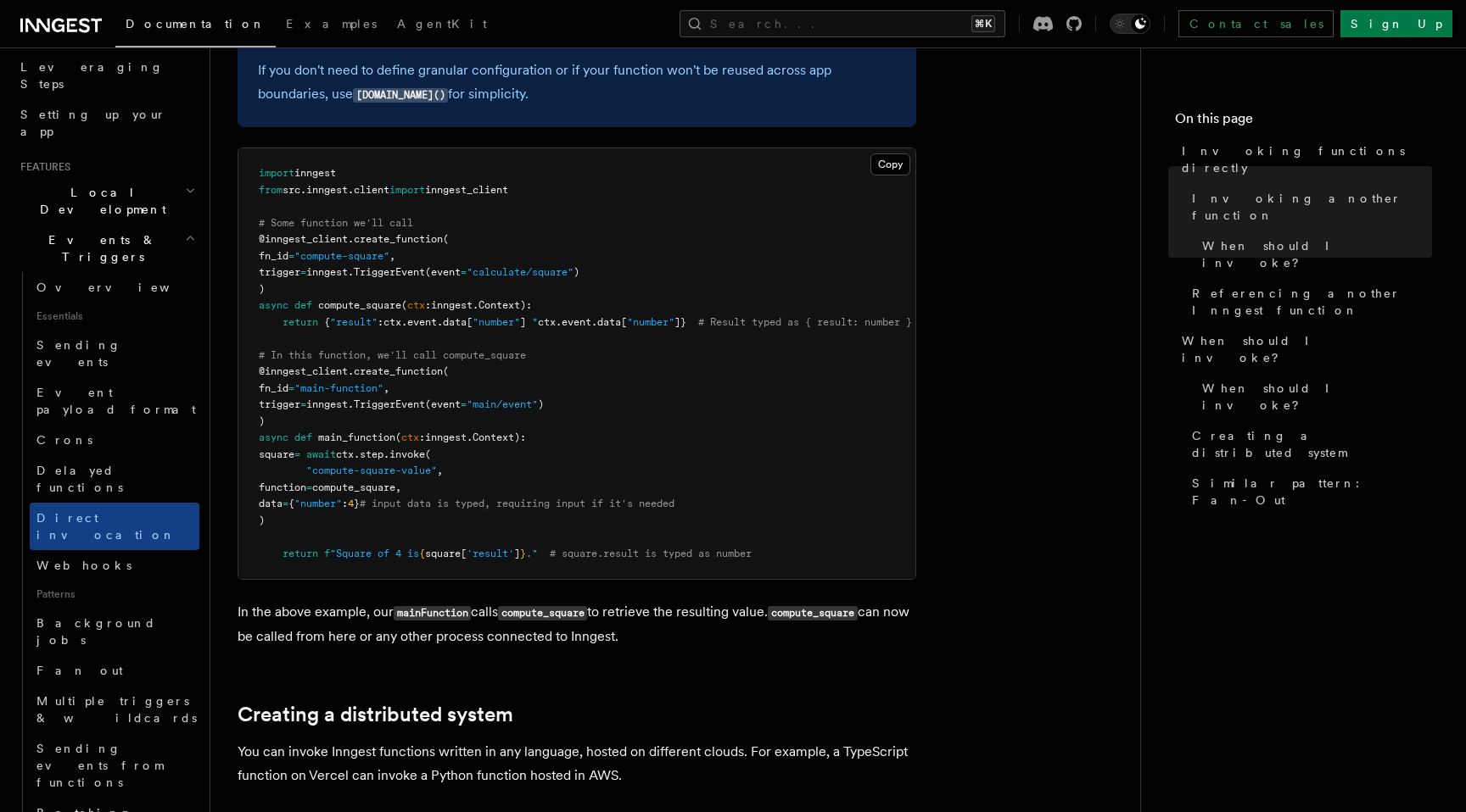
scroll to position [573, 0]
click at [365, 436] on span "main_function" at bounding box center [357, 438] width 77 height 12
click at [389, 456] on span "." at bounding box center [386, 455] width 6 height 12
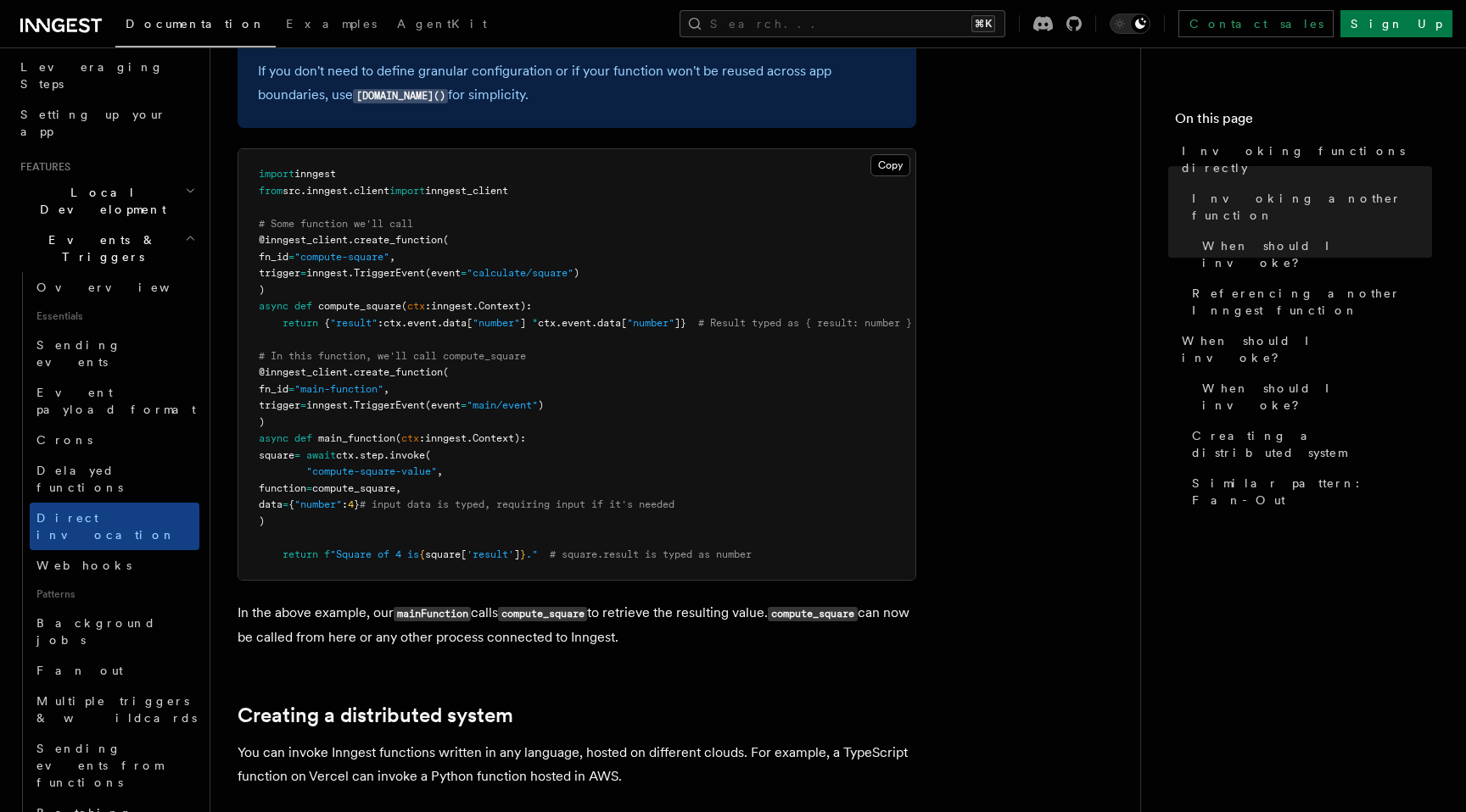
click at [420, 470] on span ""compute-square-value"" at bounding box center [371, 471] width 131 height 12
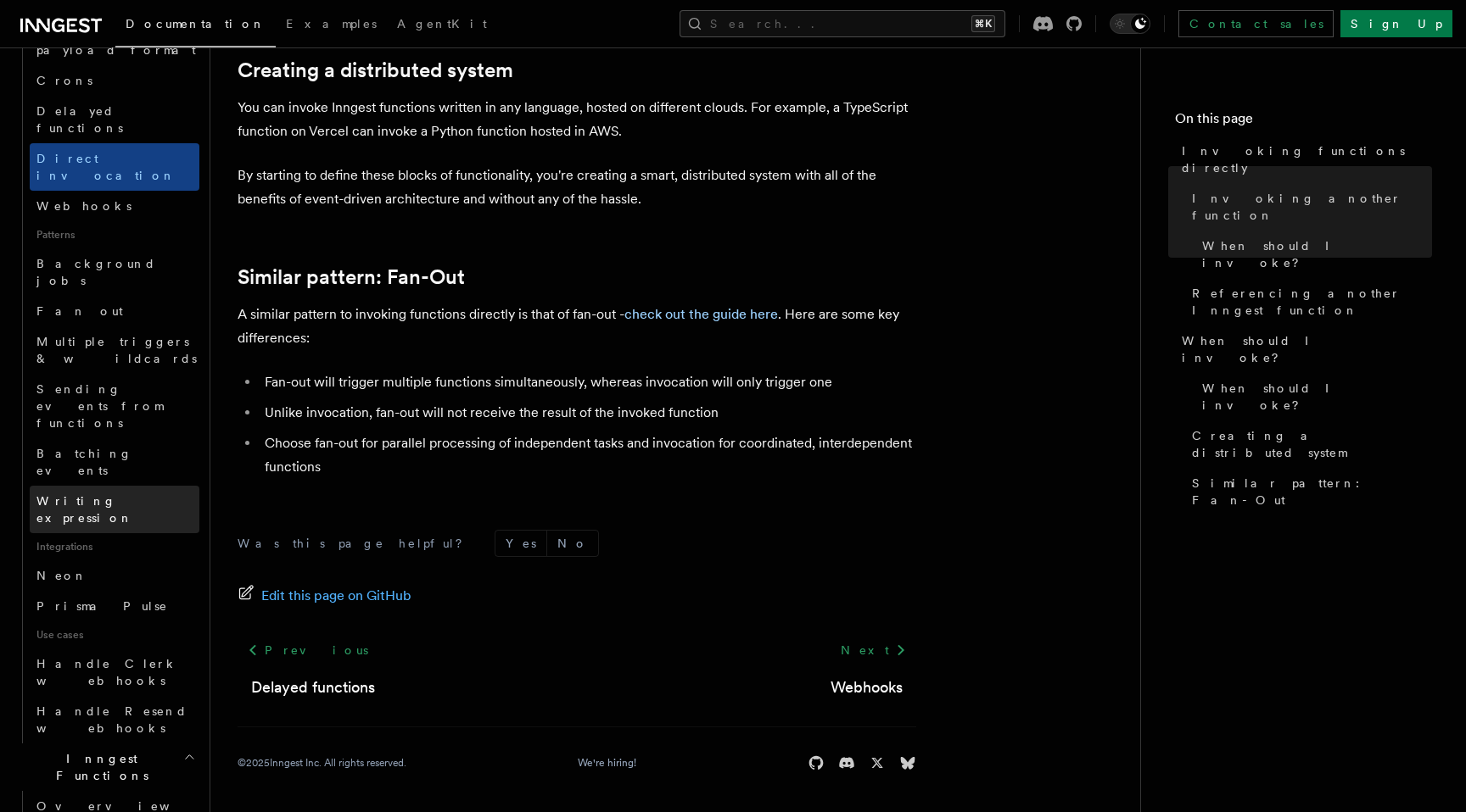
scroll to position [636, 0]
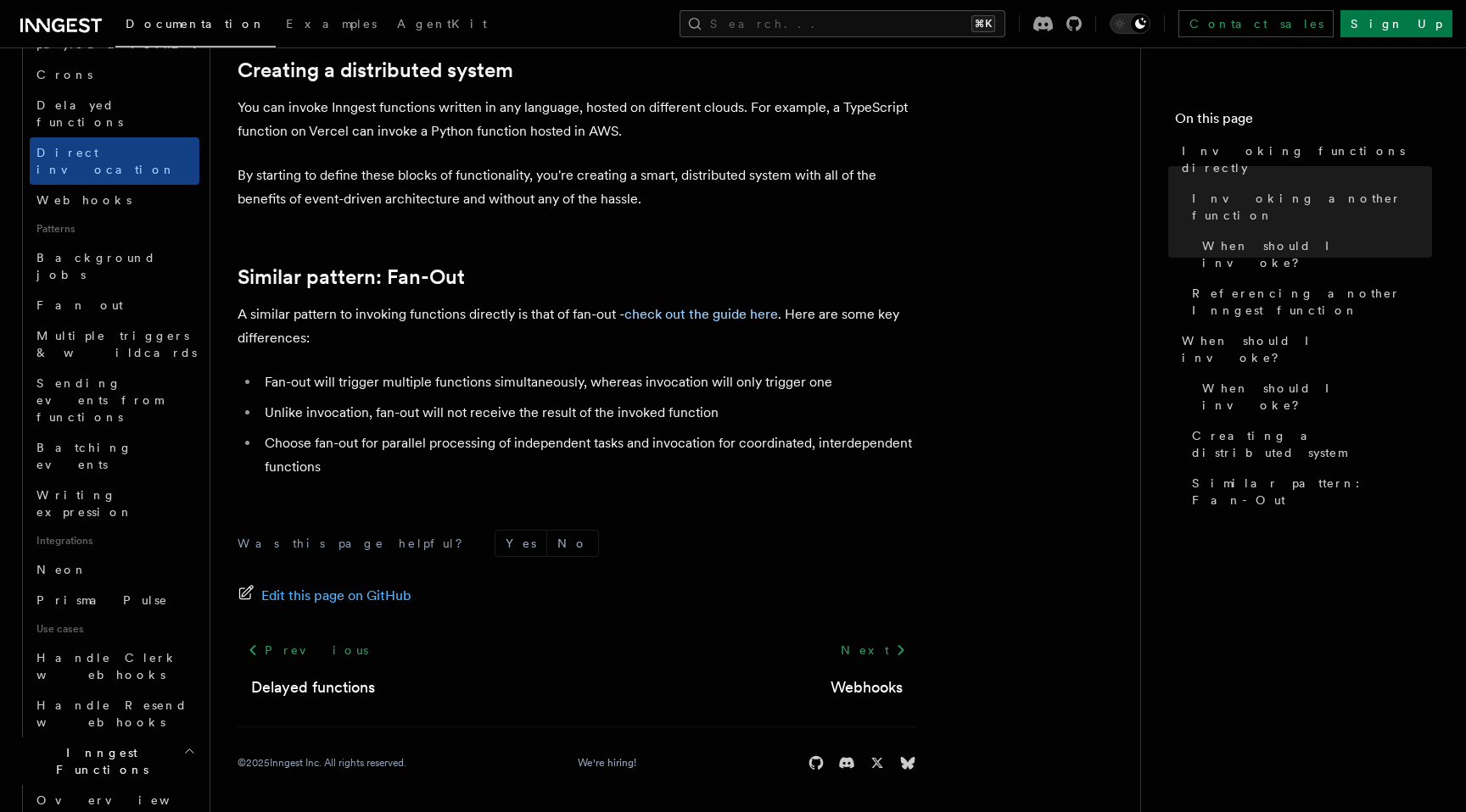
click at [95, 745] on span "Inngest Functions" at bounding box center [98, 762] width 170 height 34
click at [91, 785] on link "Overview" at bounding box center [114, 800] width 170 height 30
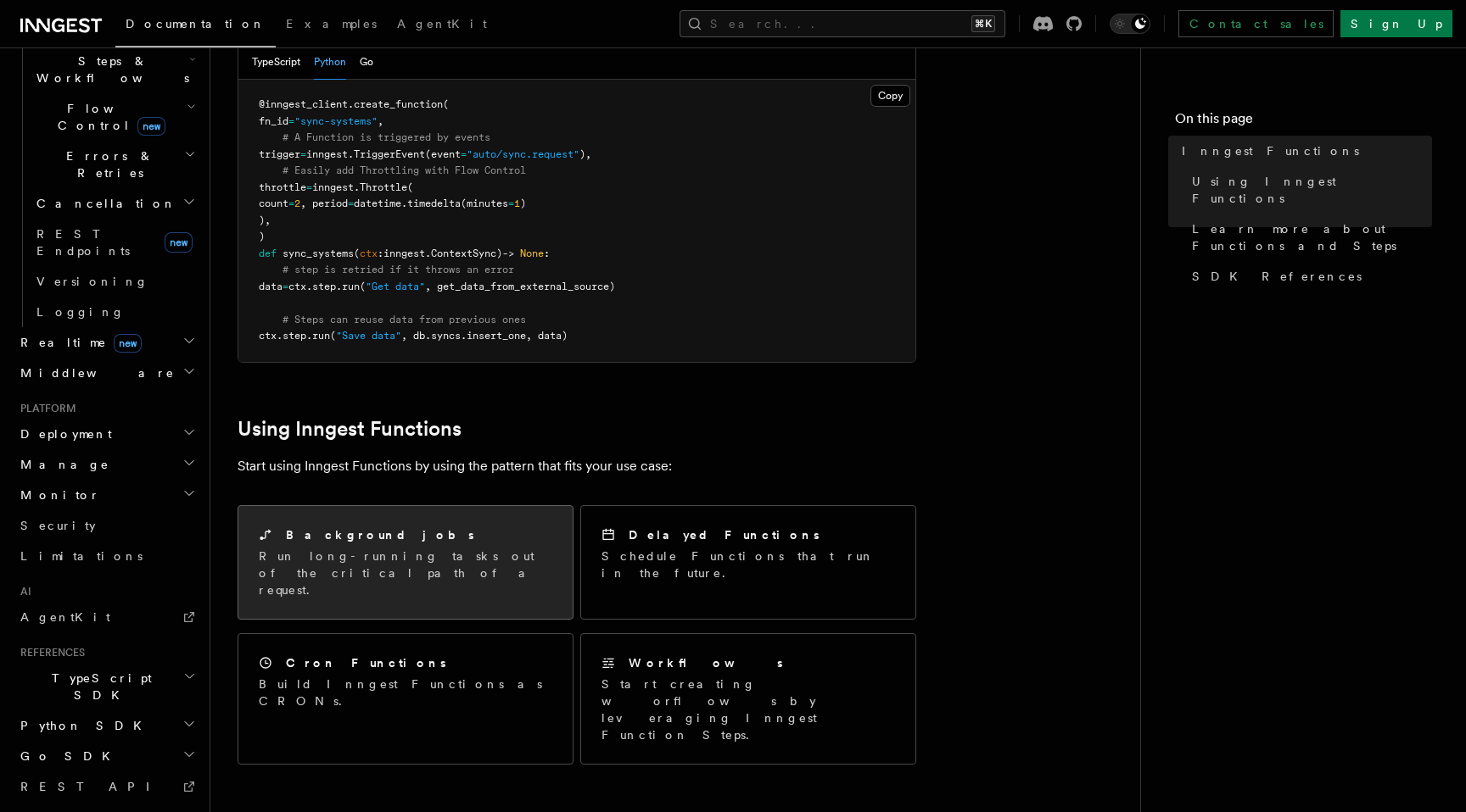
scroll to position [446, 0]
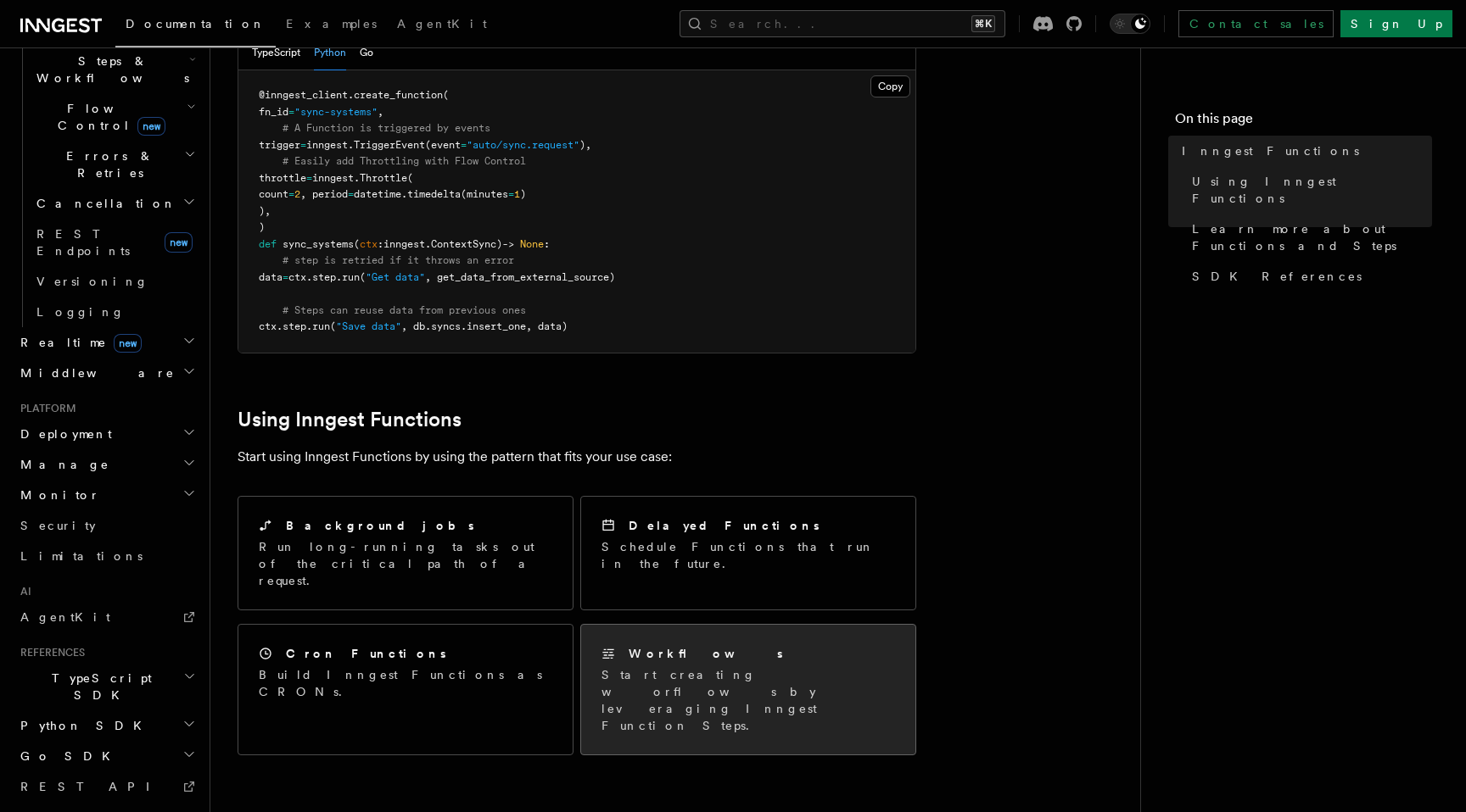
click at [727, 666] on p "Start creating worflows by leveraging Inngest Function Steps." at bounding box center [748, 700] width 293 height 68
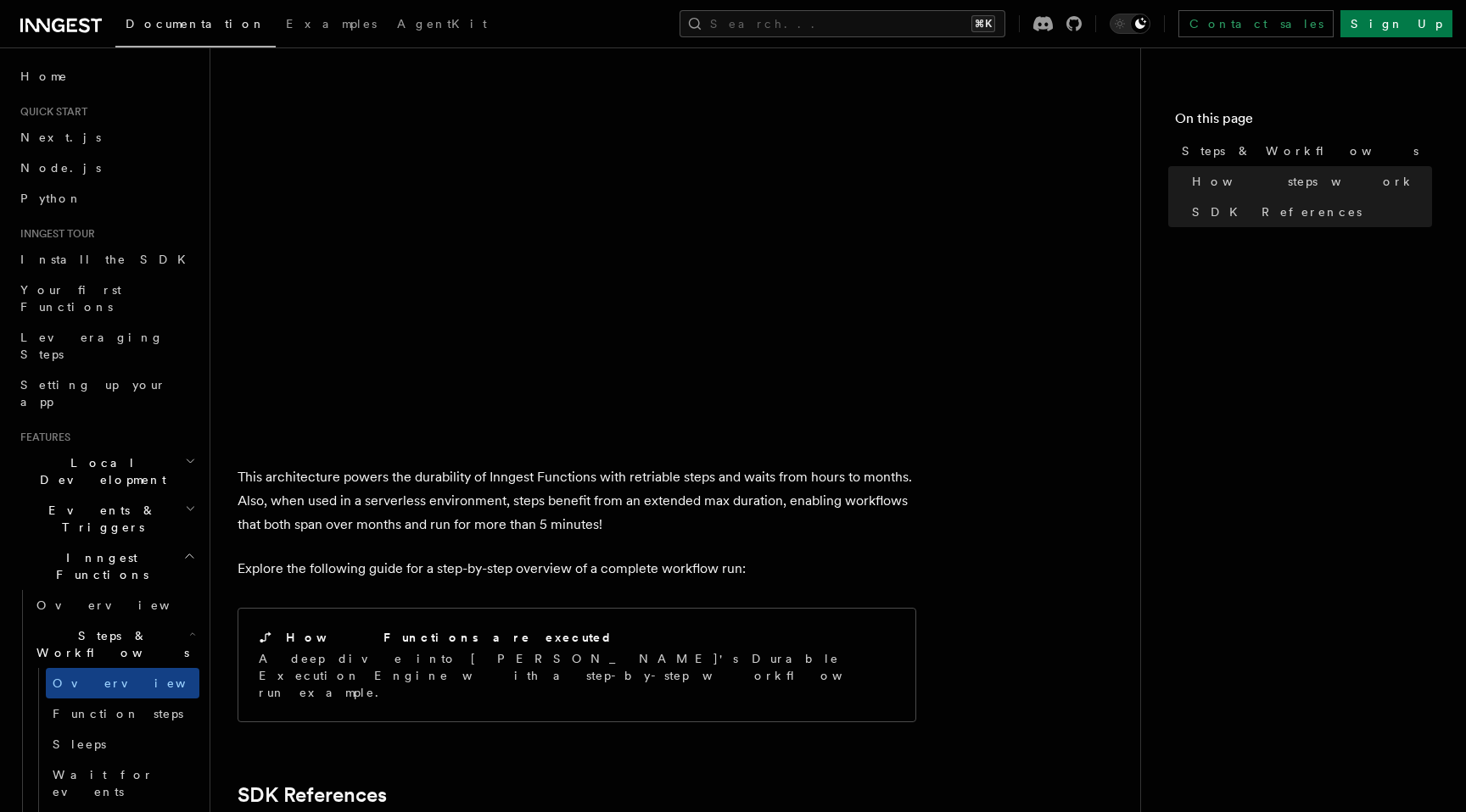
scroll to position [1321, 0]
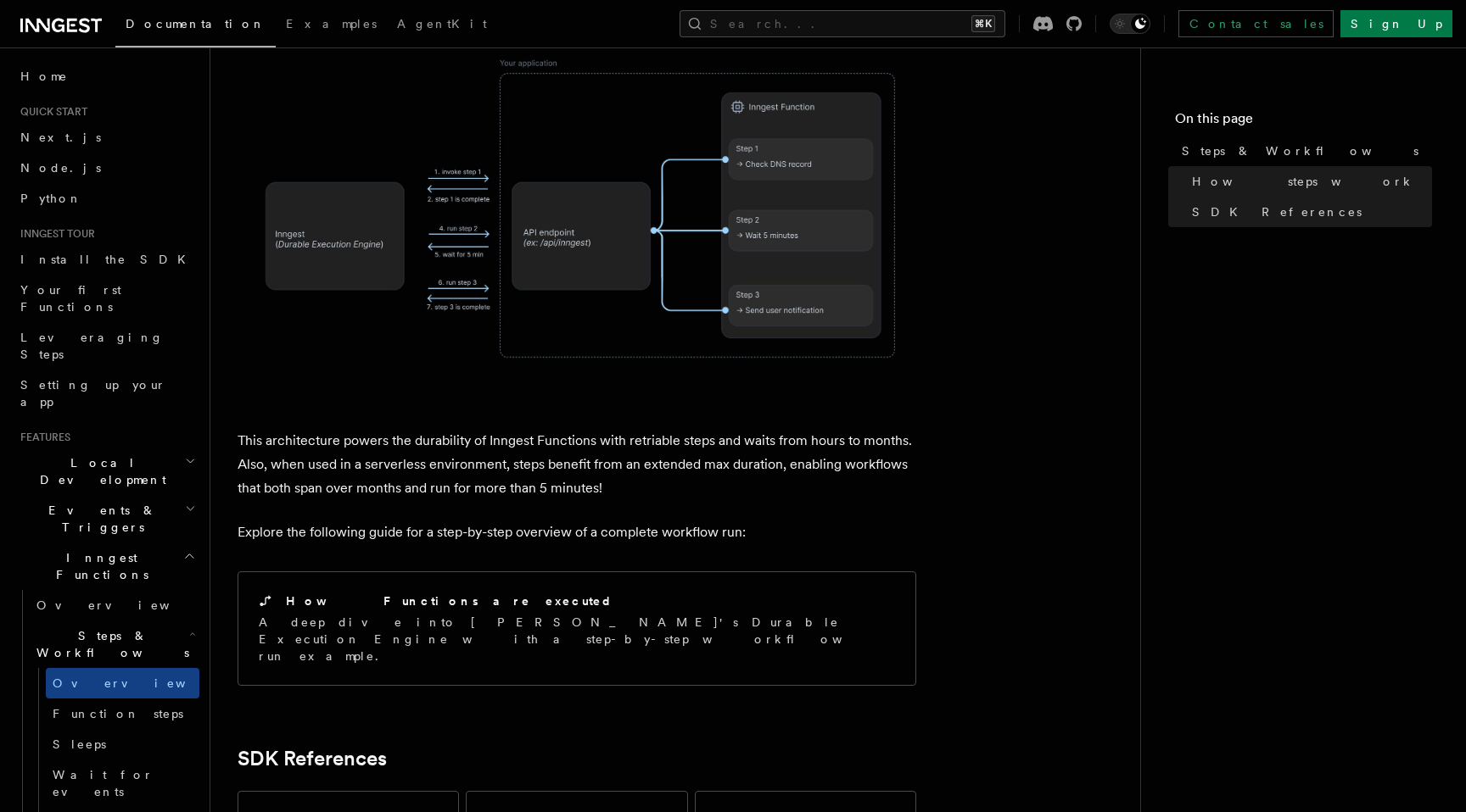
click at [470, 614] on p "A deep dive into Inngest's Durable Execution Engine with a step-by-step workflo…" at bounding box center [576, 639] width 636 height 51
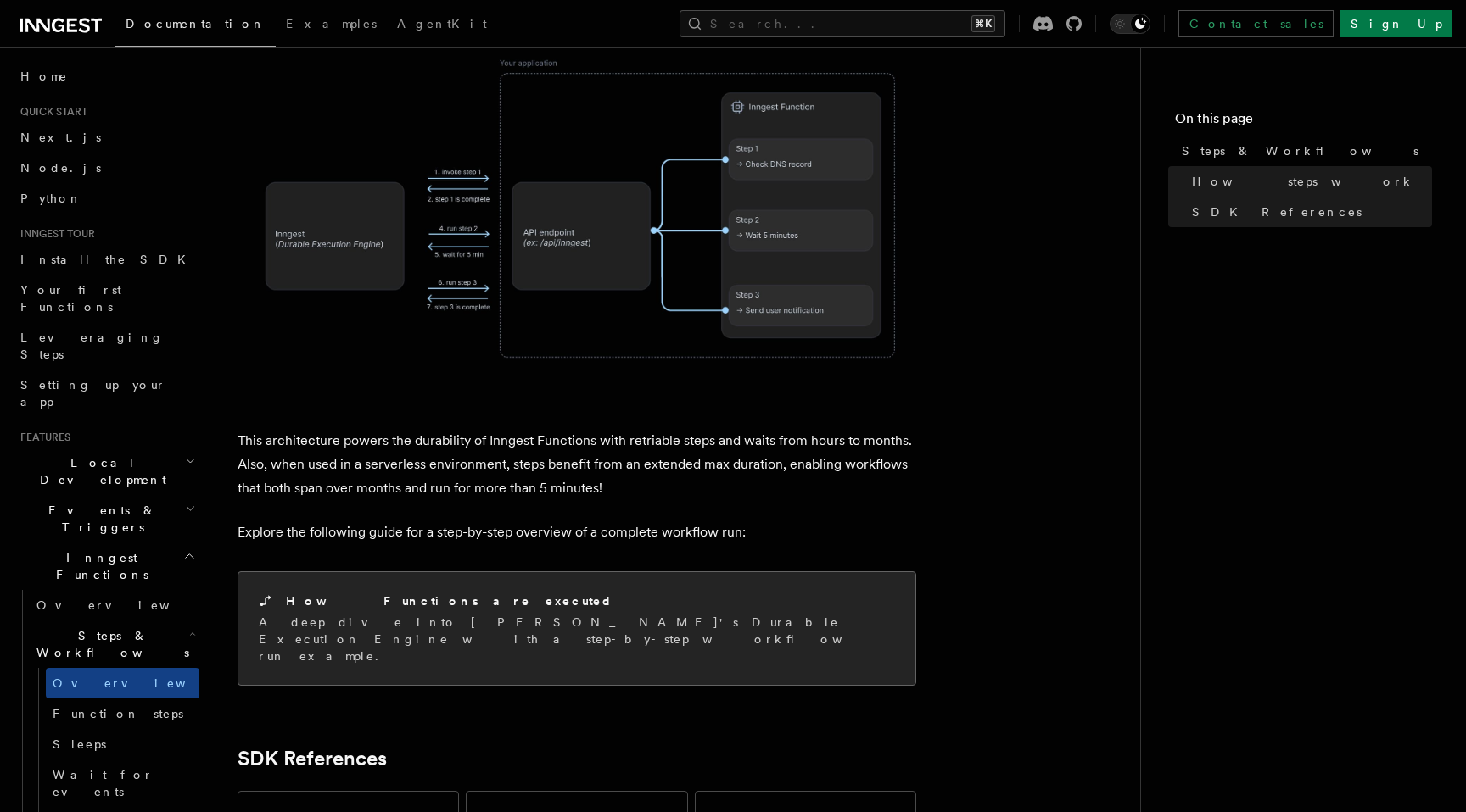
scroll to position [1580, 0]
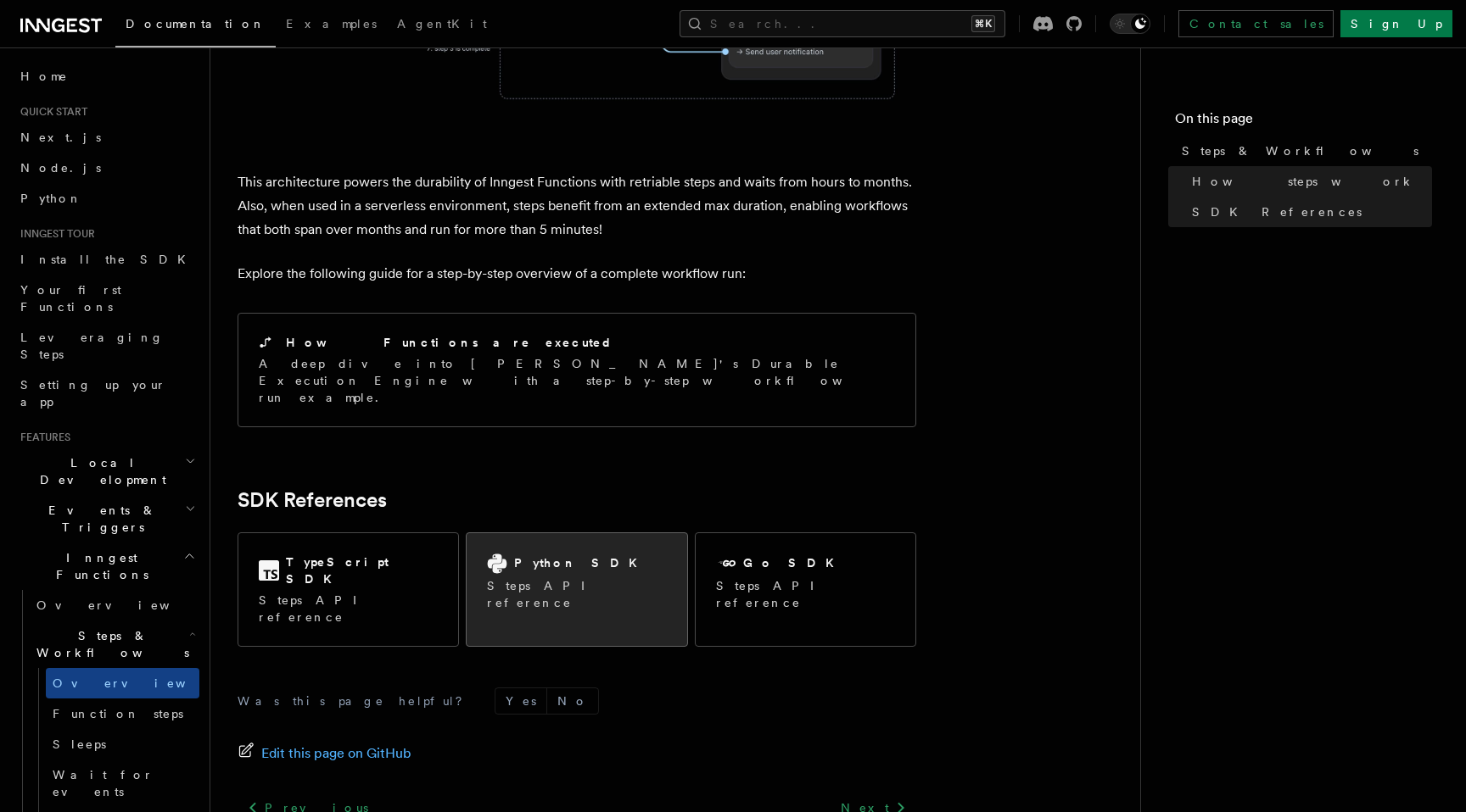
click at [534, 533] on div "Python SDK Steps API reference" at bounding box center [577, 582] width 220 height 98
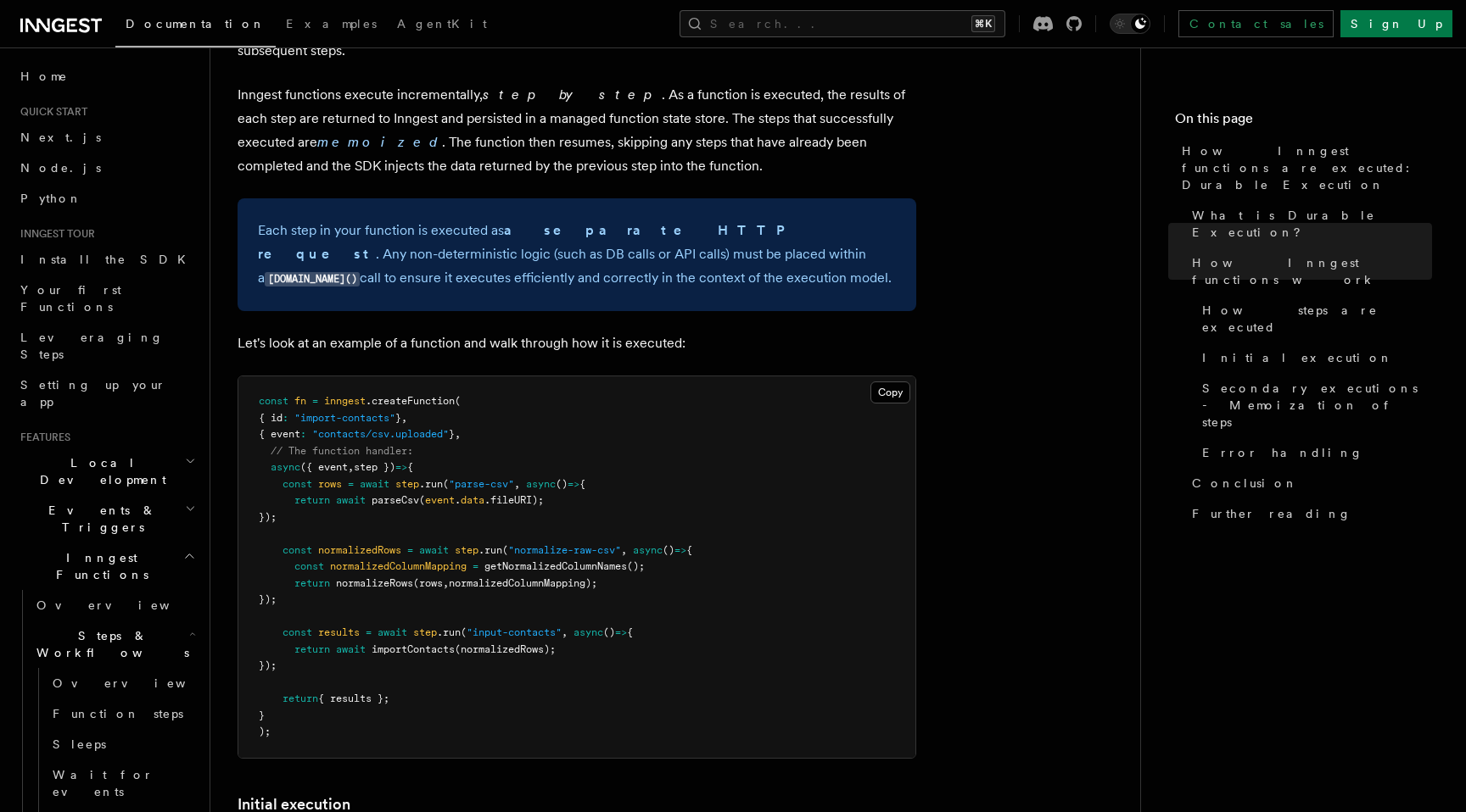
scroll to position [1431, 0]
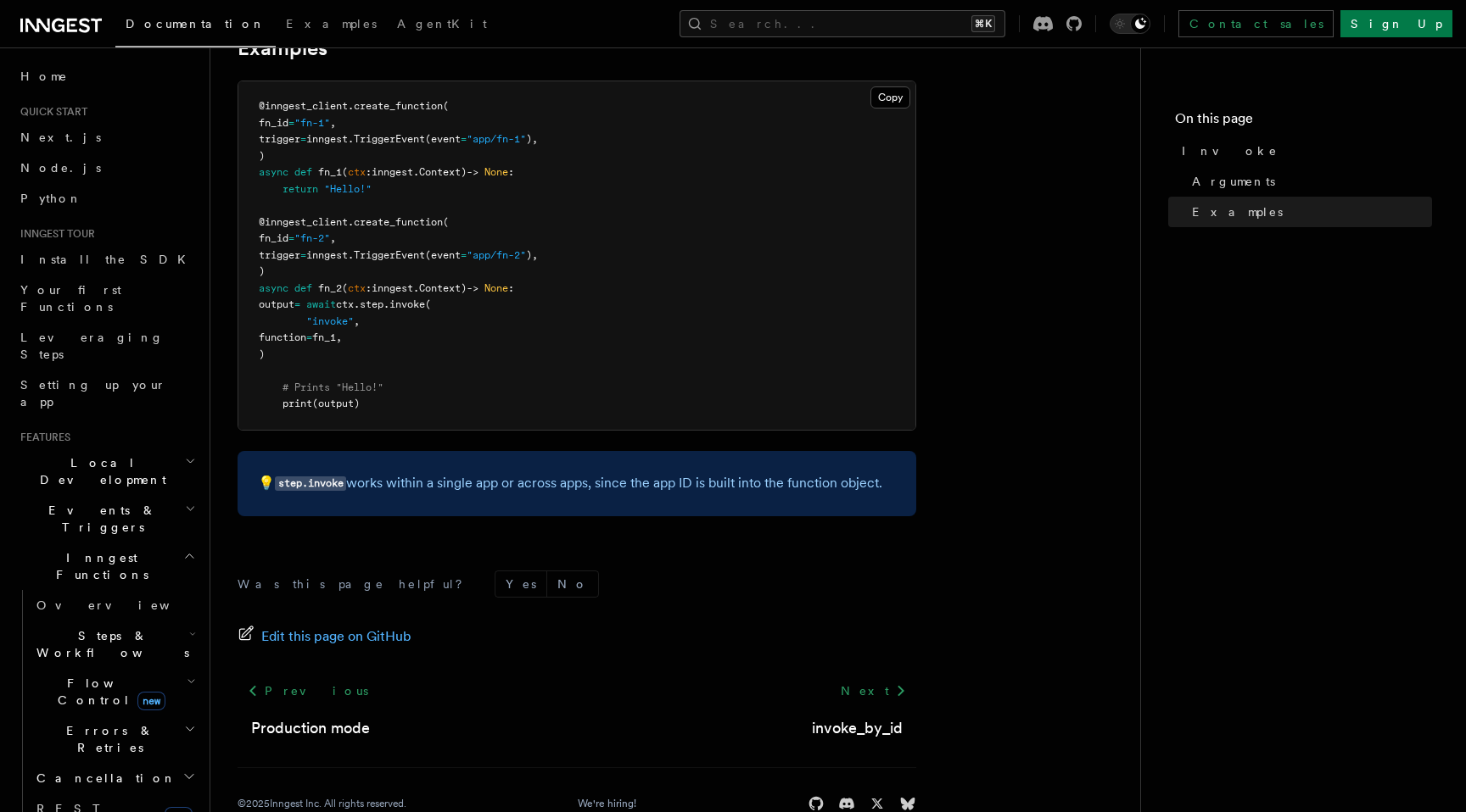
scroll to position [615, 0]
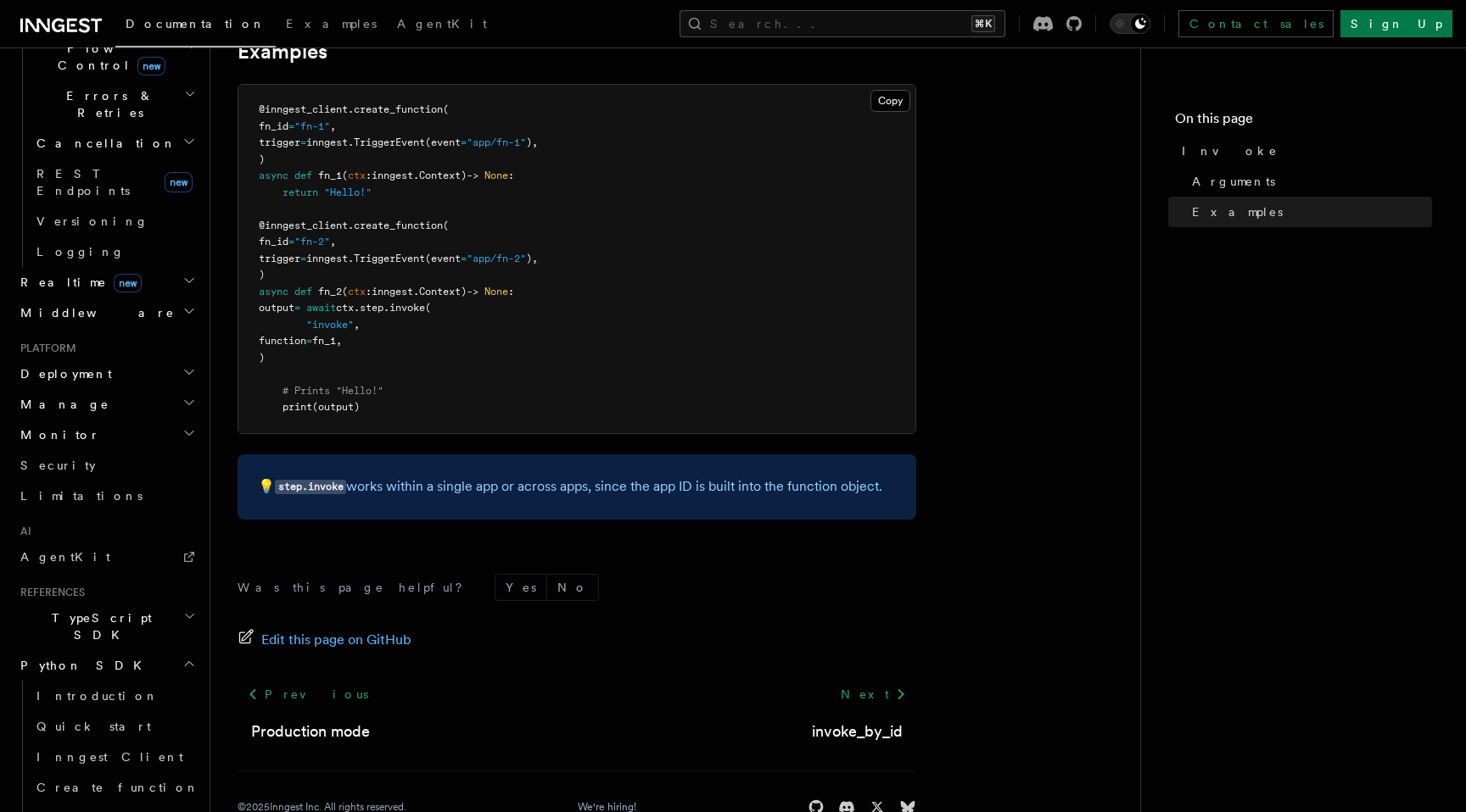
click at [107, 650] on h2 "Python SDK" at bounding box center [106, 665] width 186 height 30
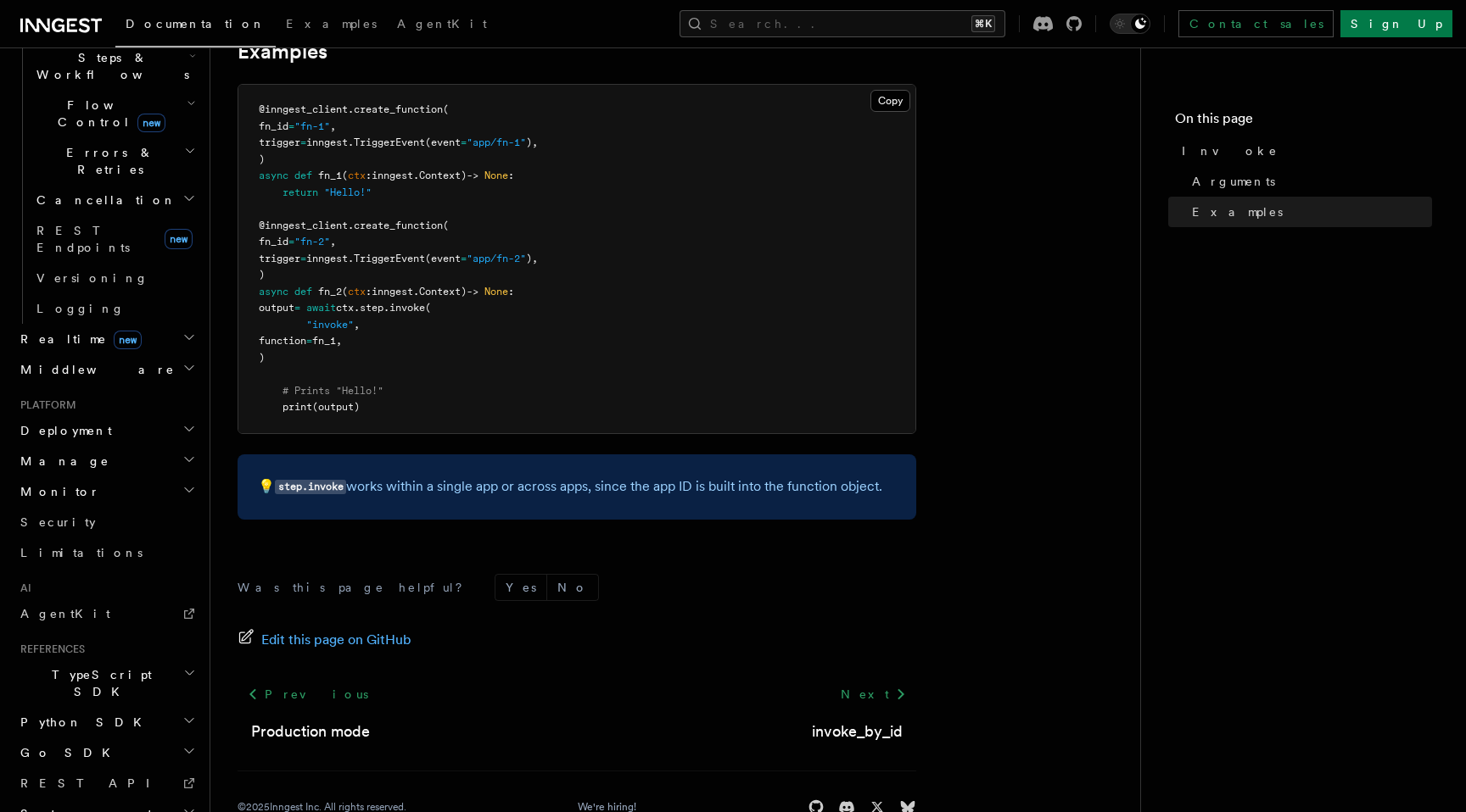
click at [107, 643] on h2 "References" at bounding box center [106, 649] width 186 height 13
click at [99, 707] on h2 "Python SDK" at bounding box center [106, 723] width 186 height 30
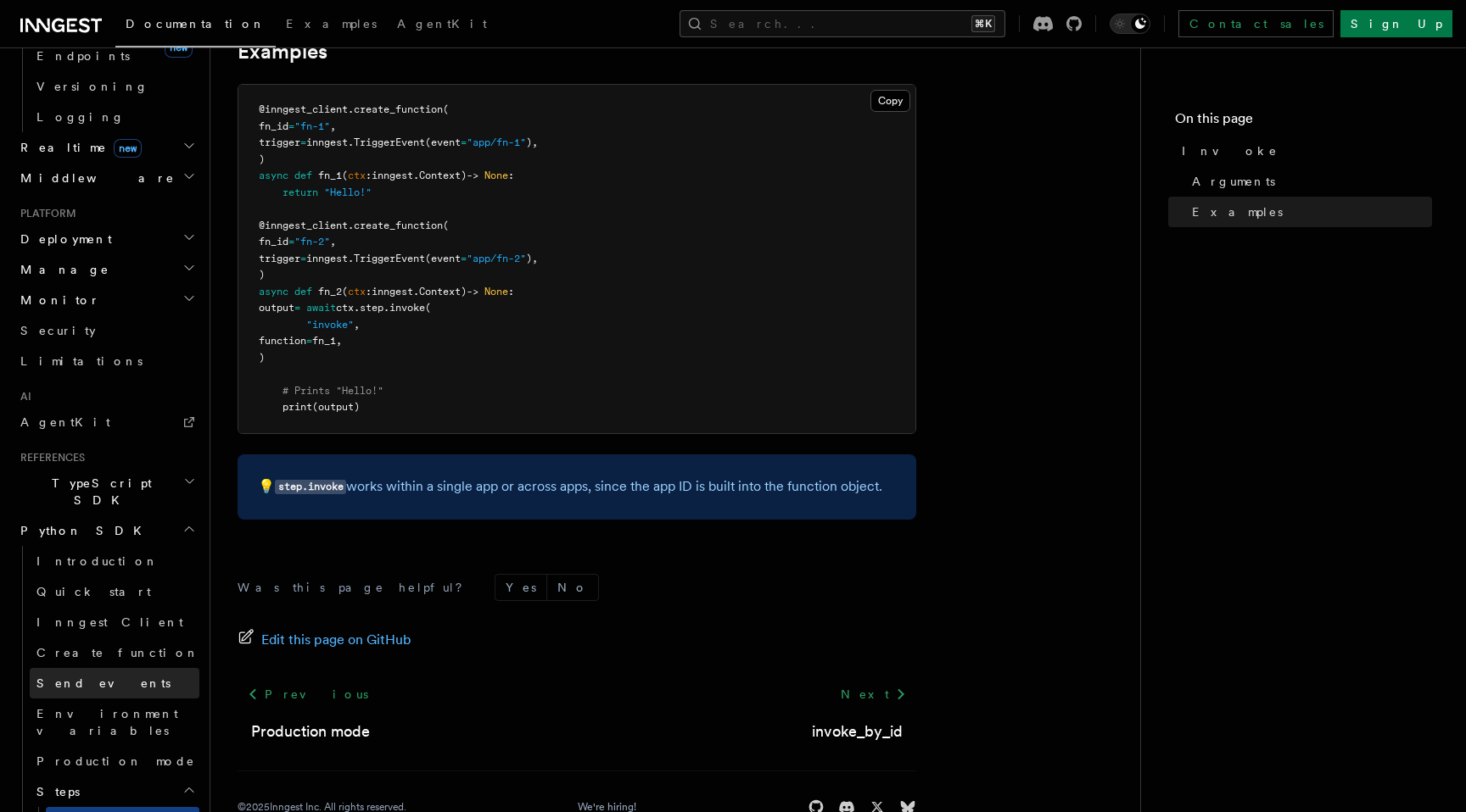
click at [114, 668] on link "Send events" at bounding box center [114, 683] width 170 height 30
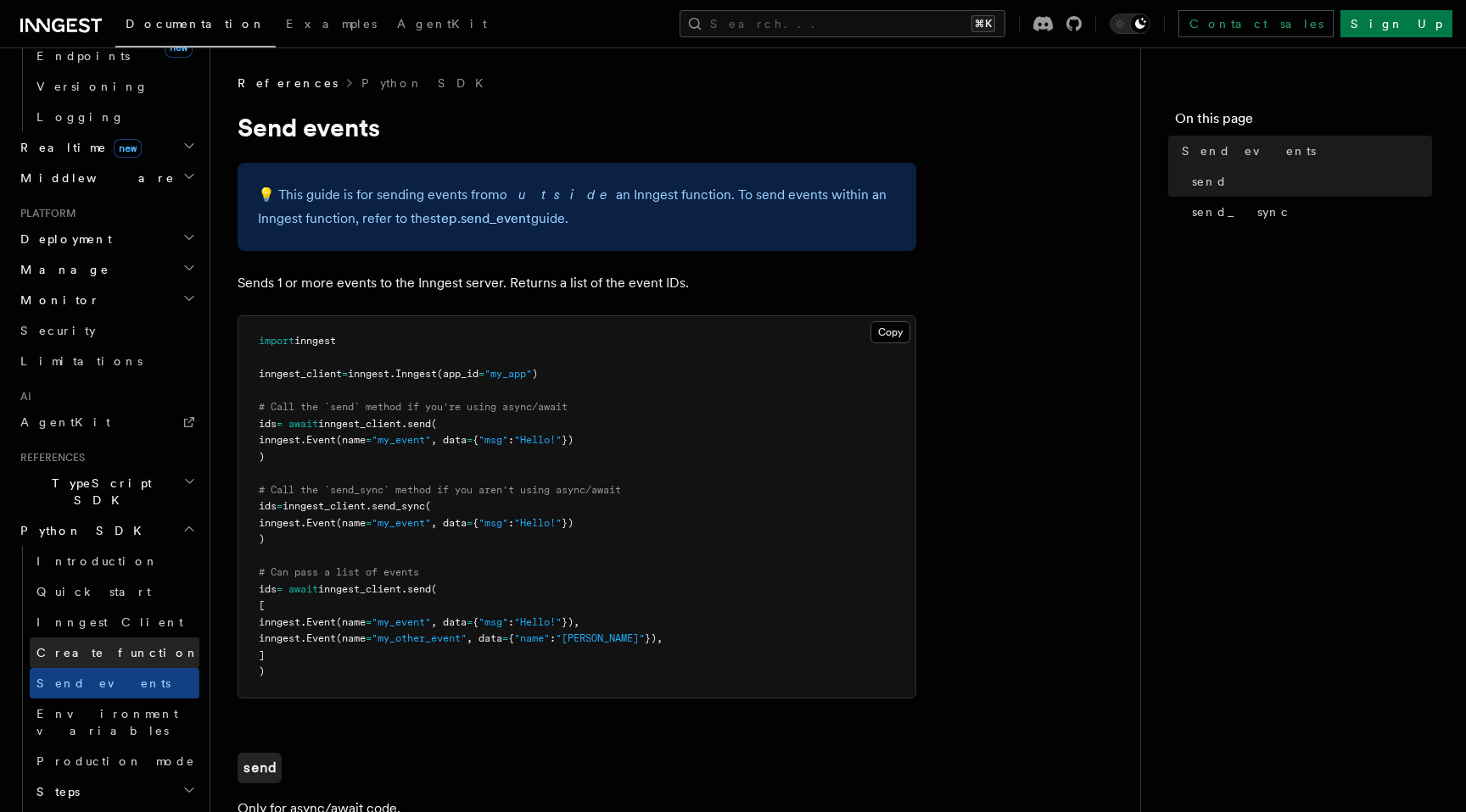
click at [119, 647] on span "Create function" at bounding box center [118, 653] width 163 height 13
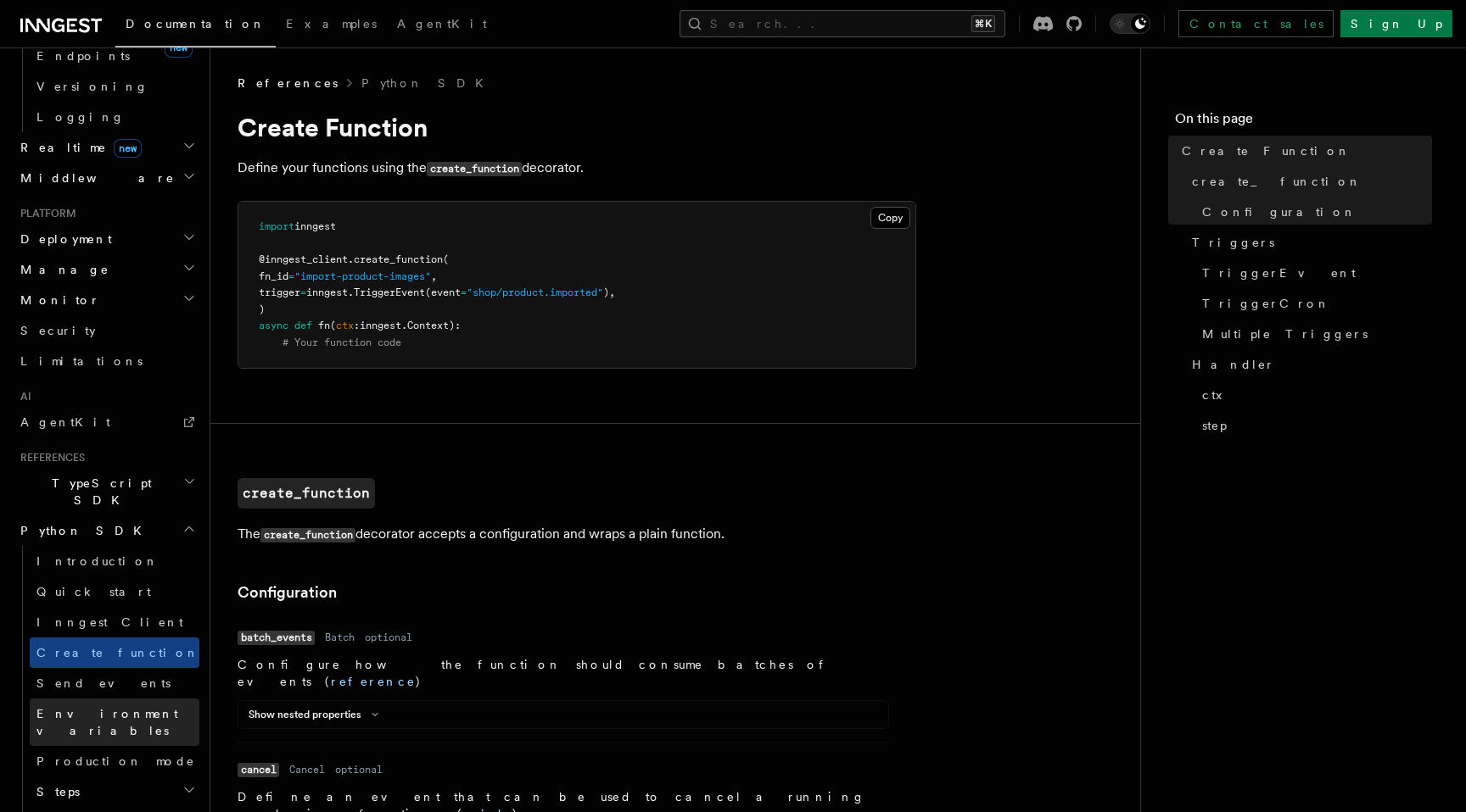
click at [112, 707] on span "Environment variables" at bounding box center [107, 723] width 141 height 30
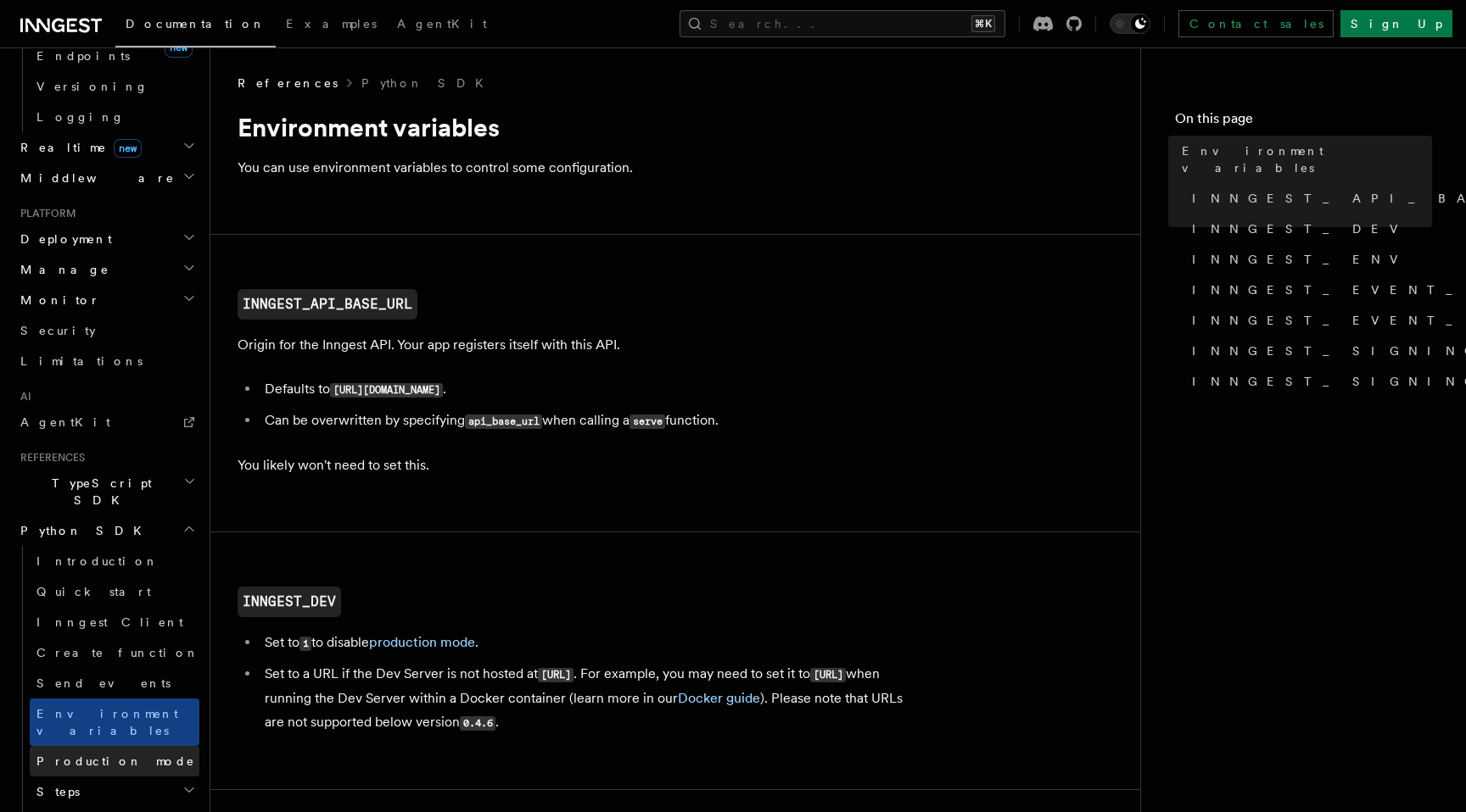
click at [112, 755] on span "Production mode" at bounding box center [115, 761] width 158 height 13
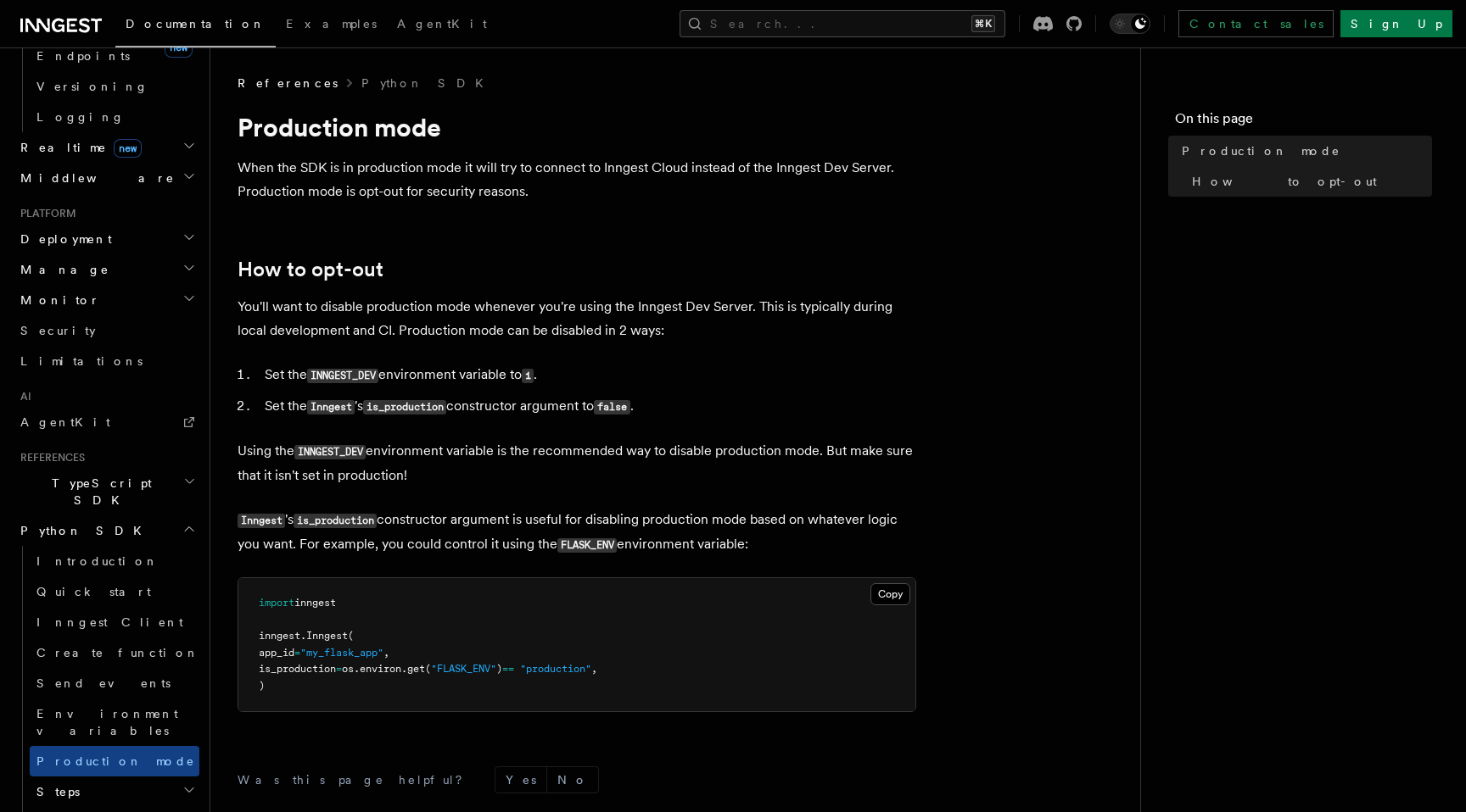
click at [109, 777] on h2 "Steps" at bounding box center [114, 792] width 170 height 30
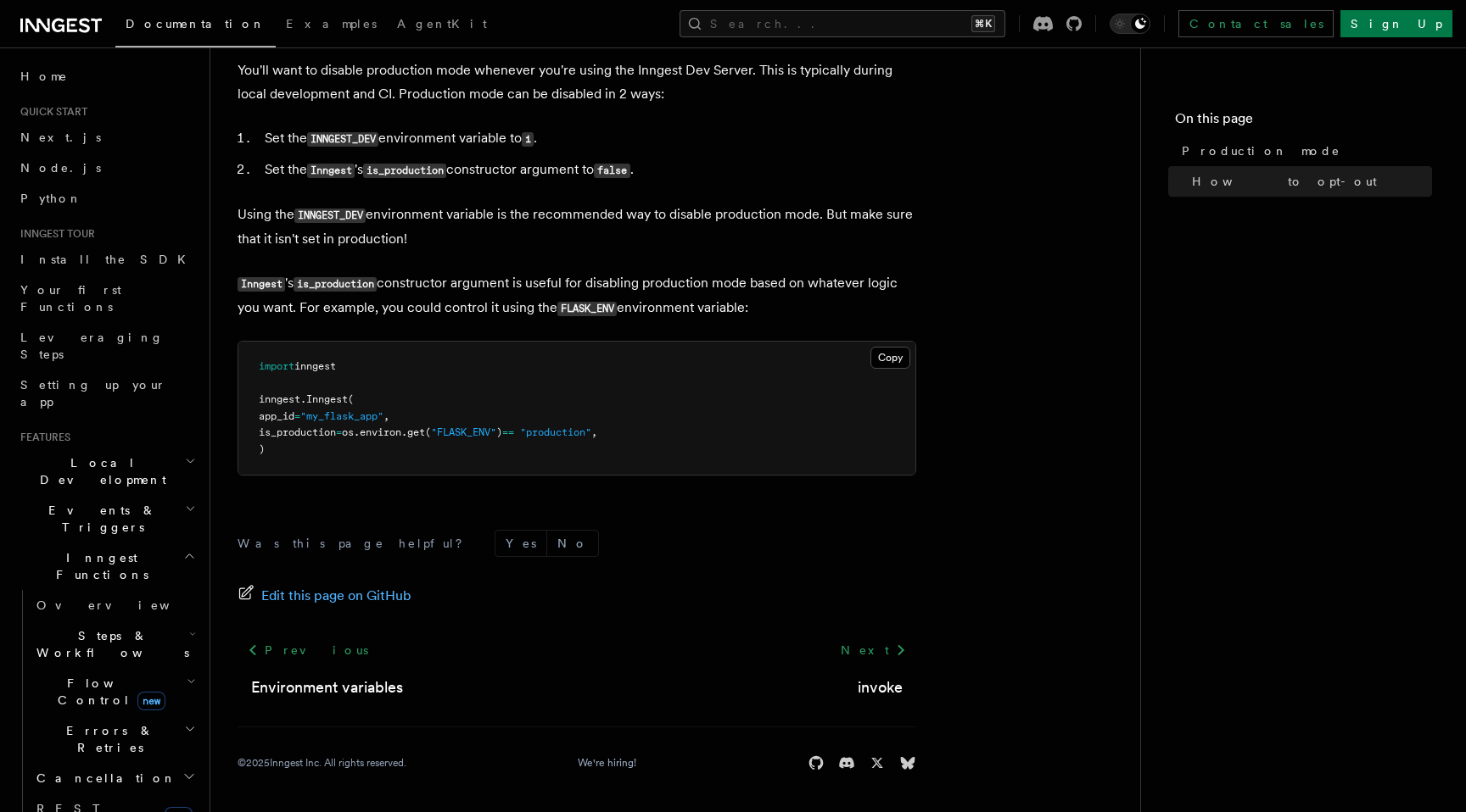
scroll to position [238, 0]
click at [71, 188] on link "Python" at bounding box center [106, 199] width 186 height 30
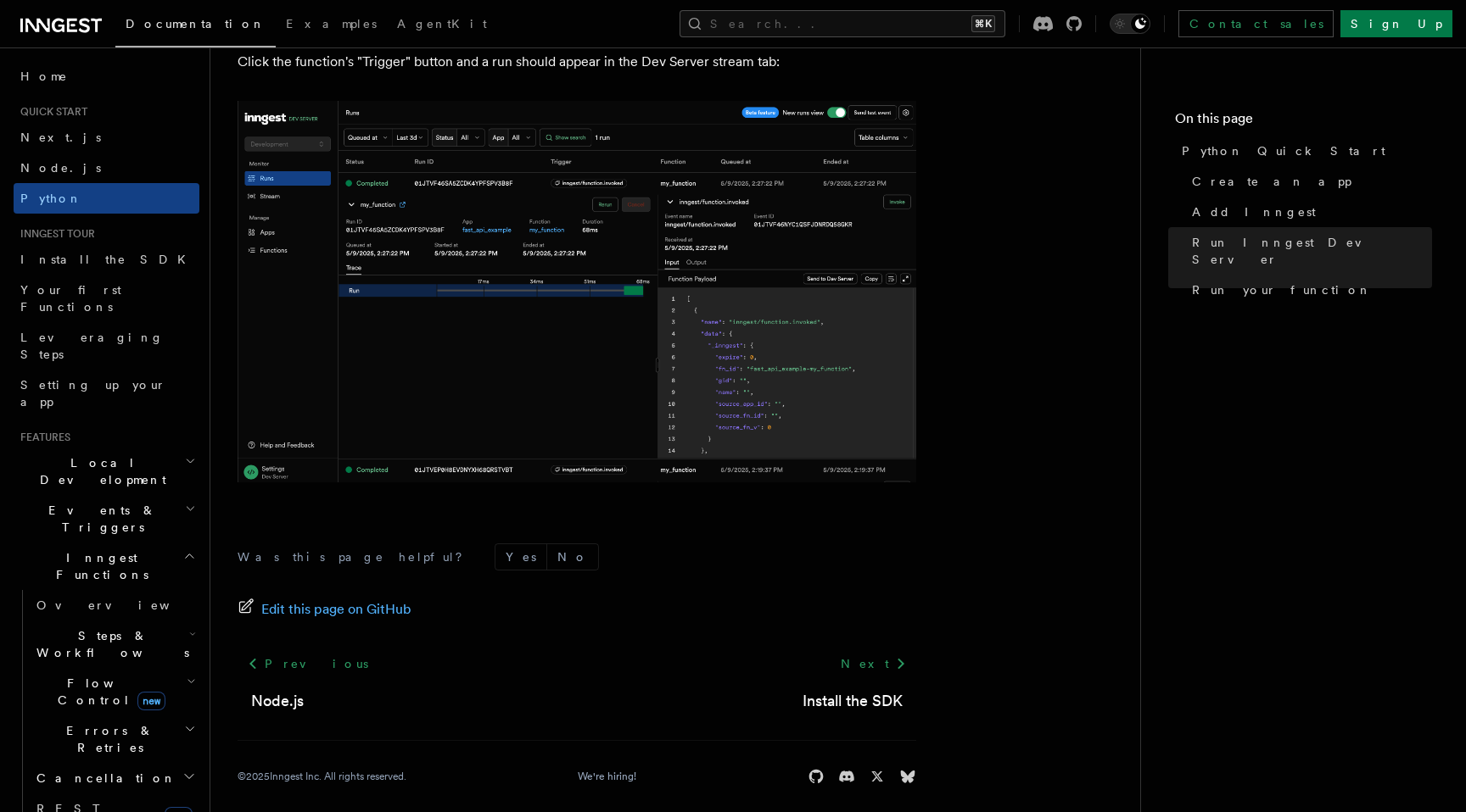
scroll to position [3476, 0]
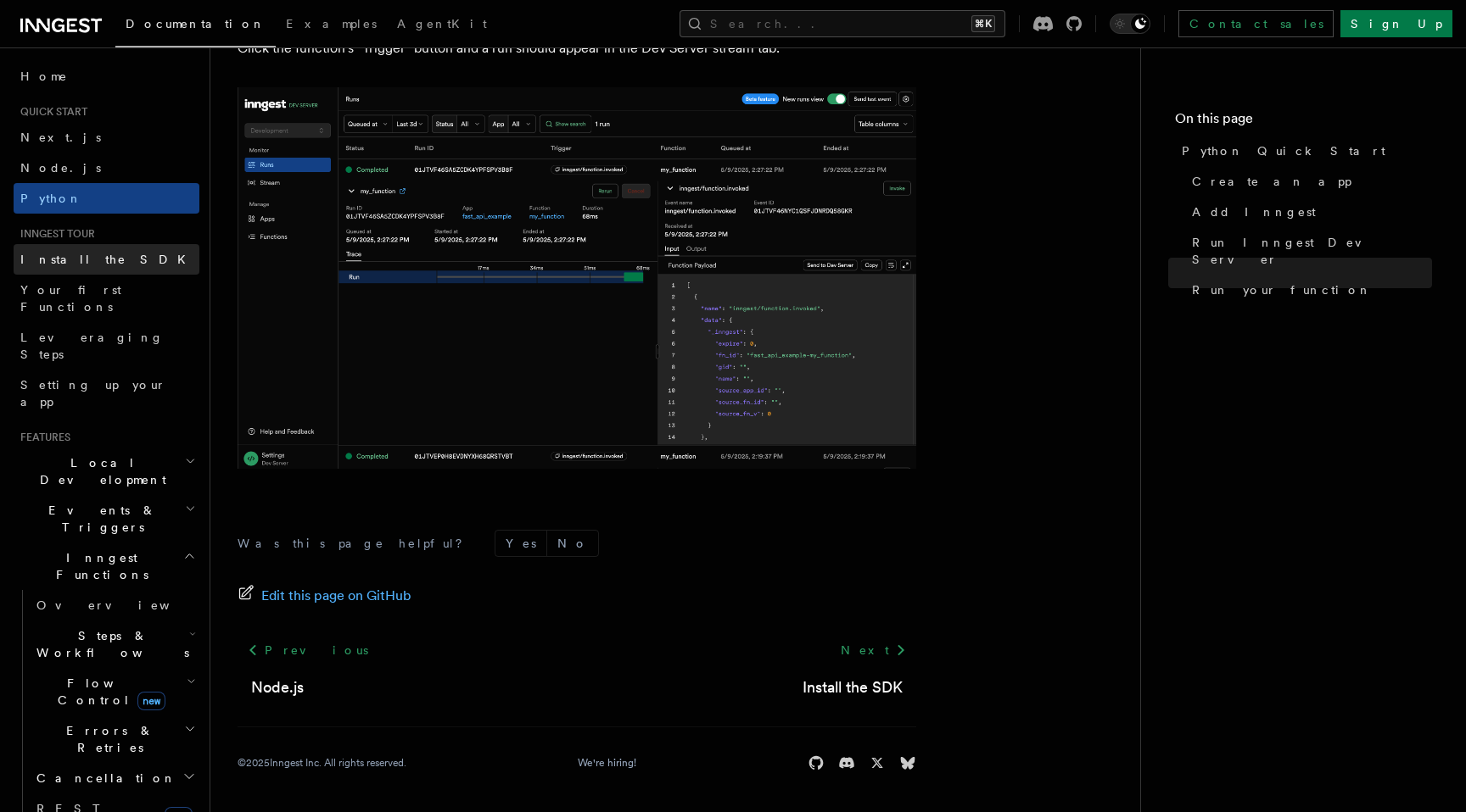
click at [114, 265] on link "Install the SDK" at bounding box center [106, 259] width 186 height 30
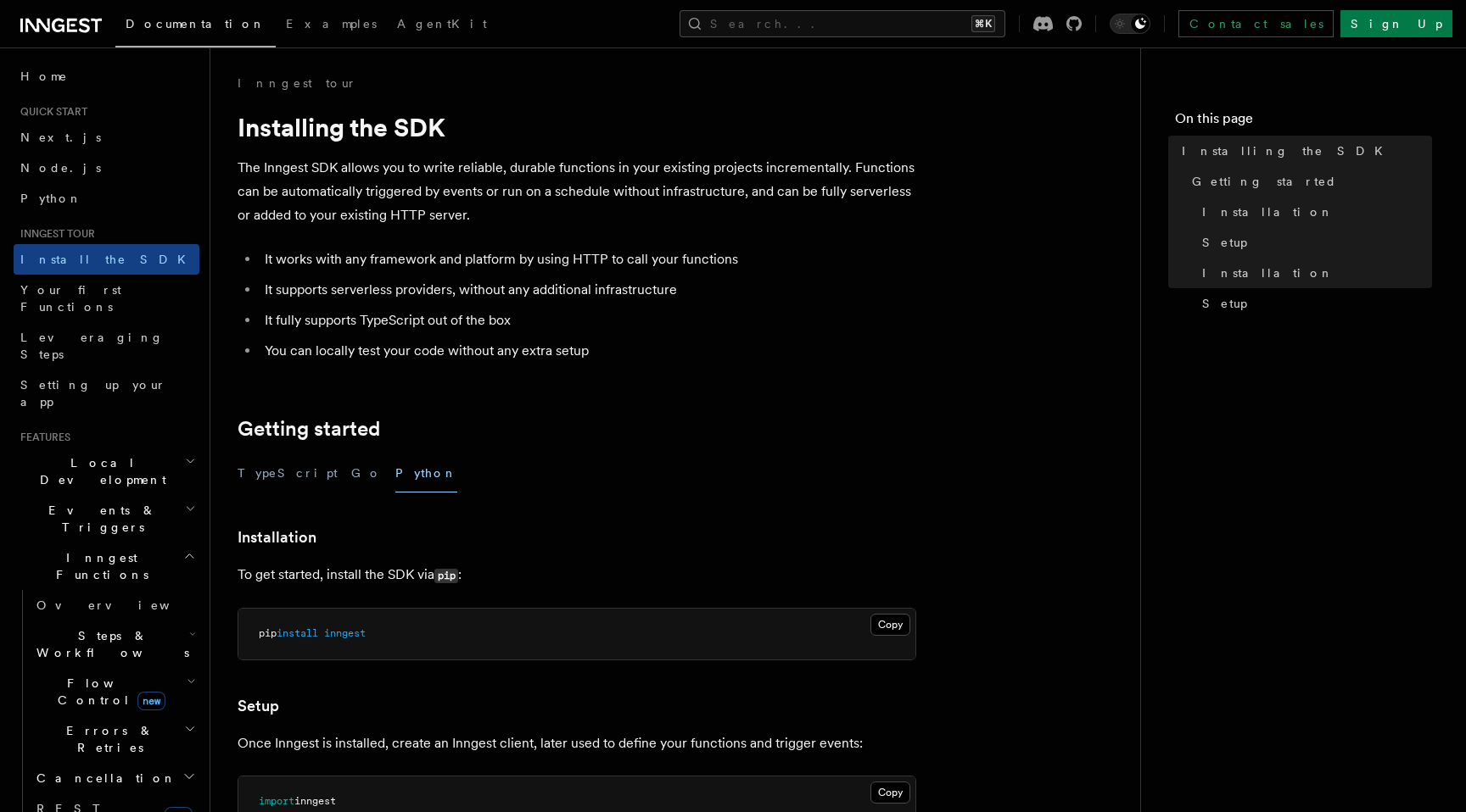
scroll to position [35, 0]
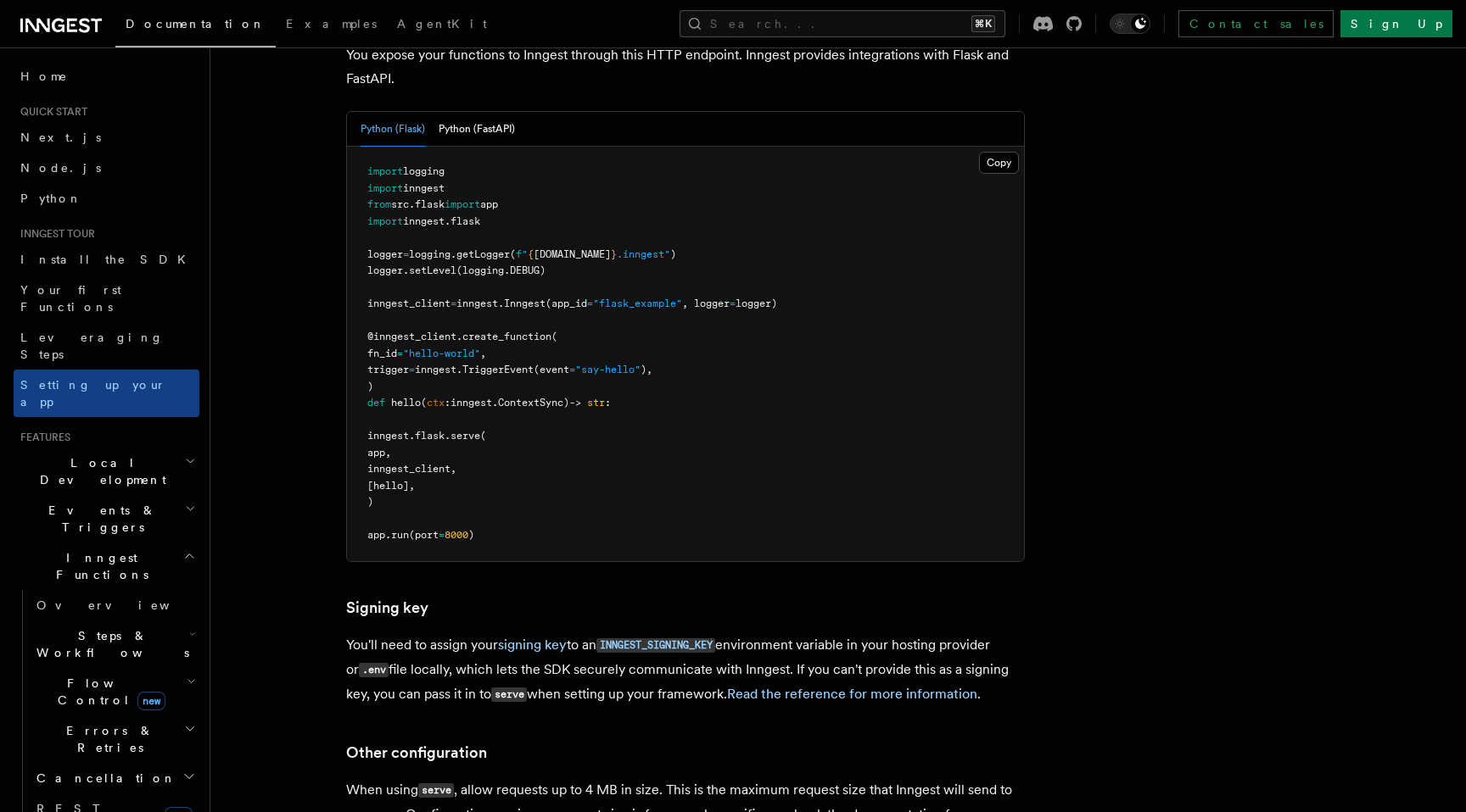
scroll to position [1095, 0]
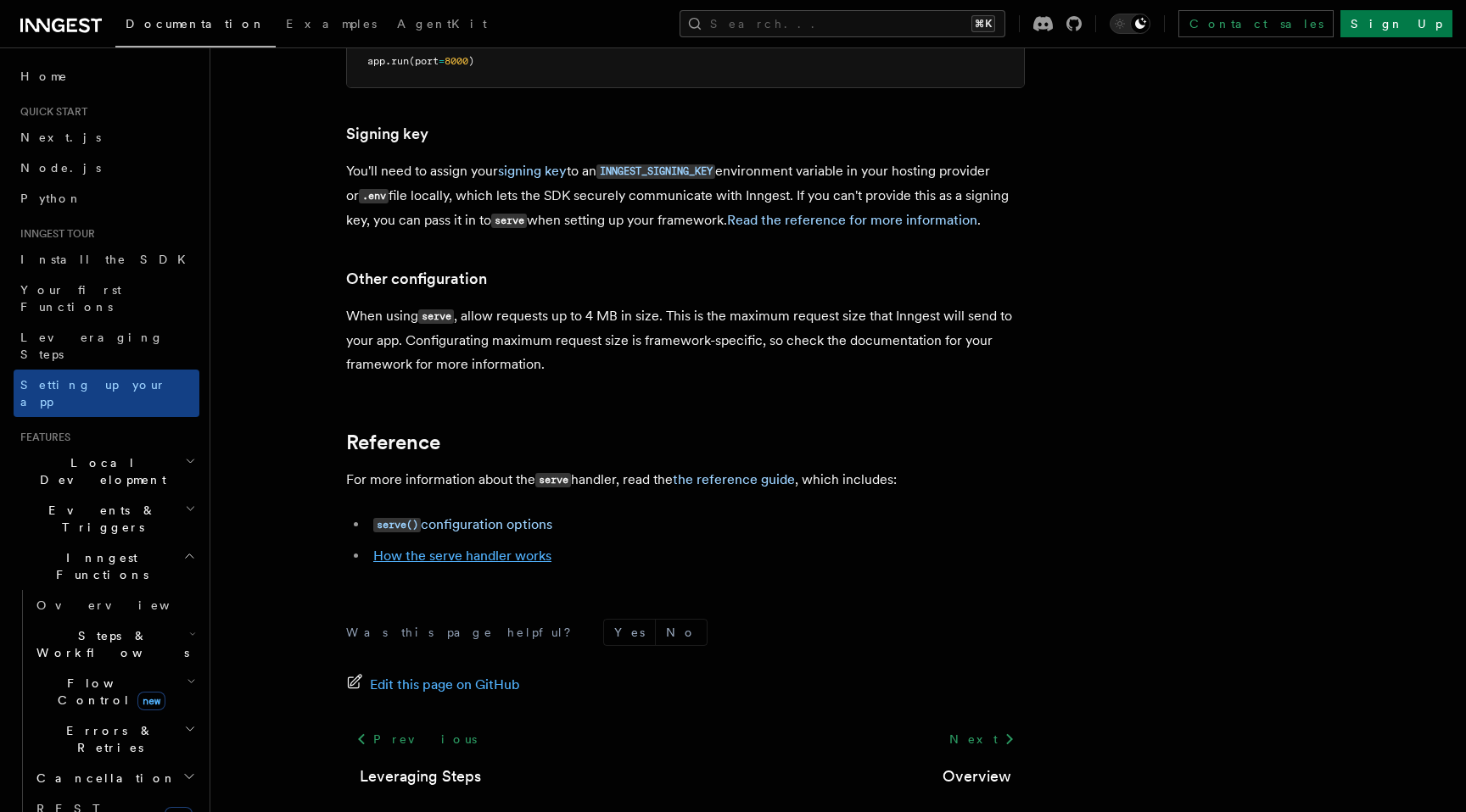
click at [428, 548] on link "How the serve handler works" at bounding box center [462, 556] width 178 height 16
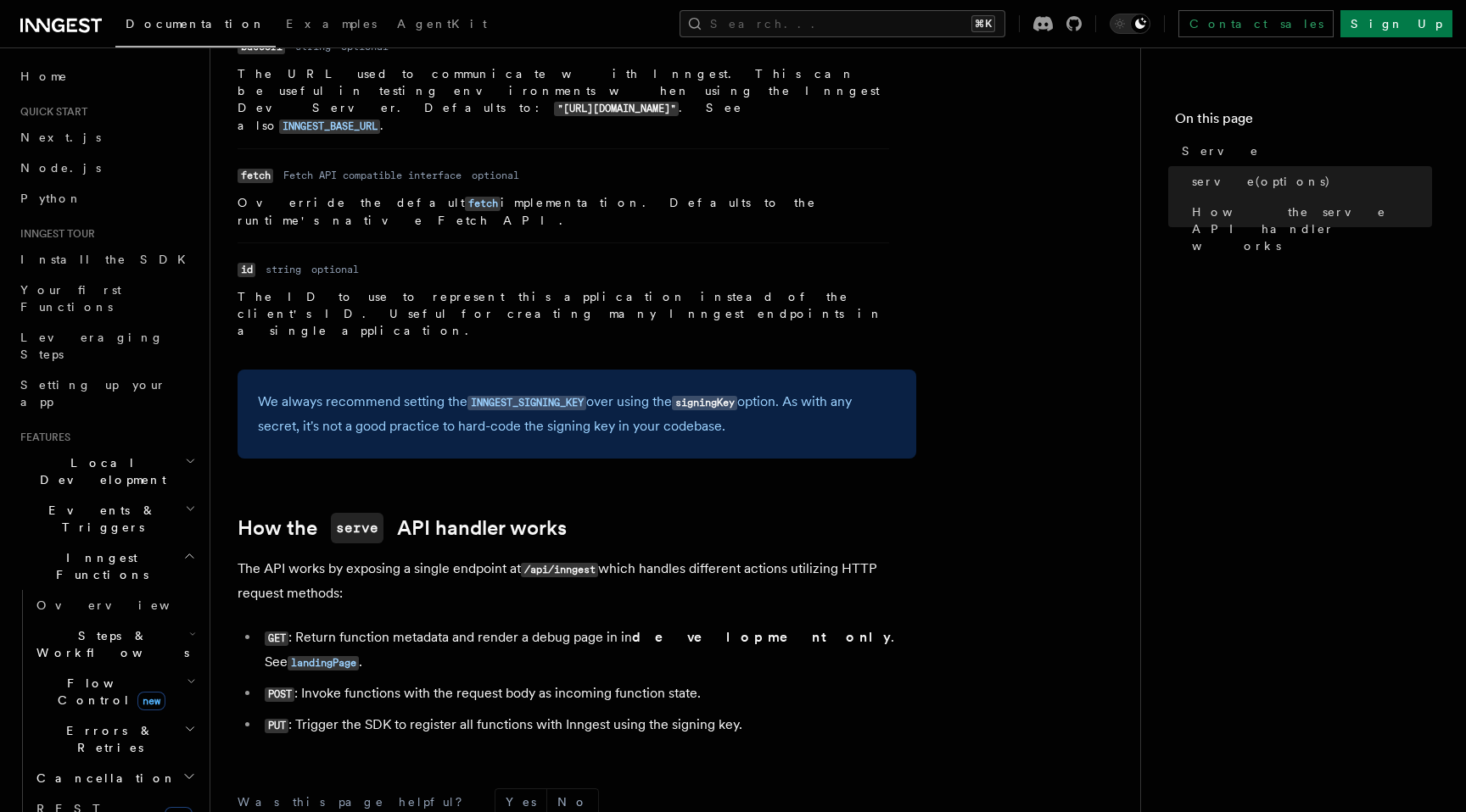
scroll to position [1536, 0]
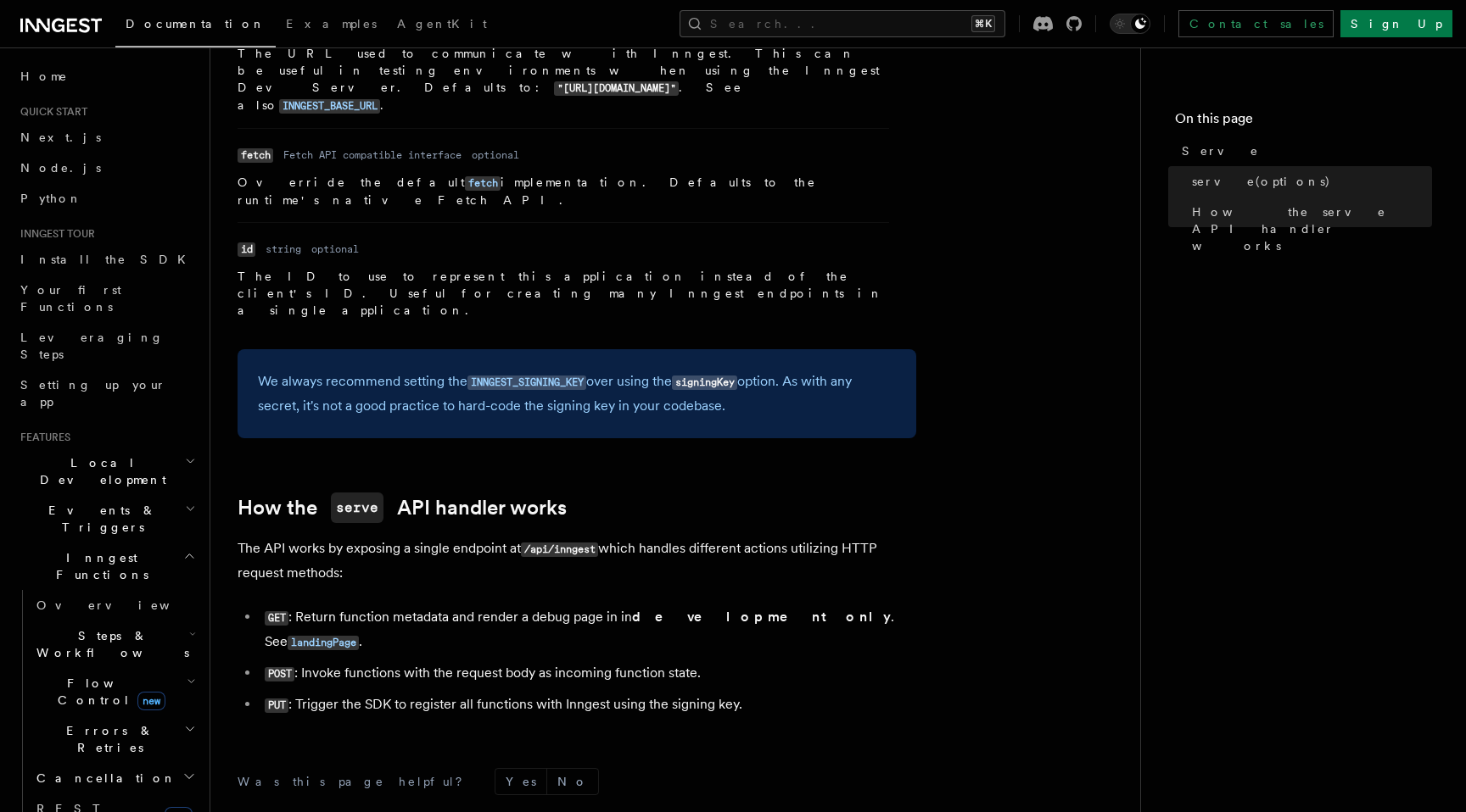
click at [420, 537] on p "The API works by exposing a single endpoint at /api/inngest which handles diffe…" at bounding box center [577, 561] width 679 height 48
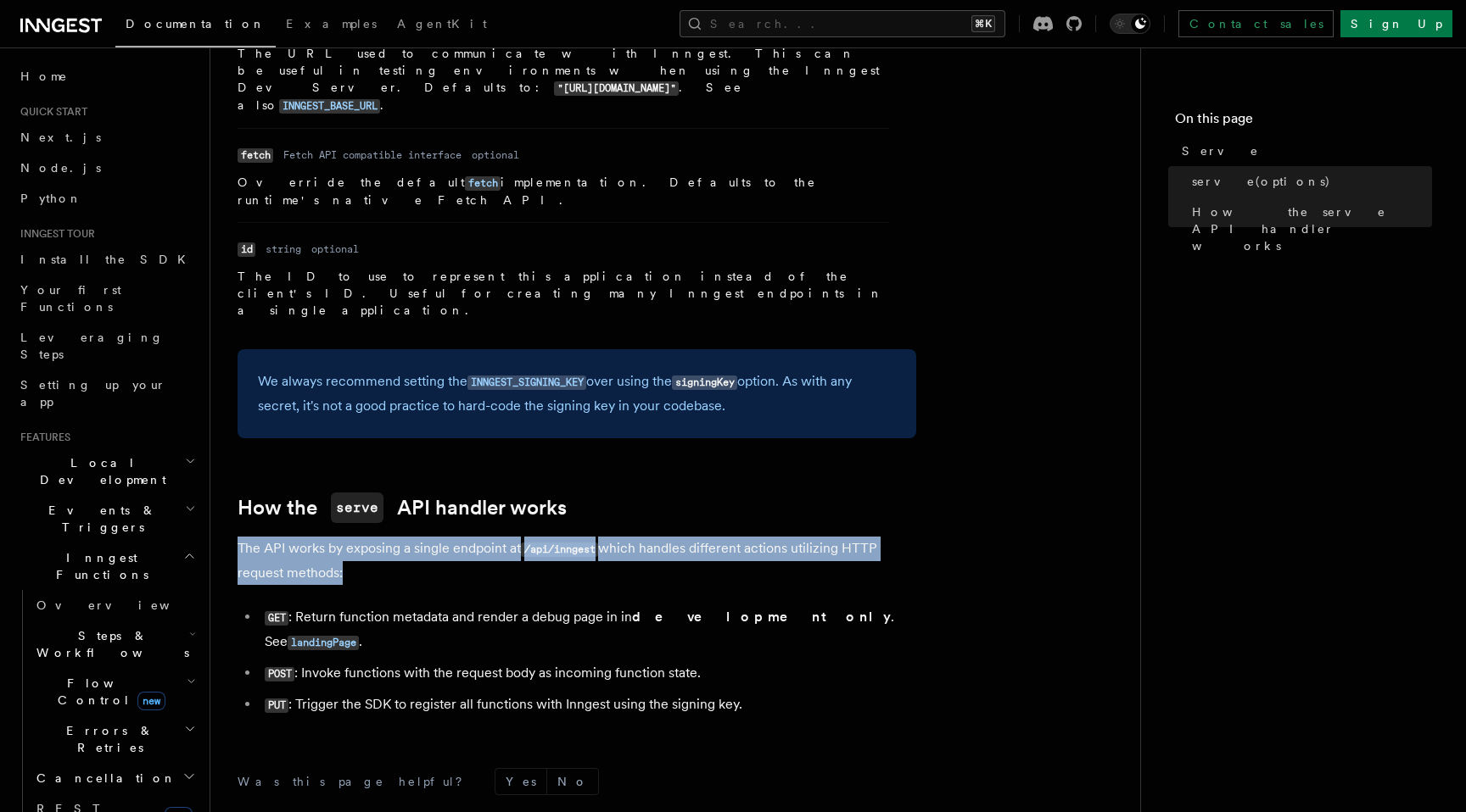
click at [420, 537] on p "The API works by exposing a single endpoint at /api/inngest which handles diffe…" at bounding box center [577, 561] width 679 height 48
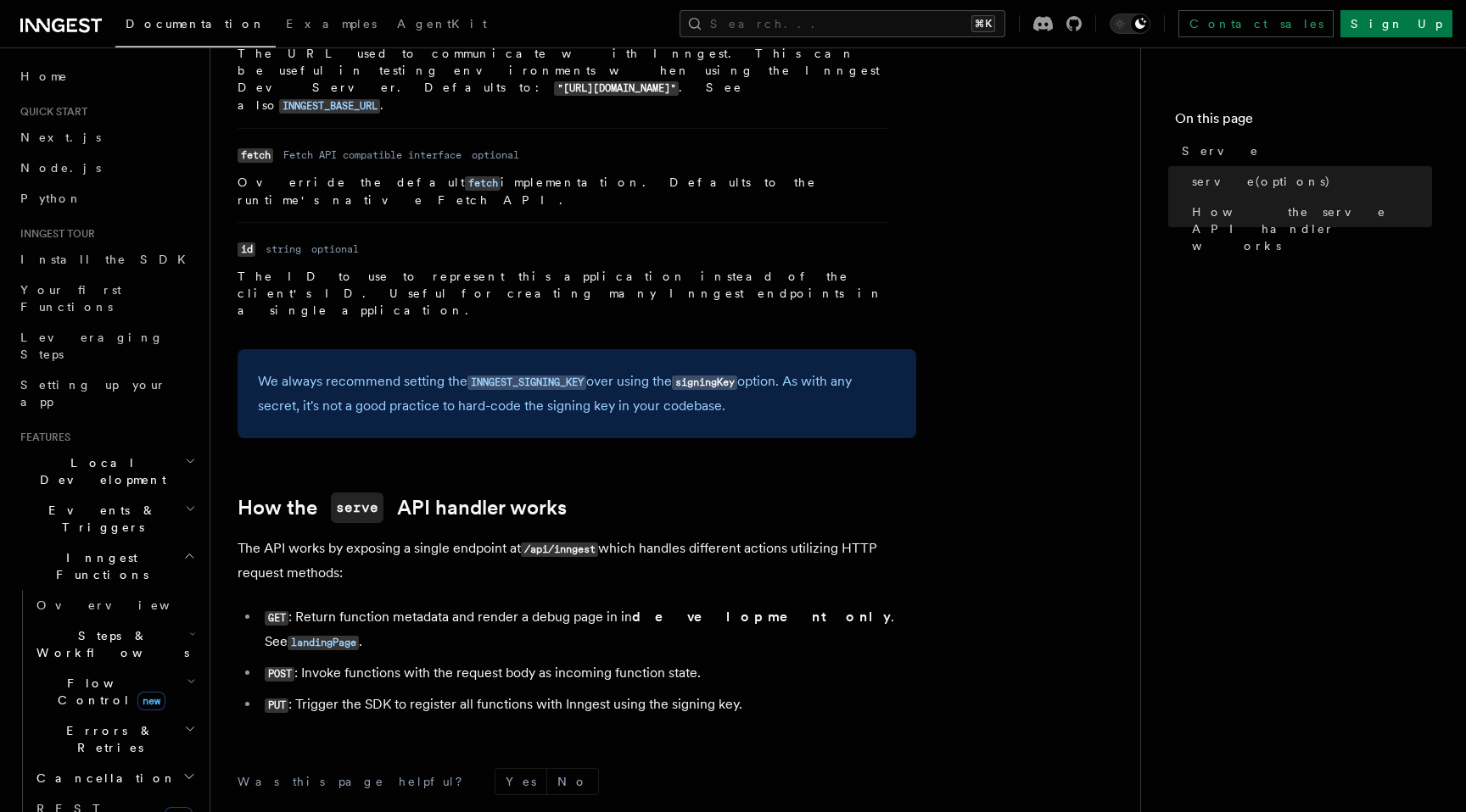
click at [420, 605] on li "GET : Return function metadata and render a debug page in in development only .…" at bounding box center [588, 630] width 657 height 49
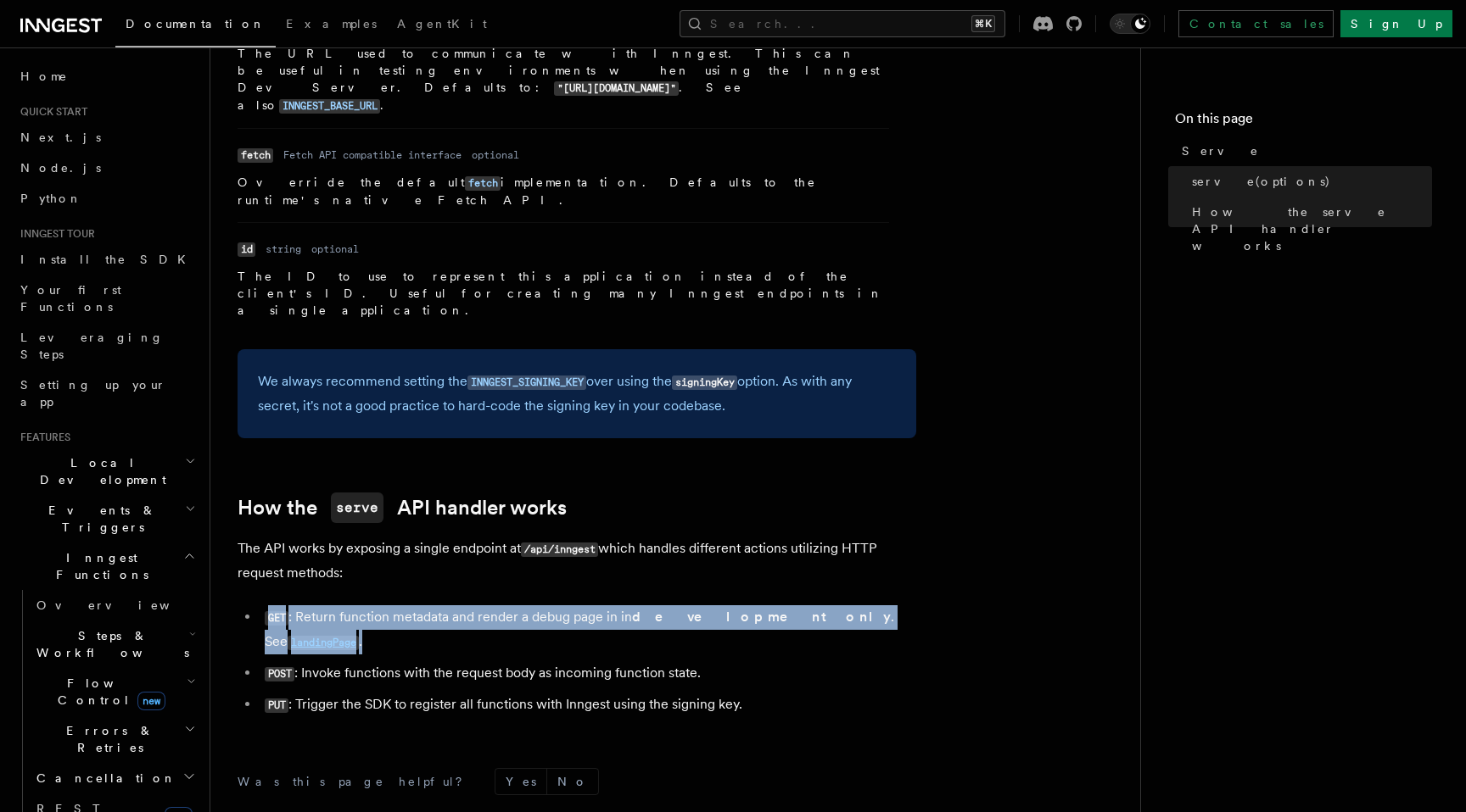
click at [420, 605] on li "GET : Return function metadata and render a debug page in in development only .…" at bounding box center [588, 630] width 657 height 49
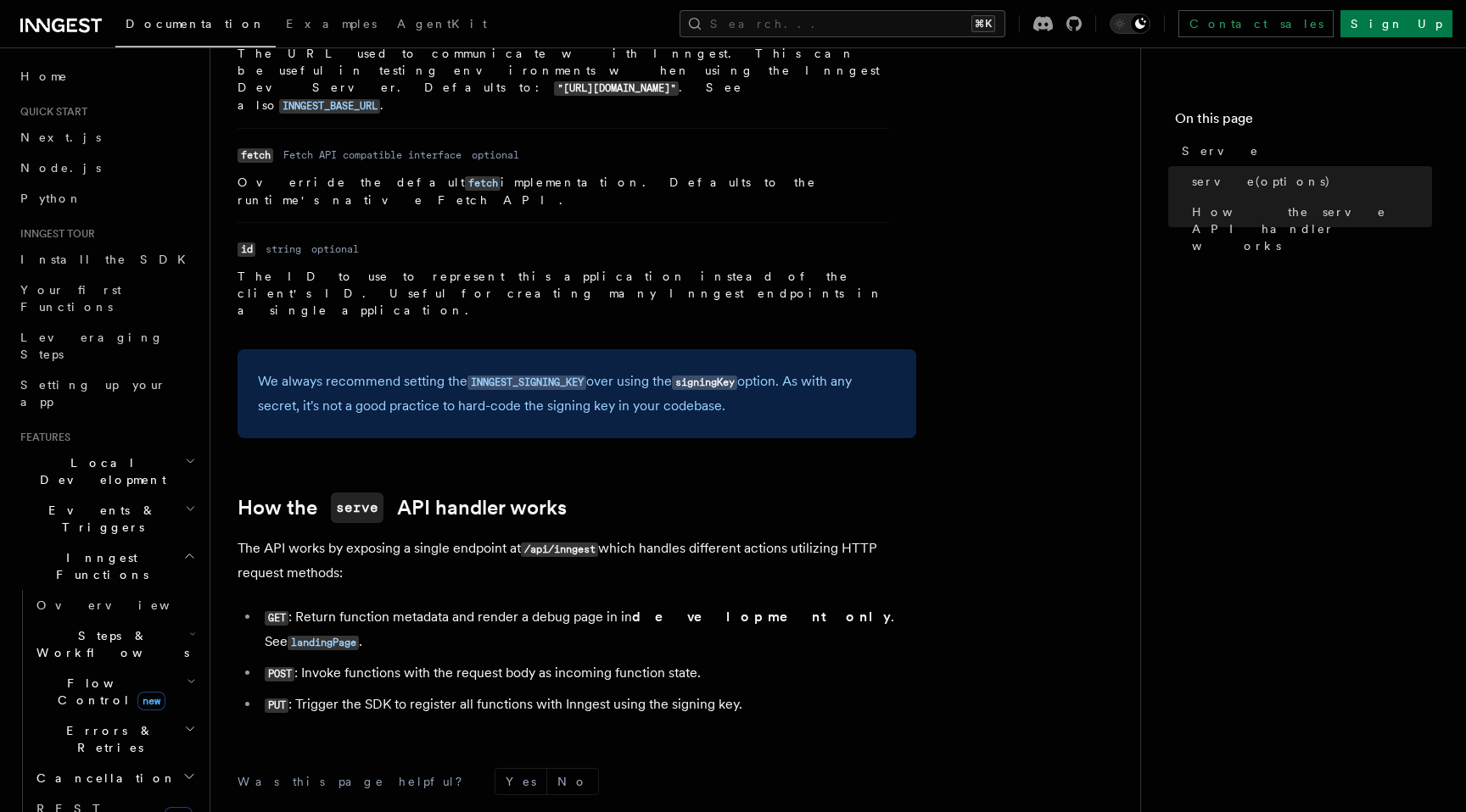
click at [420, 662] on li "POST : Invoke functions with the request body as incoming function state." at bounding box center [588, 673] width 657 height 24
click at [428, 662] on li "POST : Invoke functions with the request body as incoming function state." at bounding box center [588, 673] width 657 height 24
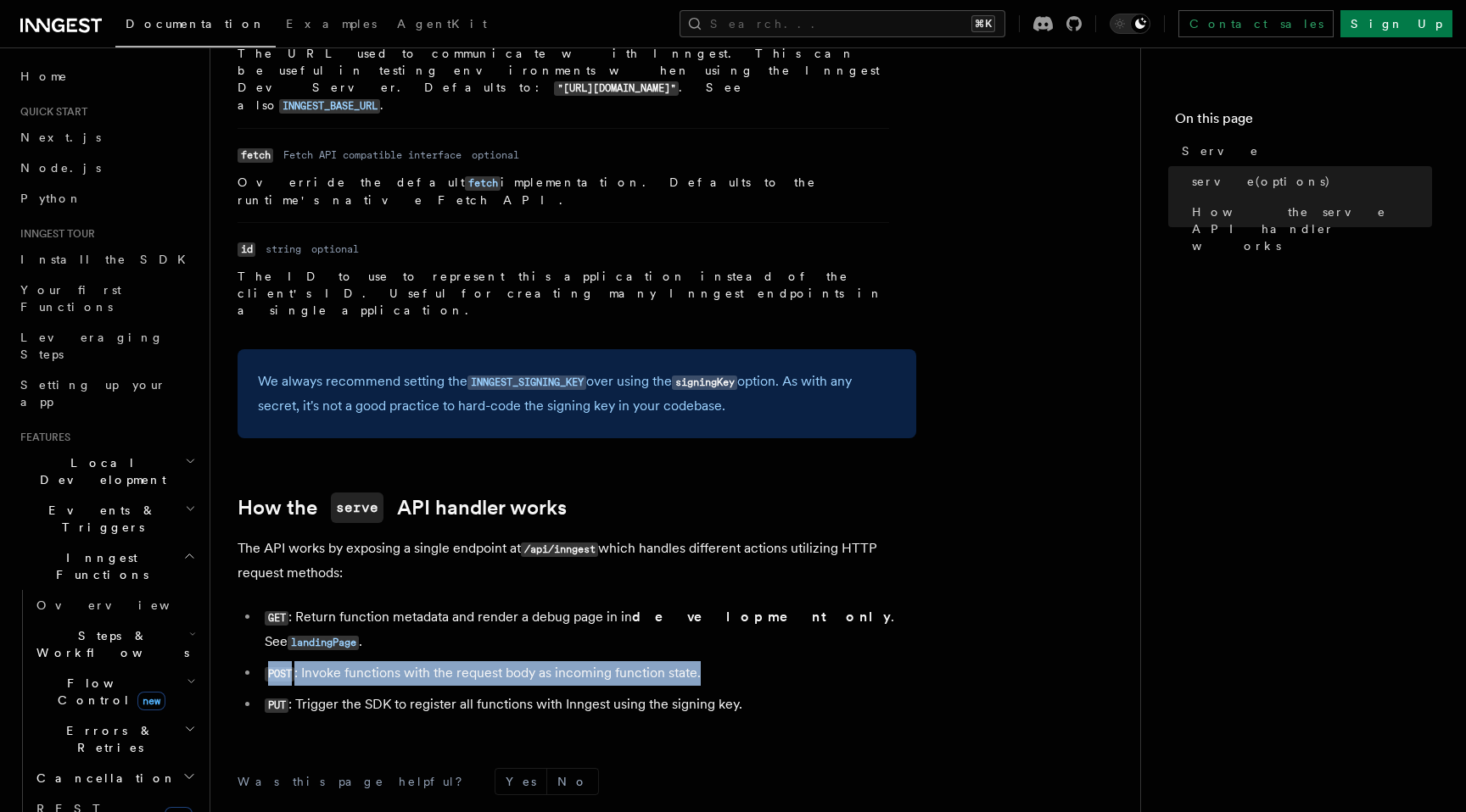
click at [428, 662] on li "POST : Invoke functions with the request body as incoming function state." at bounding box center [588, 673] width 657 height 24
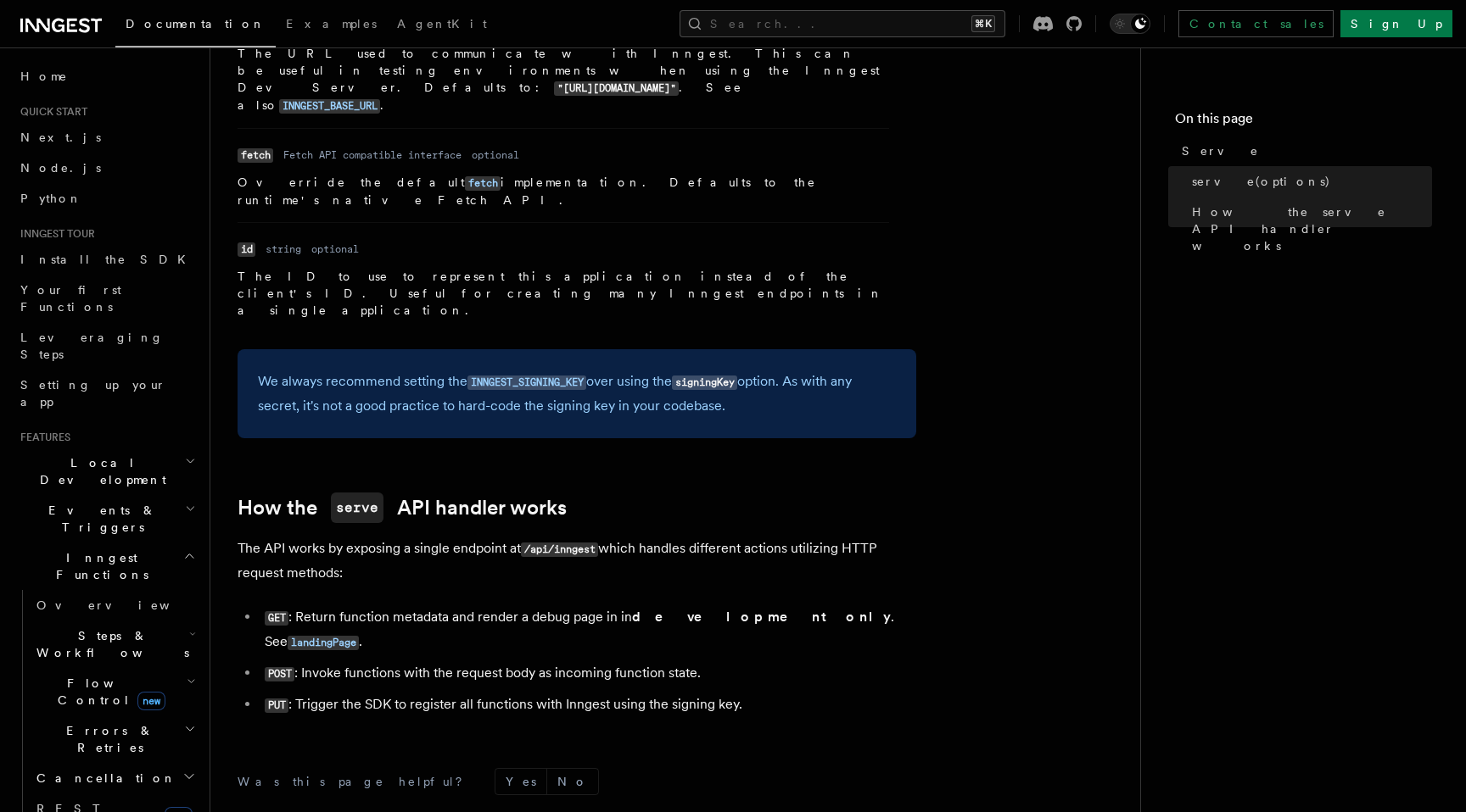
click at [433, 662] on li "POST : Invoke functions with the request body as incoming function state." at bounding box center [588, 673] width 657 height 24
click at [436, 662] on li "POST : Invoke functions with the request body as incoming function state." at bounding box center [588, 673] width 657 height 24
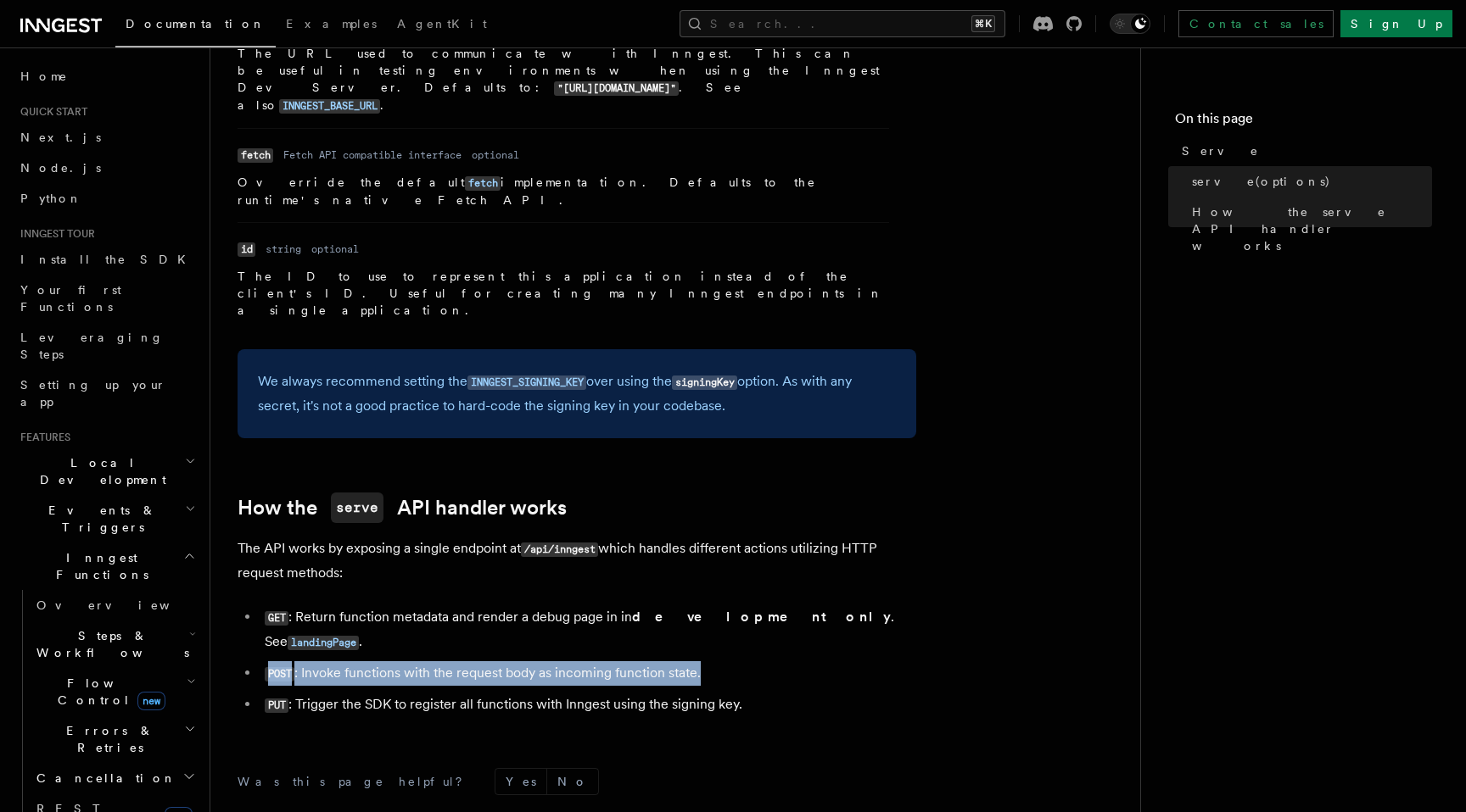
click at [436, 662] on li "POST : Invoke functions with the request body as incoming function state." at bounding box center [588, 673] width 657 height 24
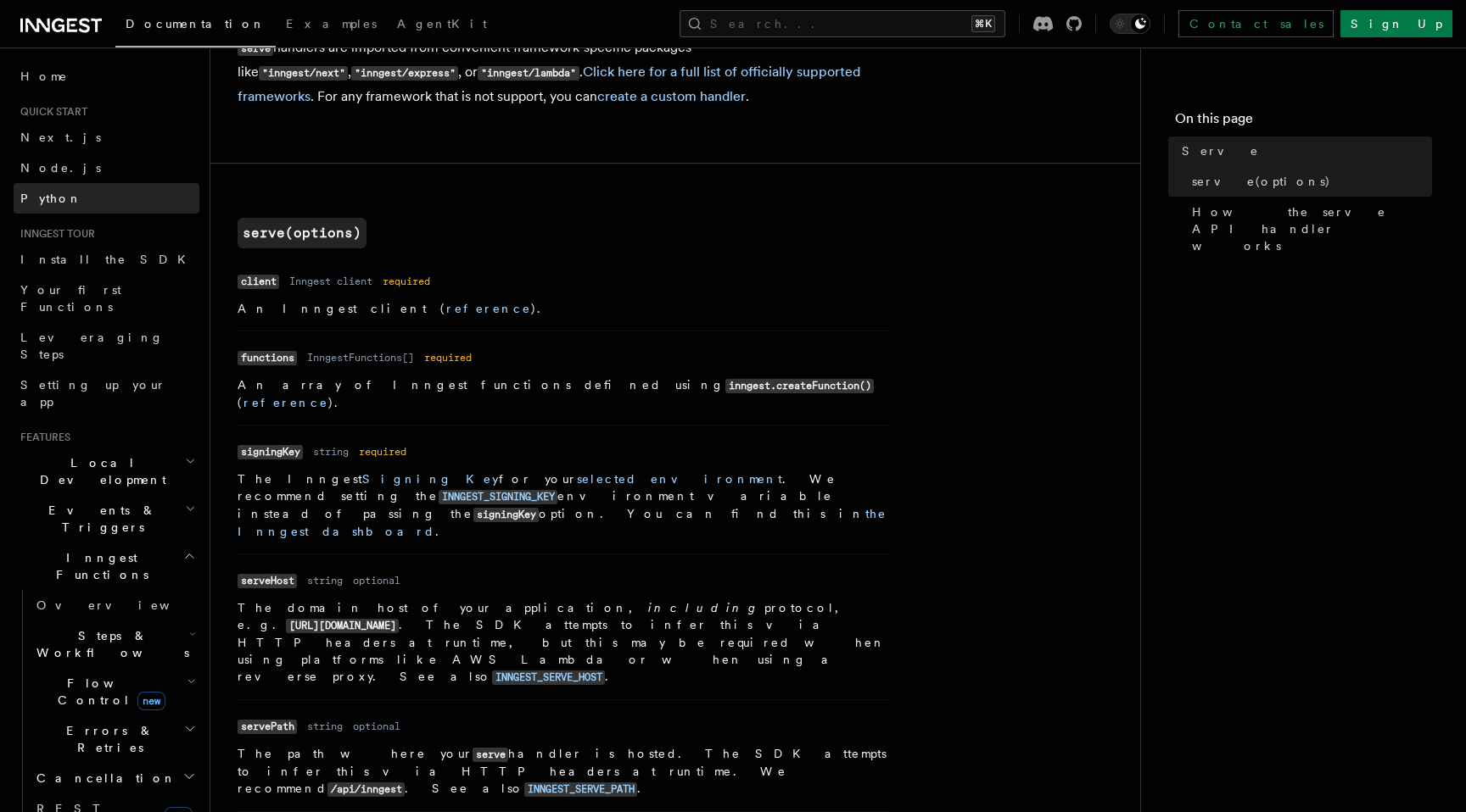
scroll to position [0, 0]
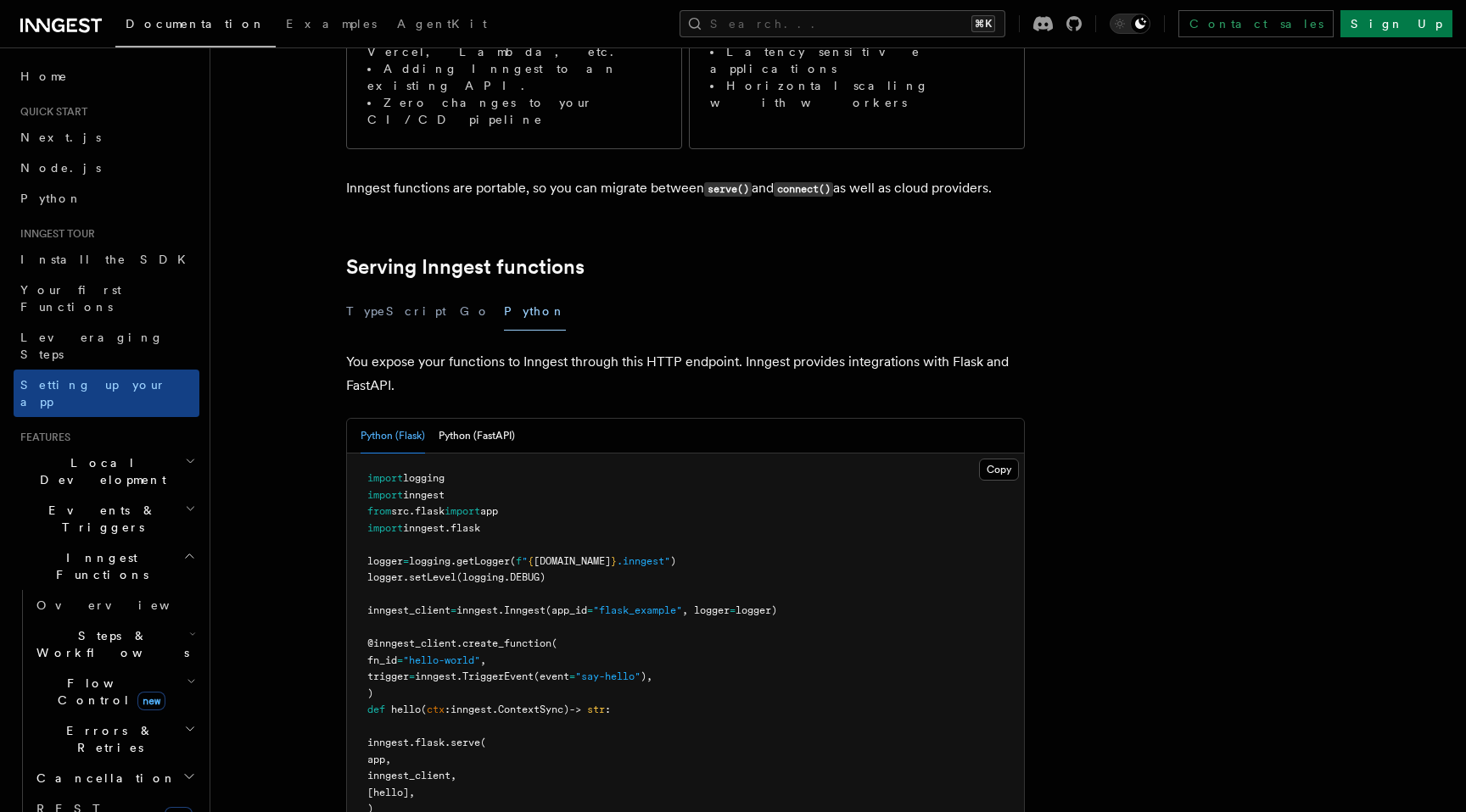
scroll to position [451, 0]
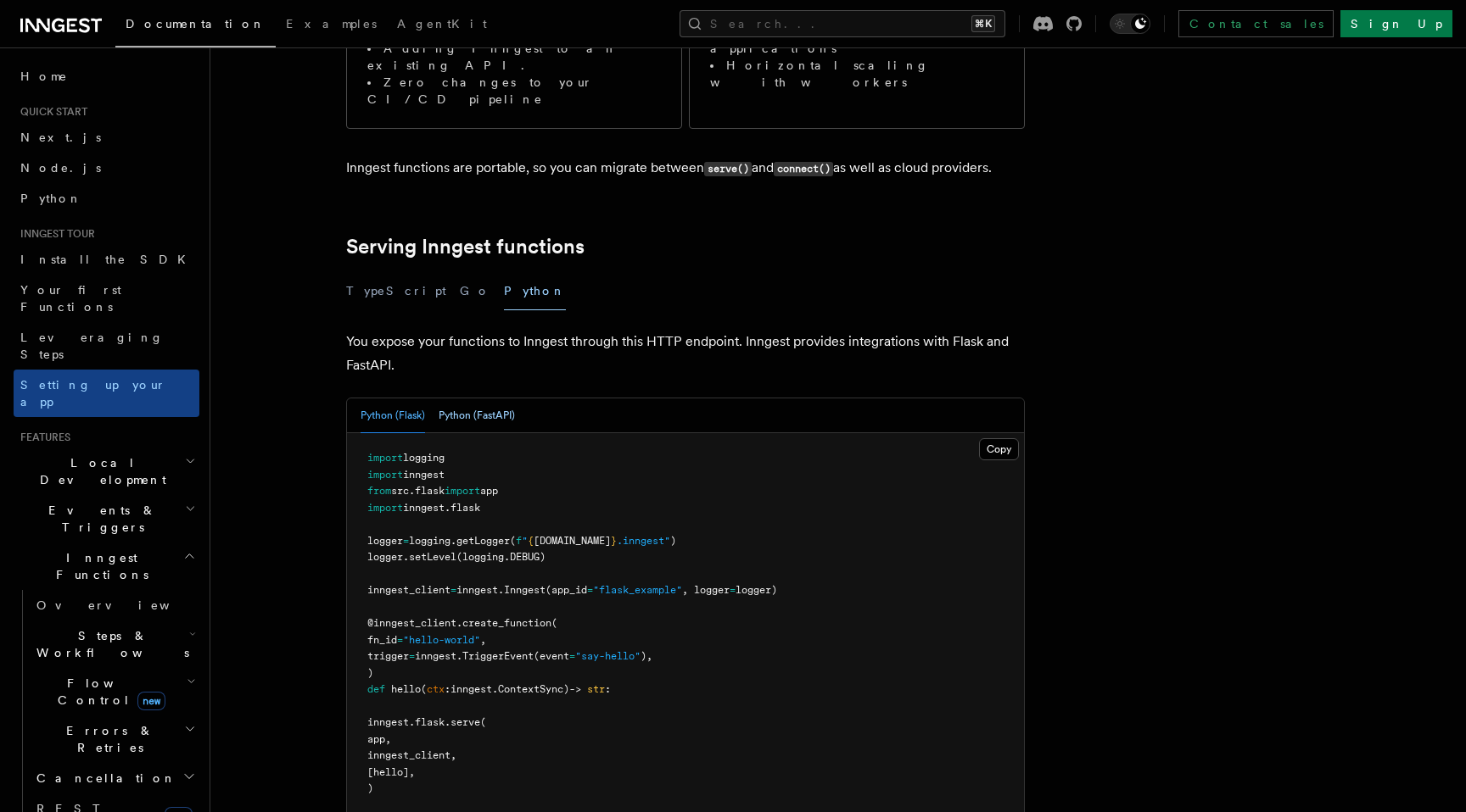
click at [493, 399] on button "Python (FastAPI)" at bounding box center [476, 416] width 76 height 35
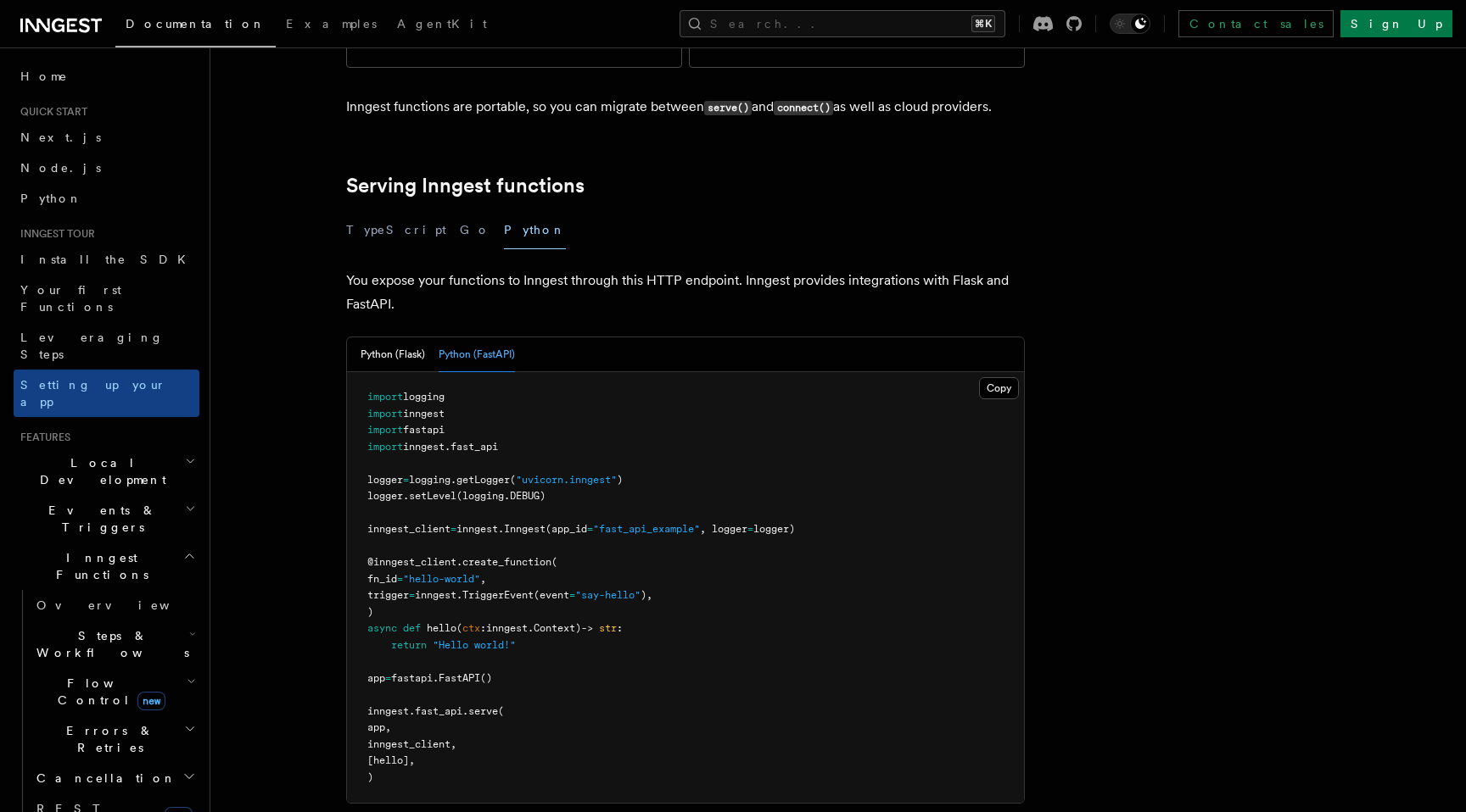
click at [470, 681] on pre "import logging import inngest import fastapi import inngest . fast_api logger =…" at bounding box center [685, 588] width 677 height 431
click at [476, 720] on article "Inngest tour Setting up your Inngest app With Inngest, you define functions or …" at bounding box center [794, 587] width 1113 height 2047
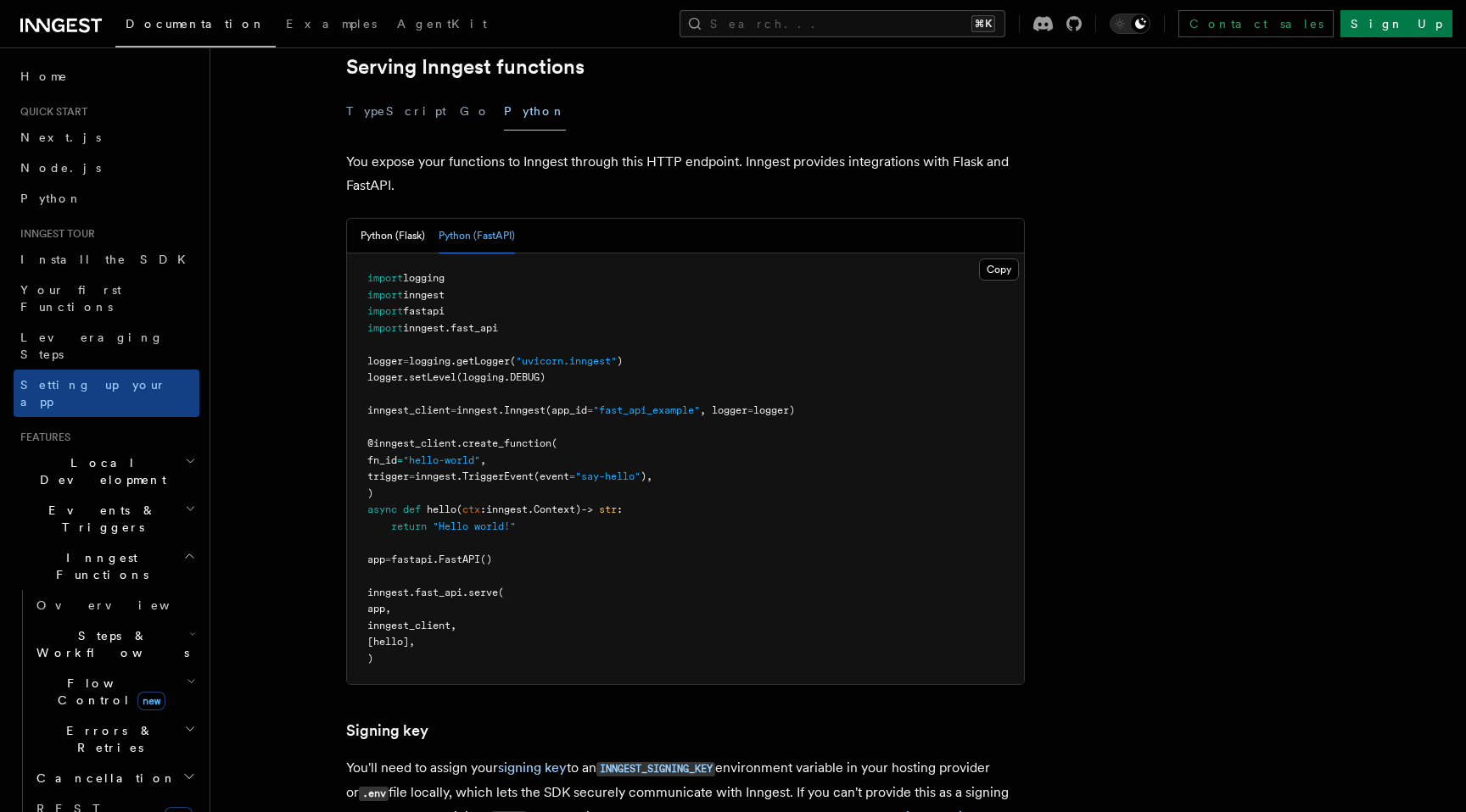
scroll to position [631, 0]
click at [709, 148] on p "You expose your functions to Inngest through this HTTP endpoint. Inngest provid…" at bounding box center [685, 172] width 679 height 47
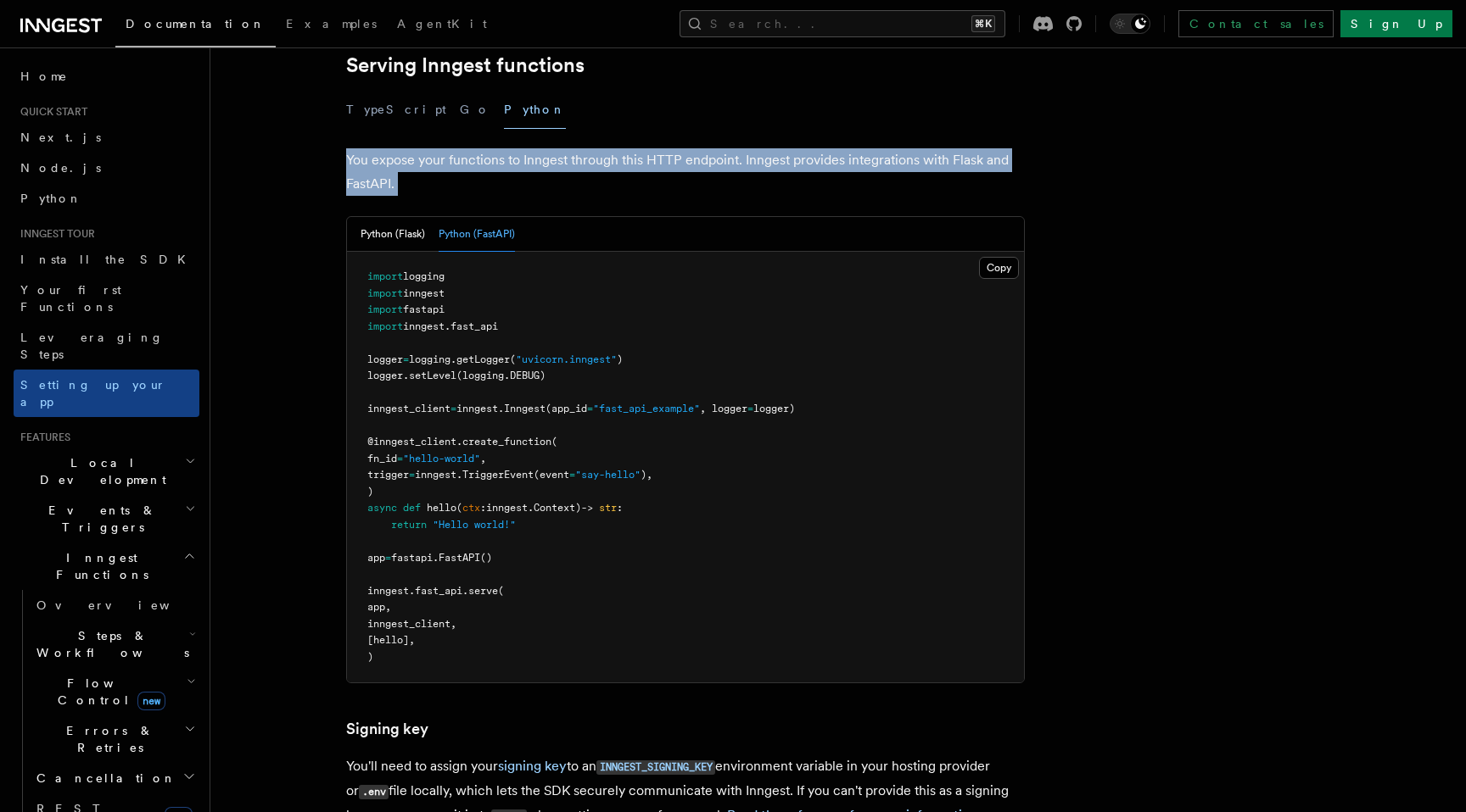
click at [709, 148] on p "You expose your functions to Inngest through this HTTP endpoint. Inngest provid…" at bounding box center [685, 172] width 679 height 47
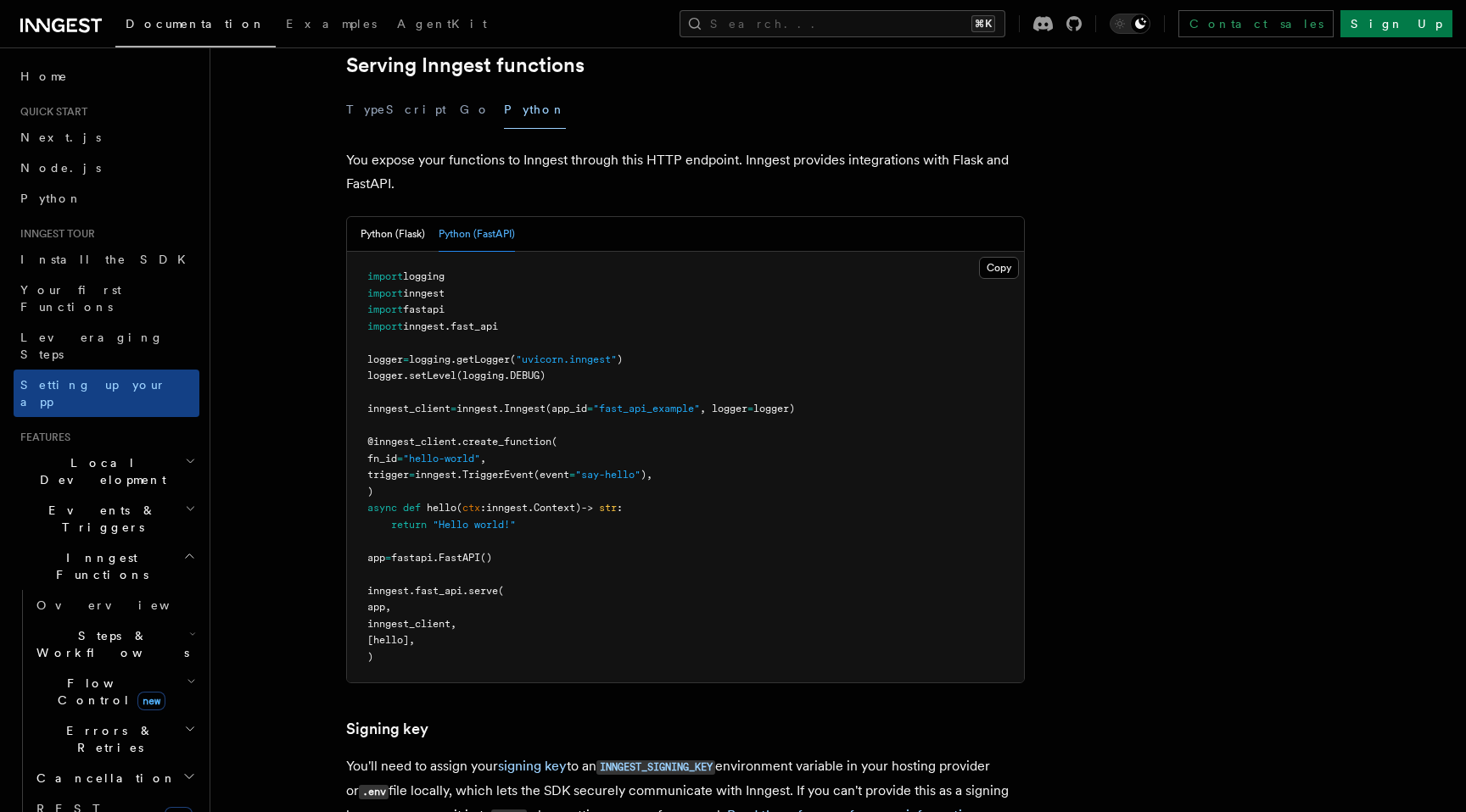
click at [686, 148] on p "You expose your functions to Inngest through this HTTP endpoint. Inngest provid…" at bounding box center [685, 172] width 679 height 47
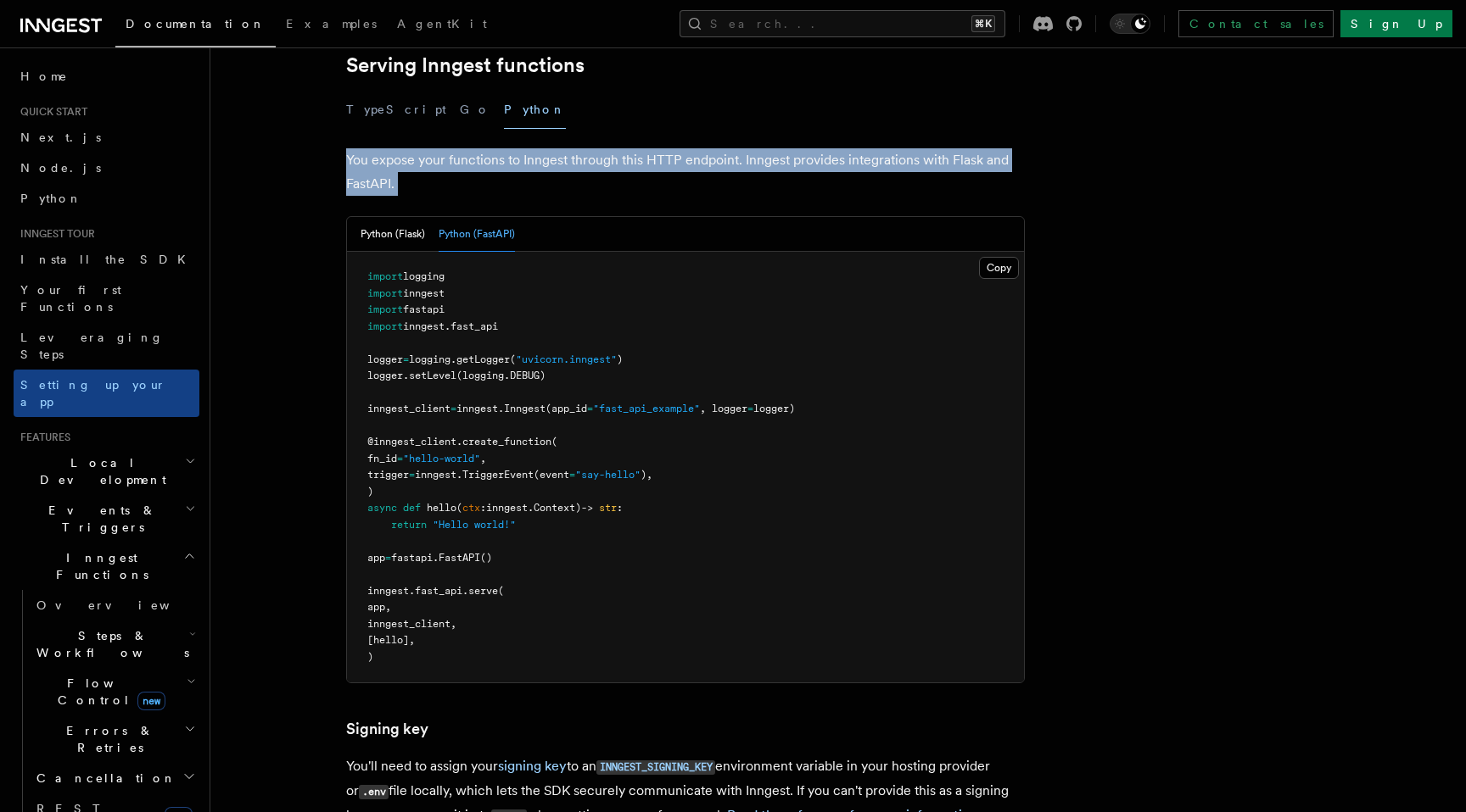
drag, startPoint x: 686, startPoint y: 102, endPoint x: 349, endPoint y: 69, distance: 338.6
click at [349, 148] on p "You expose your functions to Inngest through this HTTP endpoint. Inngest provid…" at bounding box center [685, 172] width 679 height 47
drag, startPoint x: 349, startPoint y: 69, endPoint x: 397, endPoint y: 98, distance: 56.1
click at [397, 148] on p "You expose your functions to Inngest through this HTTP endpoint. Inngest provid…" at bounding box center [685, 172] width 679 height 47
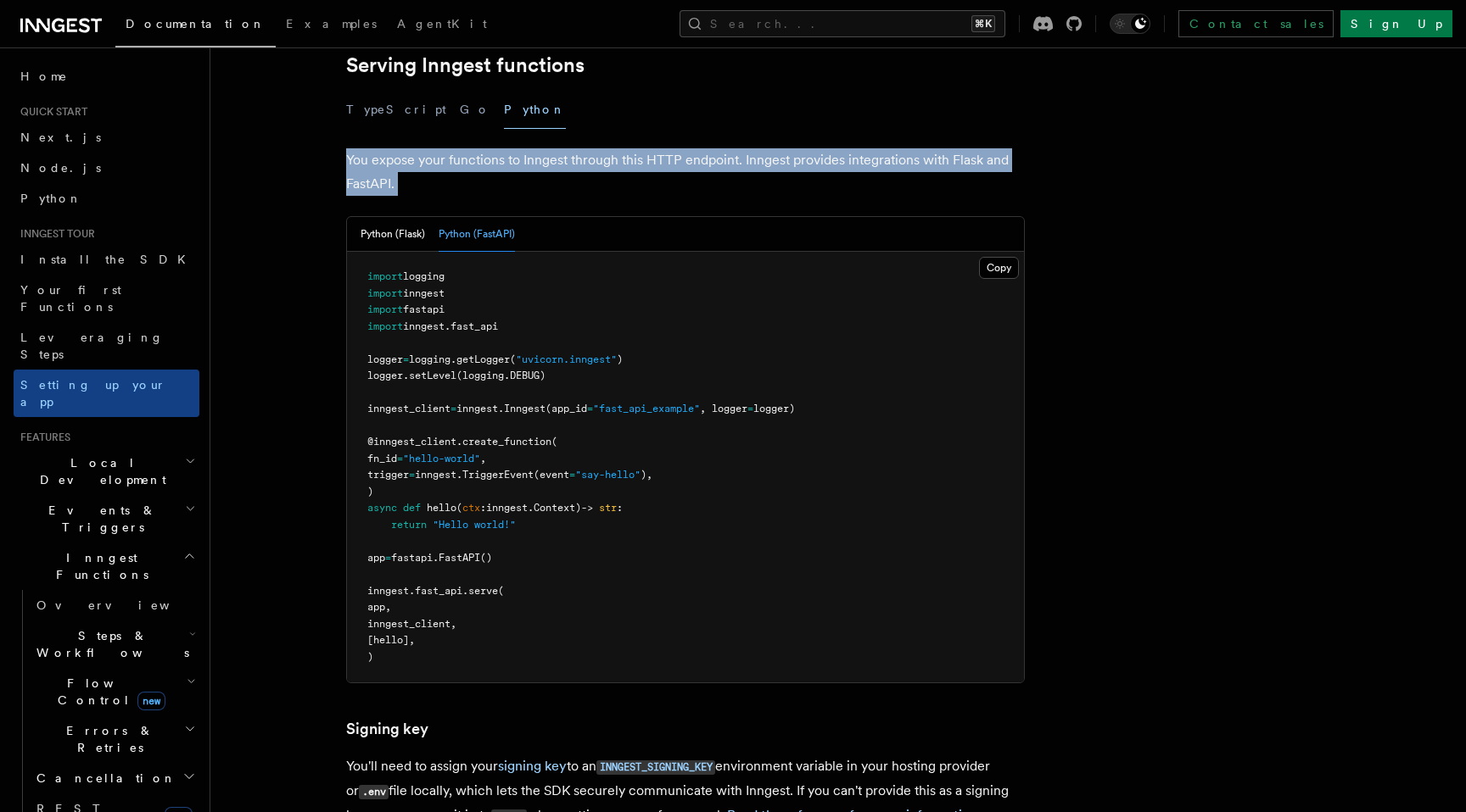
click at [397, 148] on p "You expose your functions to Inngest through this HTTP endpoint. Inngest provid…" at bounding box center [685, 172] width 679 height 47
drag, startPoint x: 397, startPoint y: 98, endPoint x: 324, endPoint y: 74, distance: 76.8
click at [324, 74] on article "Inngest tour Setting up your Inngest app With Inngest, you define functions or …" at bounding box center [794, 466] width 1113 height 2047
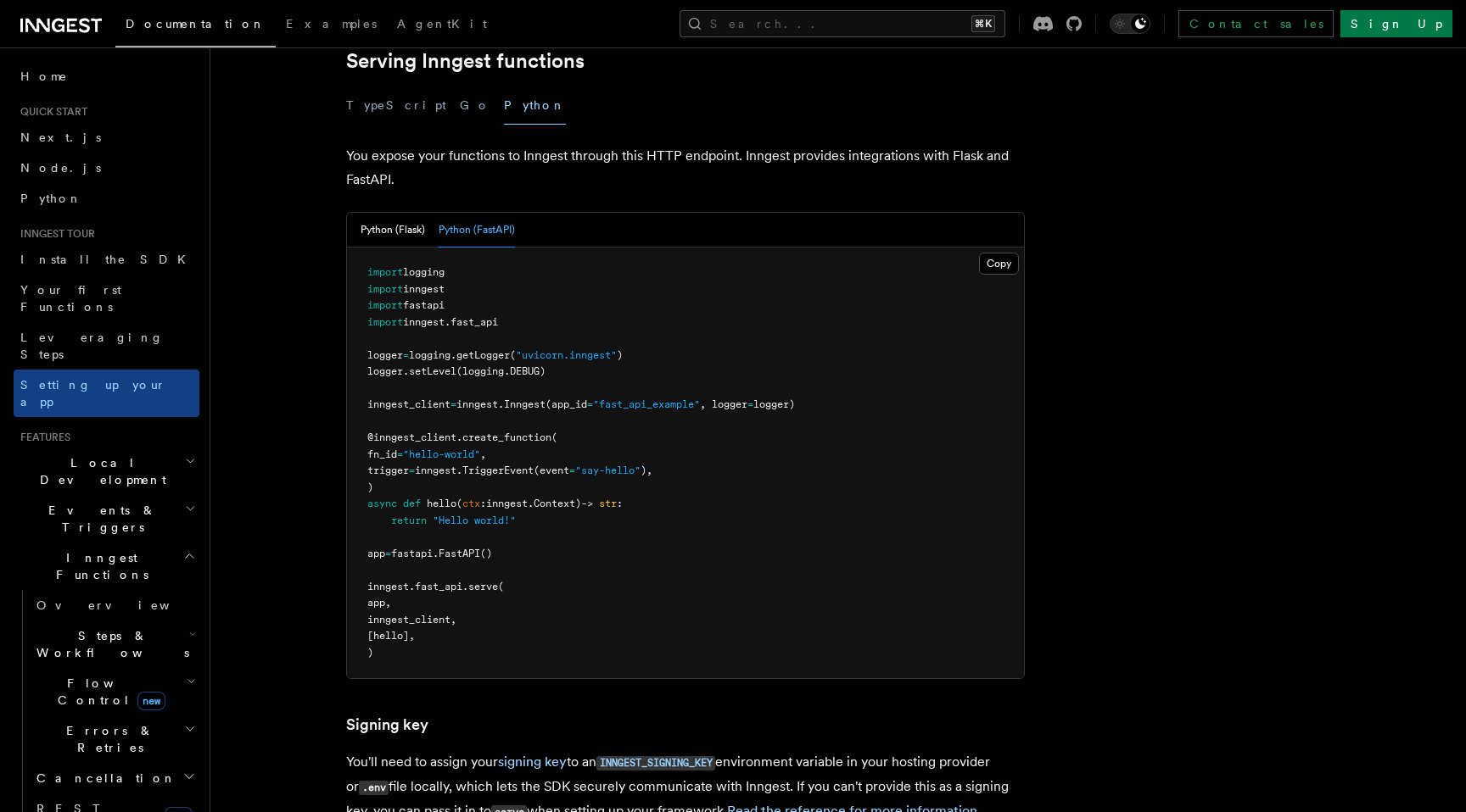
scroll to position [664, 0]
